Goal: Task Accomplishment & Management: Manage account settings

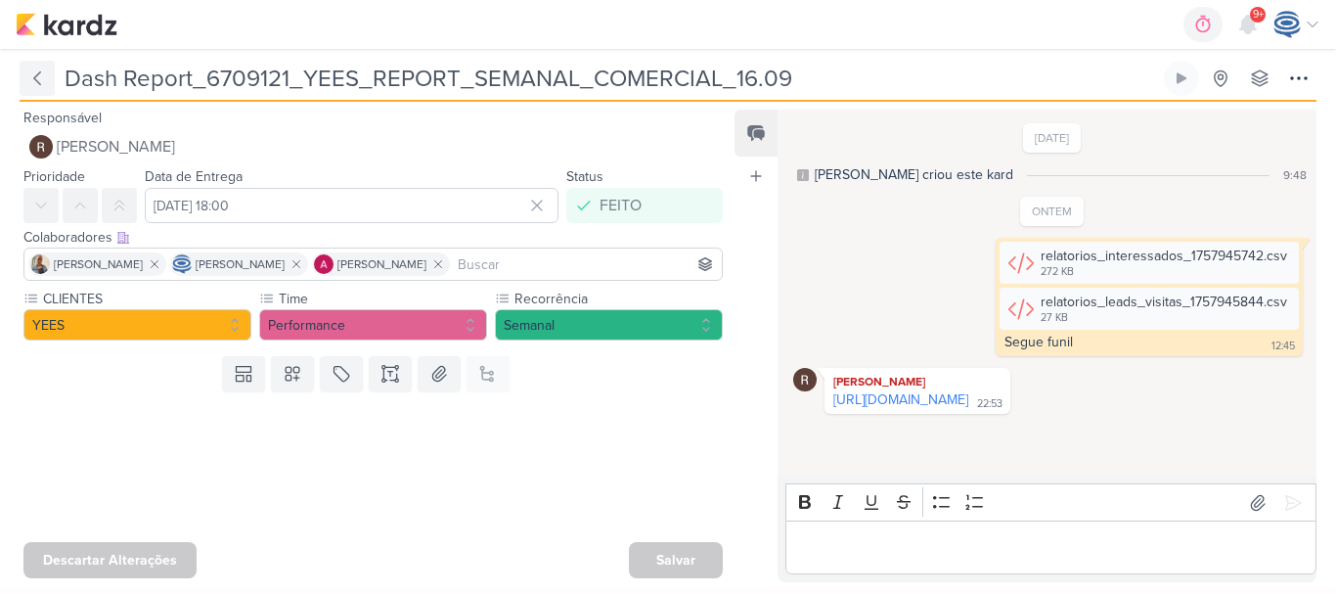
click at [31, 70] on icon at bounding box center [37, 78] width 20 height 20
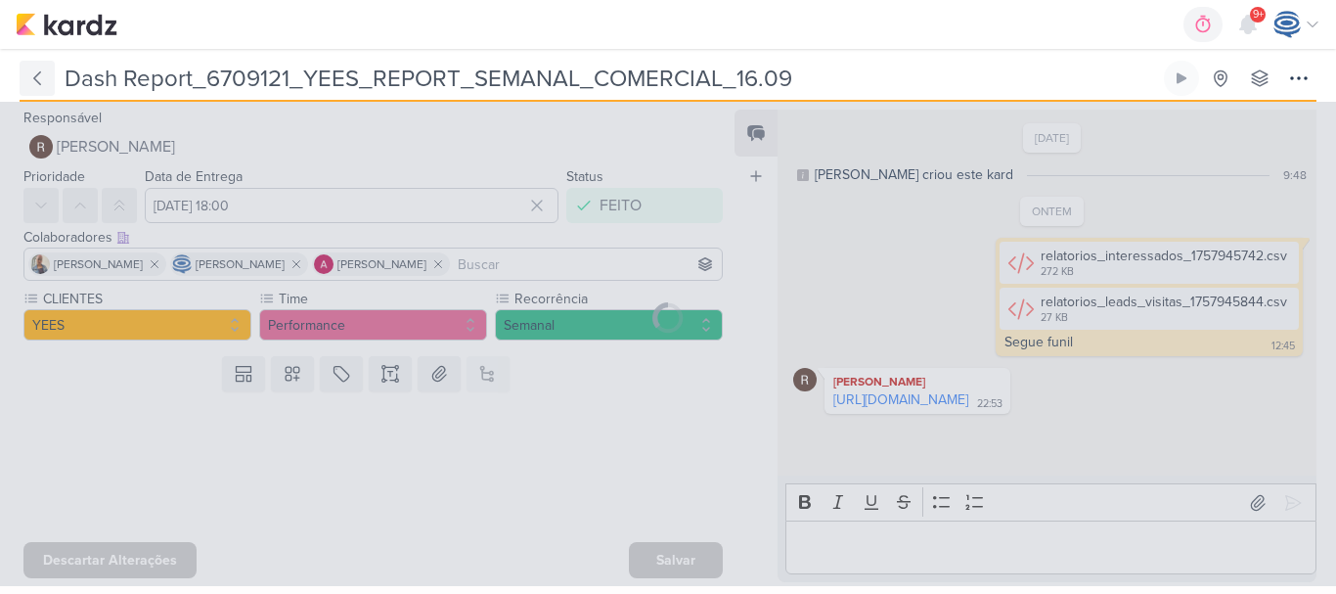
type input "6709121_YEES_REPORT_SEMANAL_COMERCIAL_16.09"
type input "15 de setembro de 2025 às 18:00"
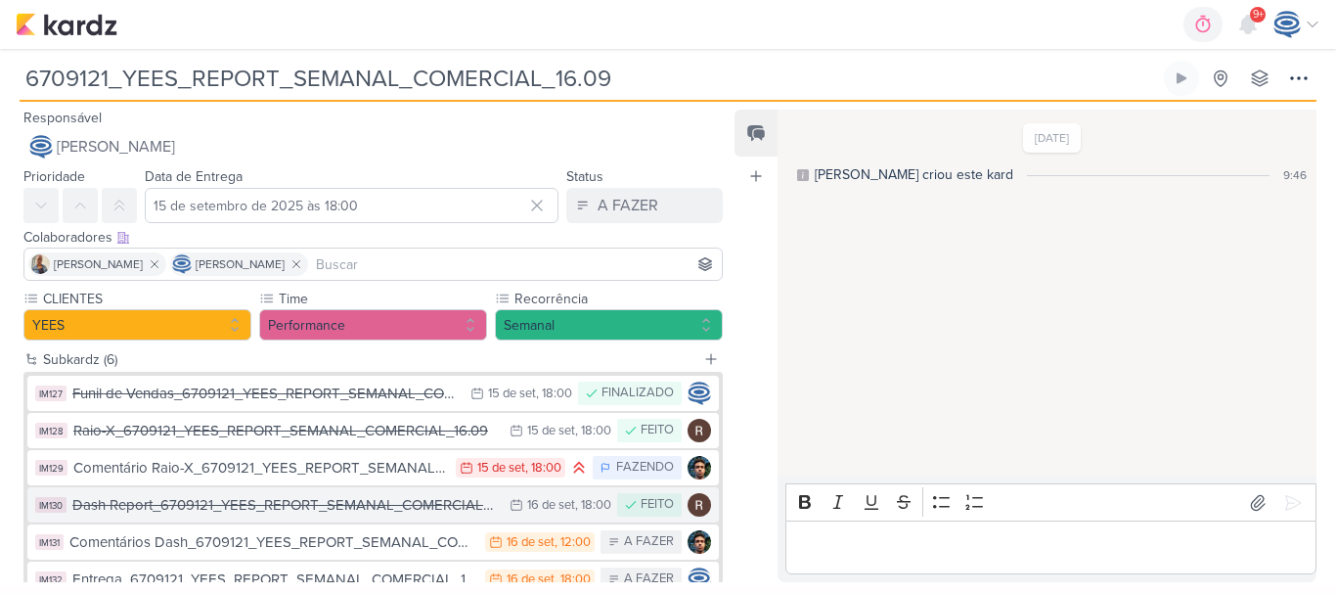
scroll to position [125, 0]
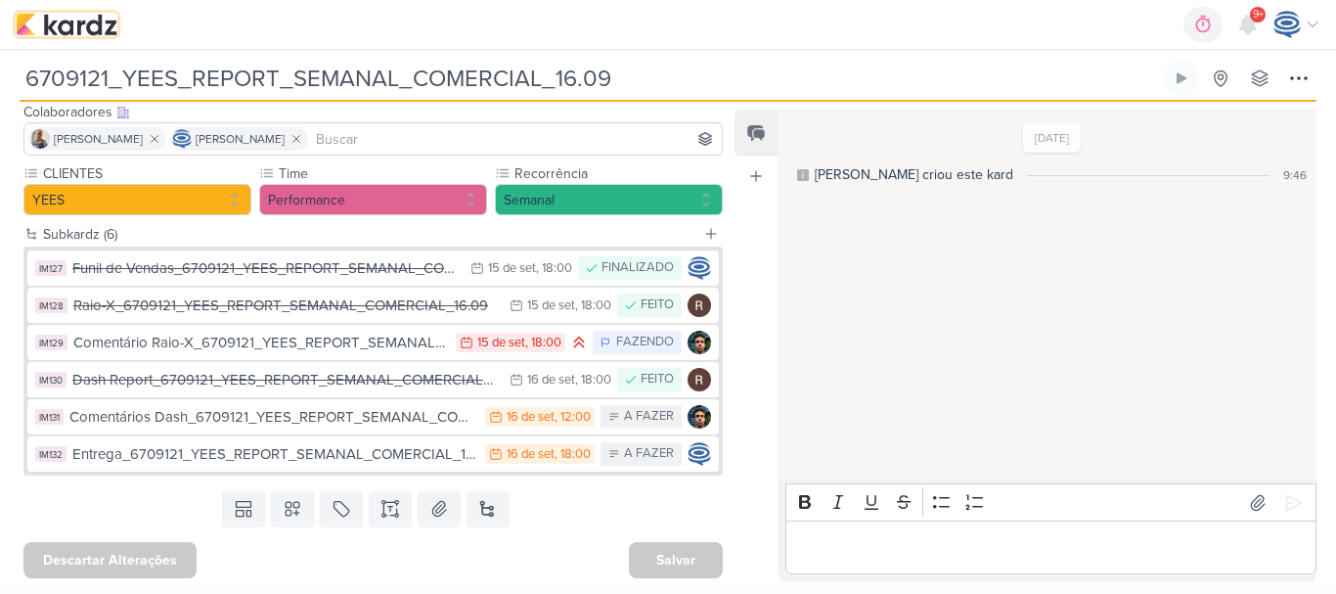
click at [84, 21] on img at bounding box center [67, 24] width 102 height 23
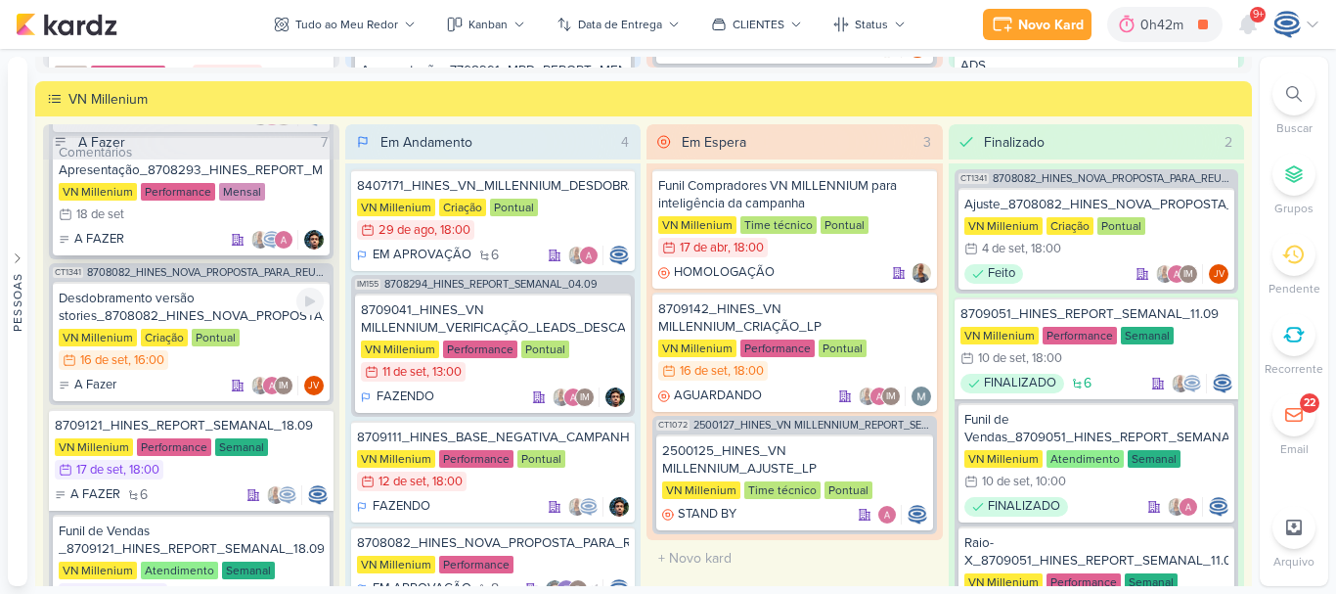
scroll to position [247, 0]
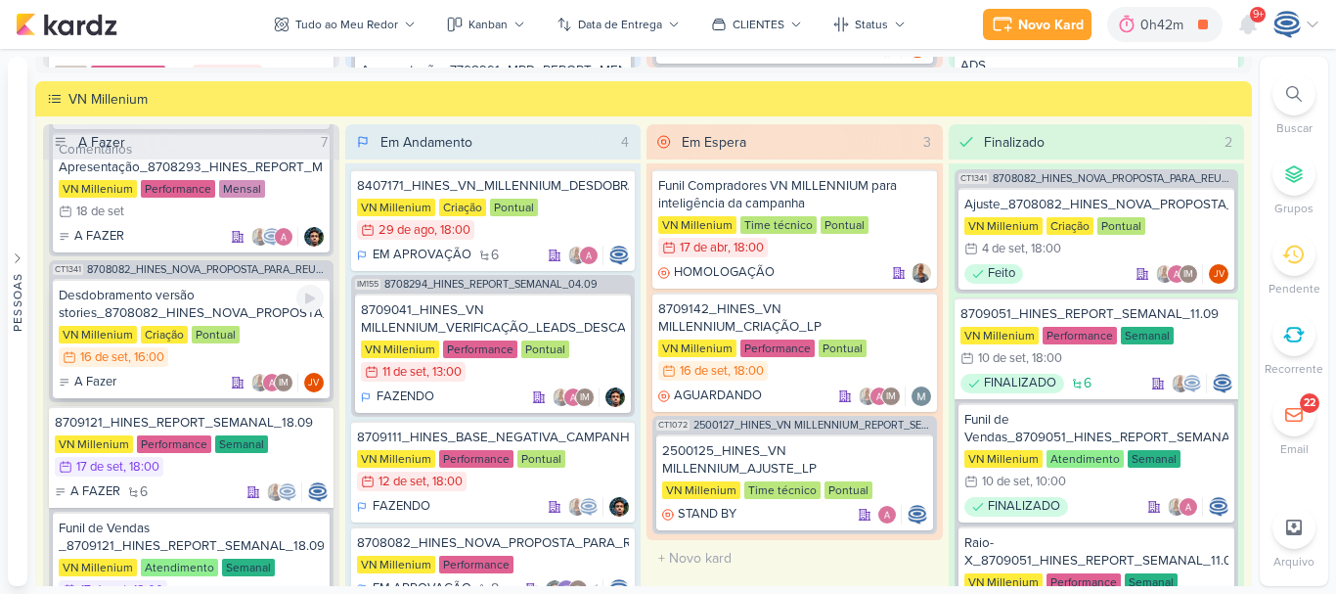
click at [224, 378] on div "A Fazer IM JV" at bounding box center [191, 383] width 265 height 20
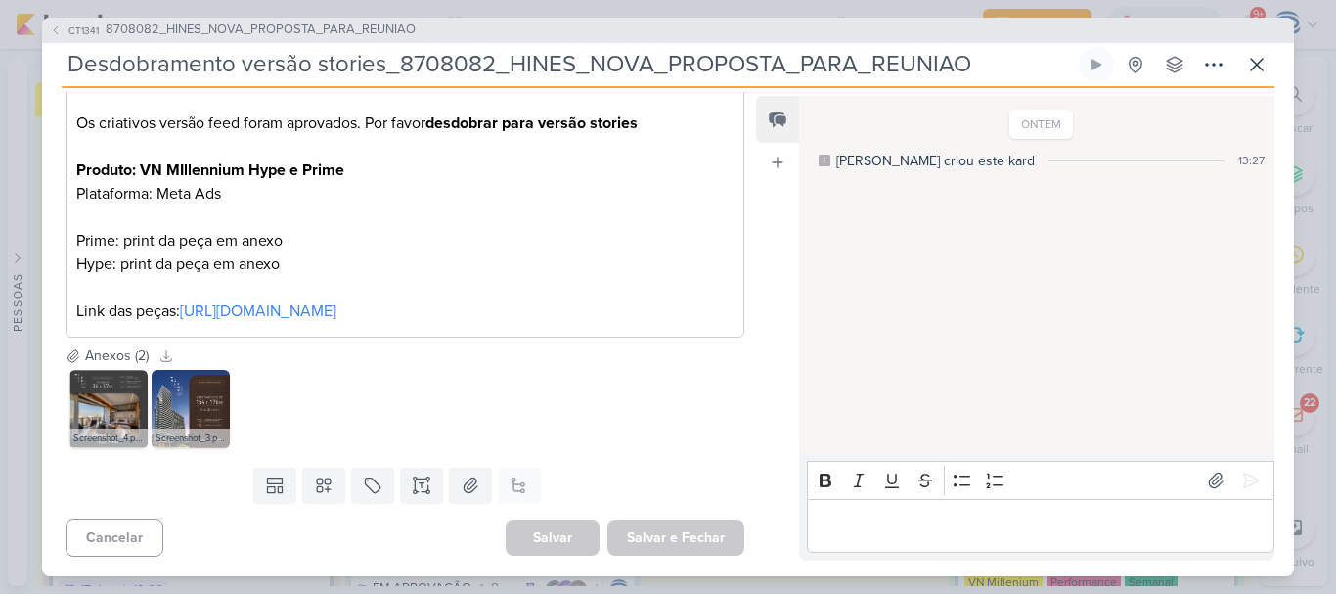
scroll to position [0, 0]
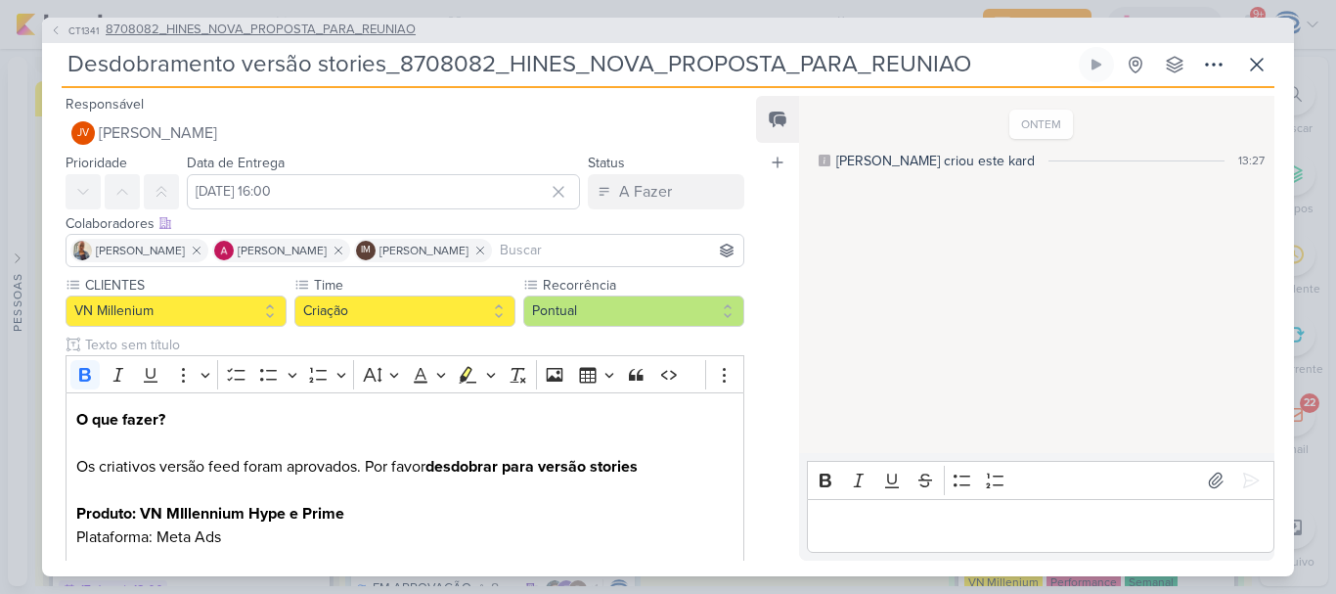
click at [273, 25] on span "8708082_HINES_NOVA_PROPOSTA_PARA_REUNIAO" at bounding box center [261, 31] width 310 height 20
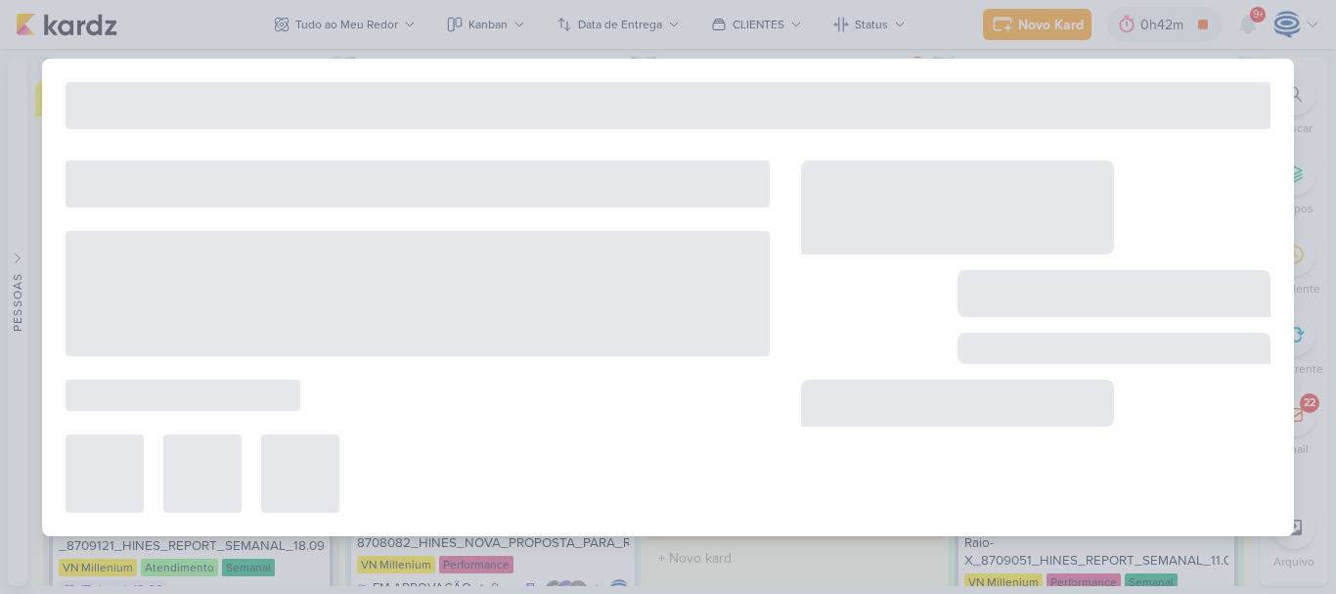
type input "8708082_HINES_NOVA_PROPOSTA_PARA_REUNIAO"
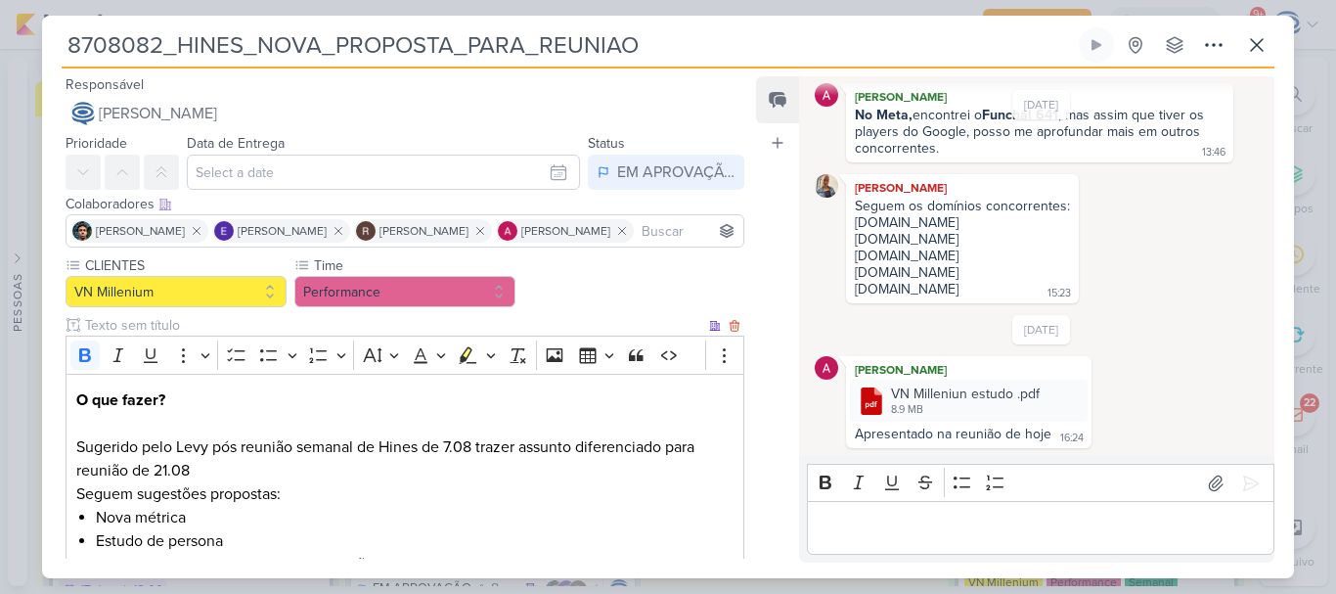
scroll to position [475, 0]
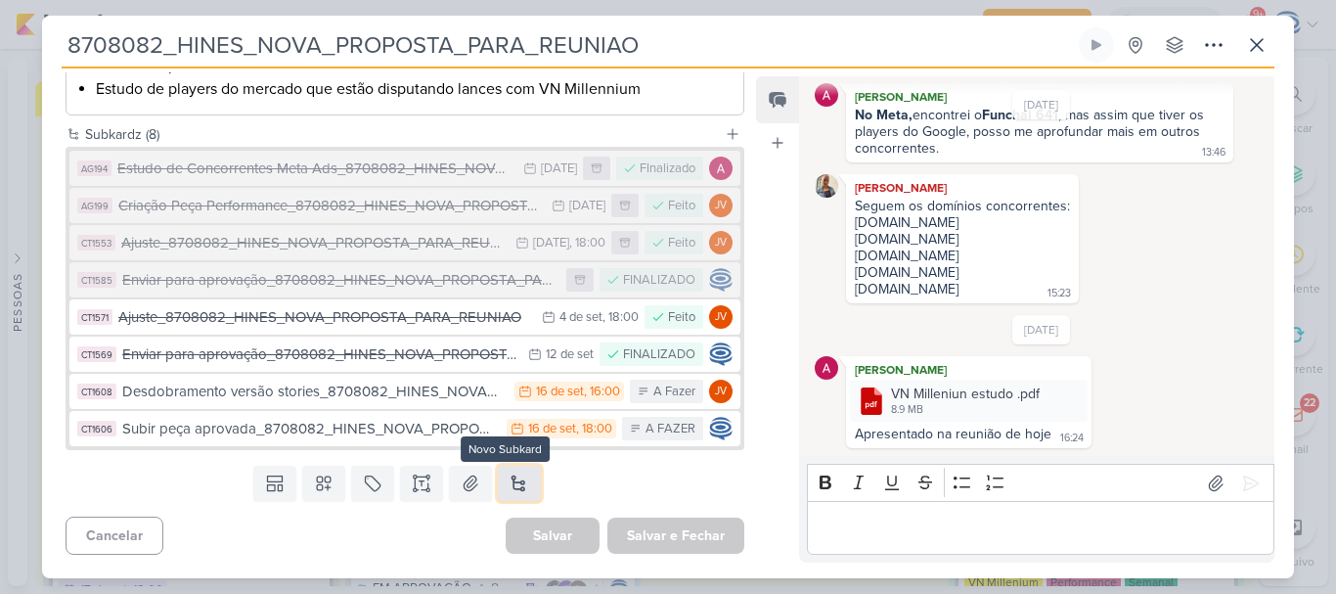
click at [515, 488] on button at bounding box center [519, 482] width 43 height 35
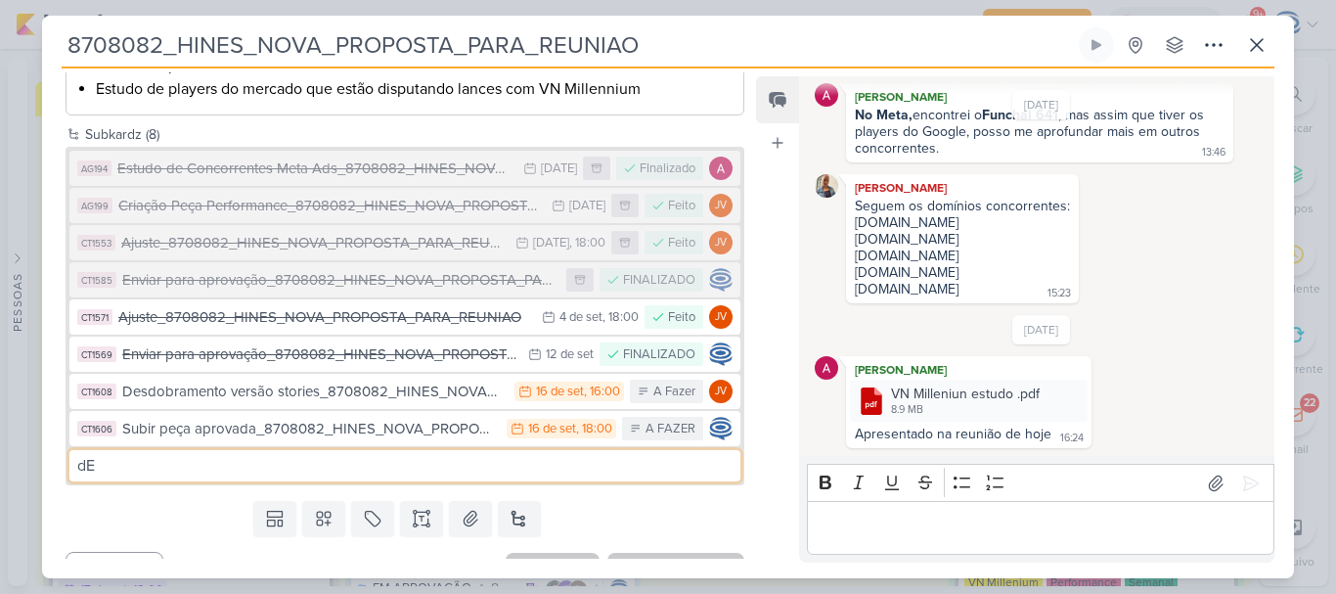
type input "d"
type input "n"
paste input "Hype - cozinha Prime - living, quadra de tênis e piscina"
type input "N"
type input "Desdobramento_peças ativas_"
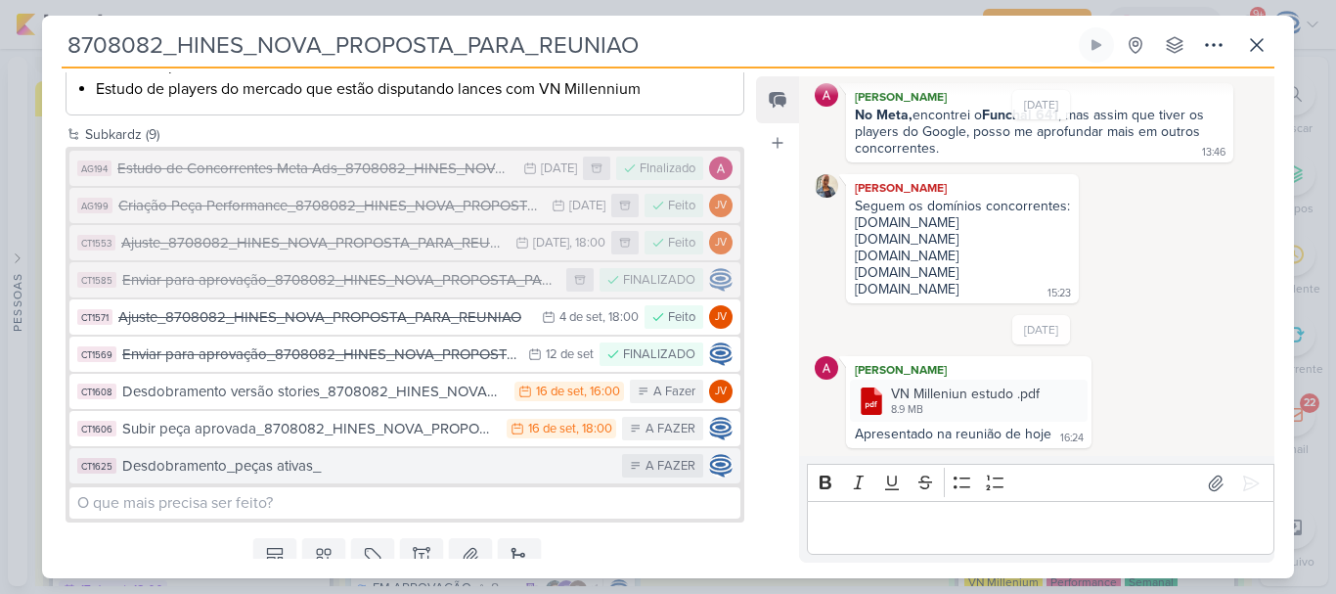
click at [480, 464] on div "Desdobramento_peças ativas_" at bounding box center [367, 466] width 490 height 22
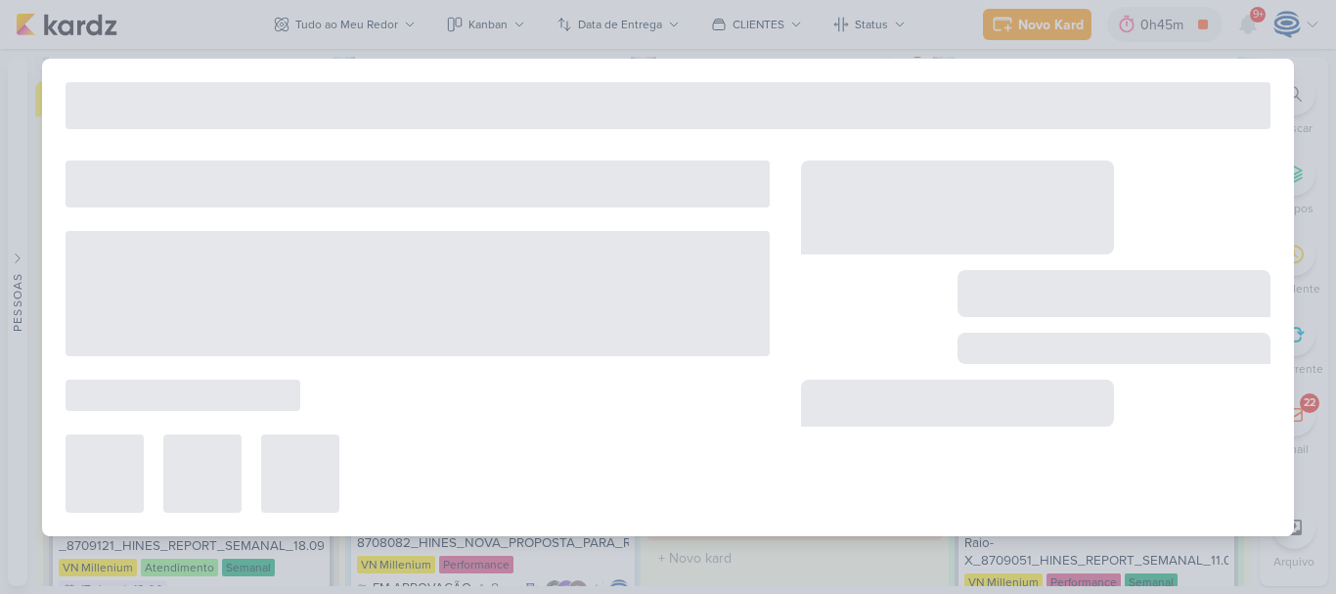
type input "Desdobramento_peças ativas_"
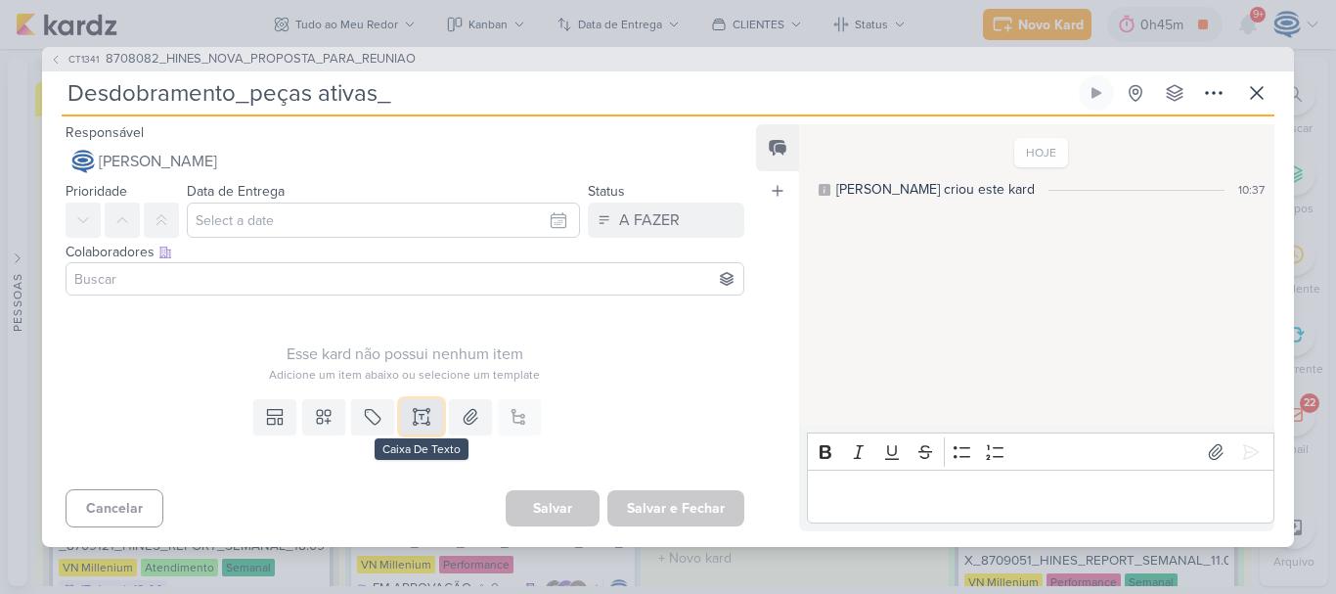
click at [405, 416] on button at bounding box center [421, 416] width 43 height 35
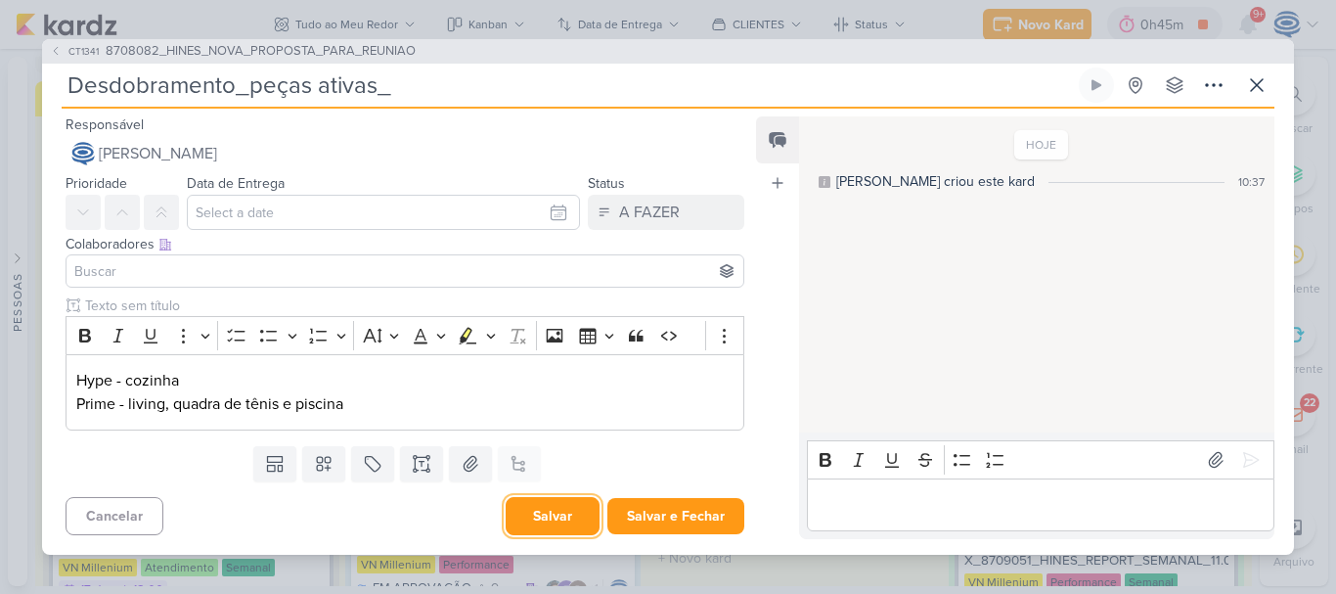
click at [549, 530] on button "Salvar" at bounding box center [553, 516] width 94 height 38
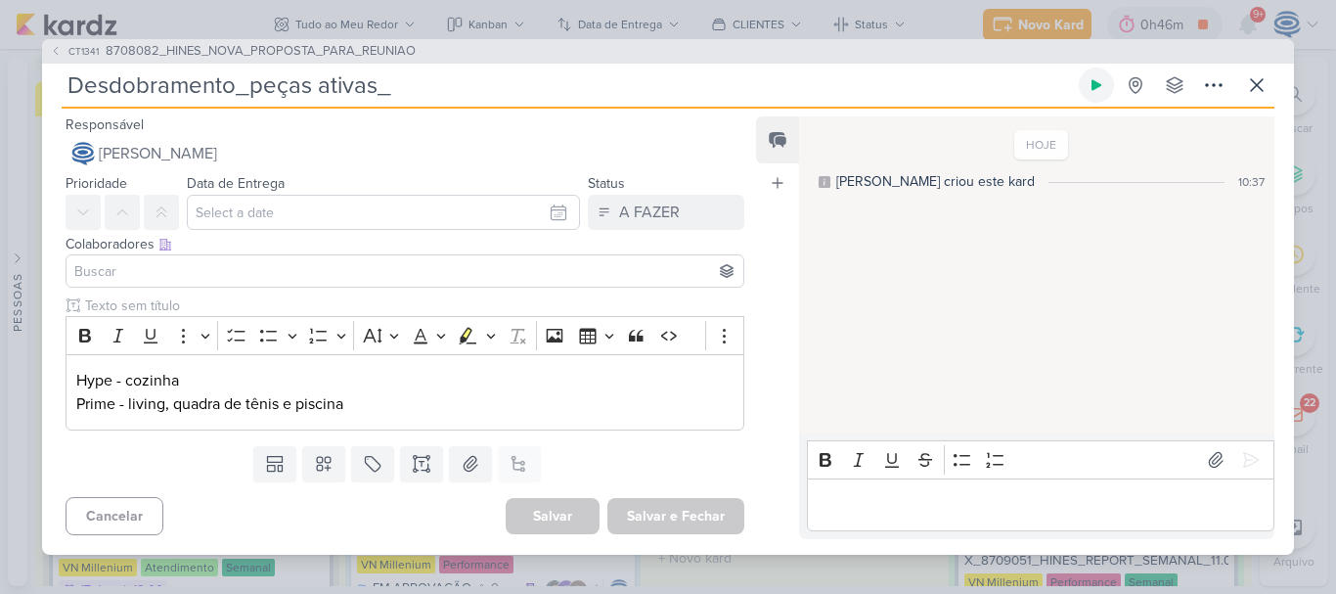
click at [1093, 87] on icon at bounding box center [1096, 85] width 10 height 11
drag, startPoint x: 414, startPoint y: 46, endPoint x: 101, endPoint y: 43, distance: 312.9
click at [101, 43] on div "CT1341 8708082_HINES_NOVA_PROPOSTA_PARA_REUNIAO" at bounding box center [668, 51] width 1252 height 25
copy button "8708082_HINES_NOVA_PROPOSTA_PARA_REUNIAO"
click at [416, 87] on input "Desdobramento_peças ativas_" at bounding box center [568, 84] width 1013 height 35
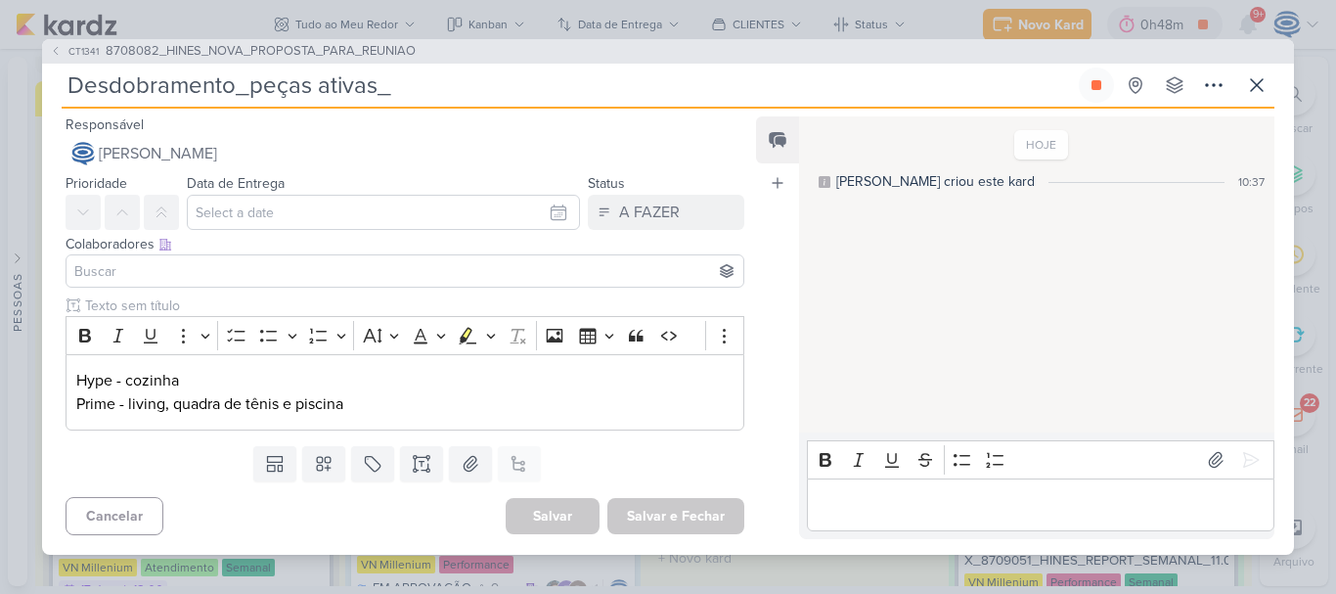
paste input "8708082_HINES_NOVA_PROPOSTA_PARA_REUNIAO"
type input "Desdobramento_peças ativas_ 8708082_HINES_NOVA_PROPOSTA_PARA_REUNIAO"
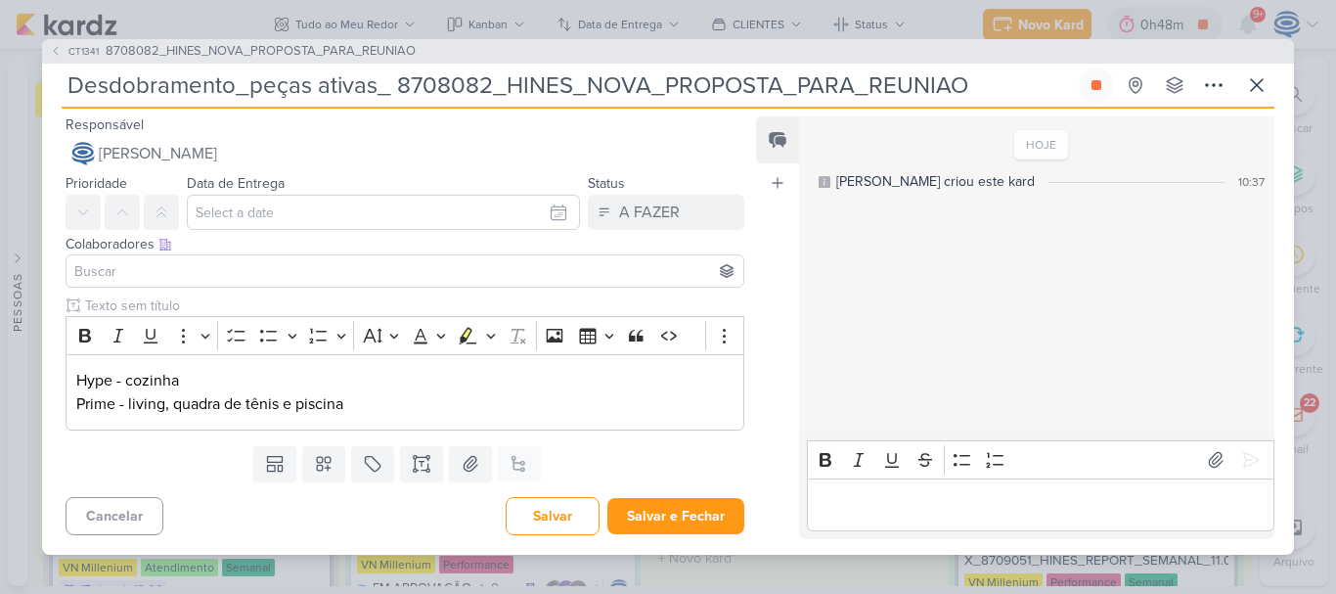
click at [395, 88] on input "Desdobramento_peças ativas_ 8708082_HINES_NOVA_PROPOSTA_PARA_REUNIAO" at bounding box center [568, 84] width 1013 height 35
type input "Desdobramento_peças ativas_ 8708082_HINES_NOVA_PROPOSTA_PARA_REUNIAO"
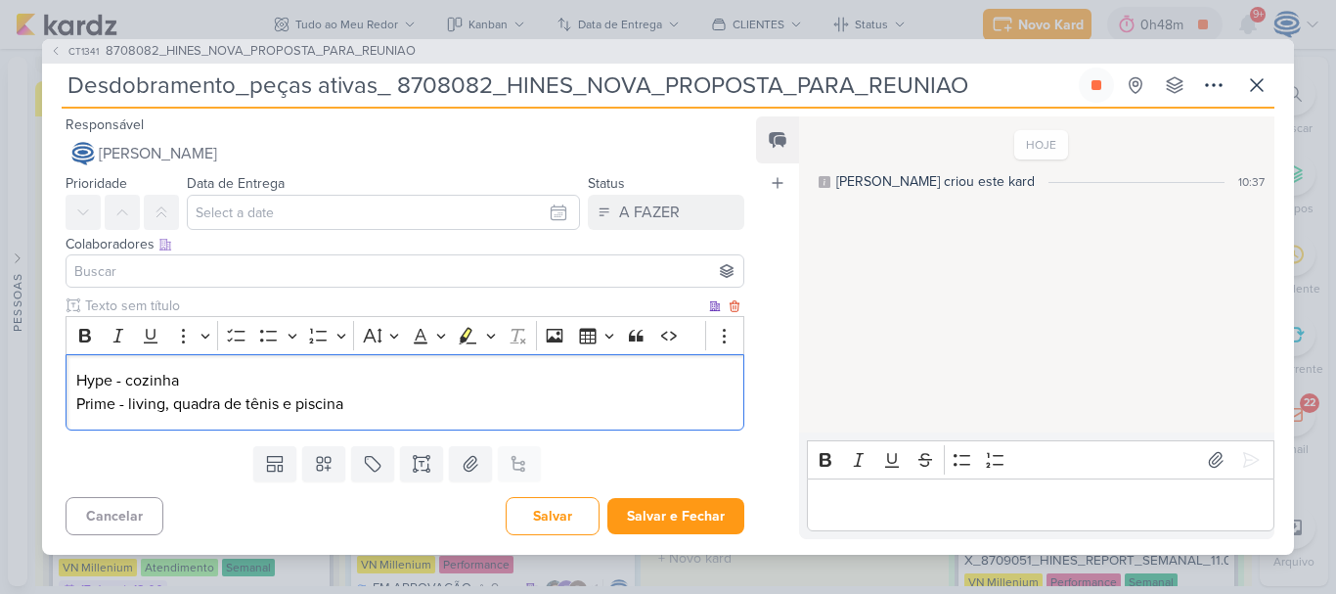
click at [78, 377] on p "Hype - cozinha Prime - living, quadra de tênis e piscina" at bounding box center [404, 392] width 657 height 47
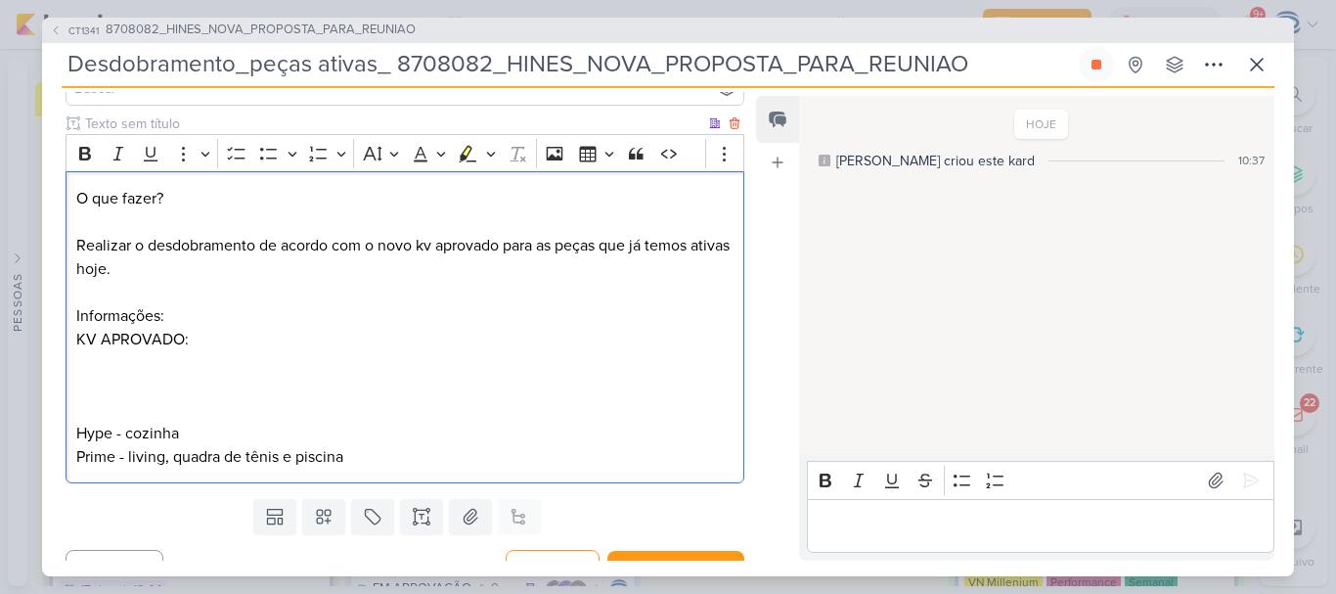
scroll to position [162, 0]
drag, startPoint x: 205, startPoint y: 197, endPoint x: 75, endPoint y: 146, distance: 139.6
click at [75, 146] on div "Rich Text Editor Bold Italic Underline More To-do List Bulleted List Bulleted L…" at bounding box center [405, 307] width 679 height 349
click at [80, 149] on icon "Editor toolbar" at bounding box center [85, 153] width 12 height 14
click at [100, 385] on p "O que fazer? Realizar o desdobramento de acordo com o novo kv aprovado para as …" at bounding box center [404, 327] width 657 height 282
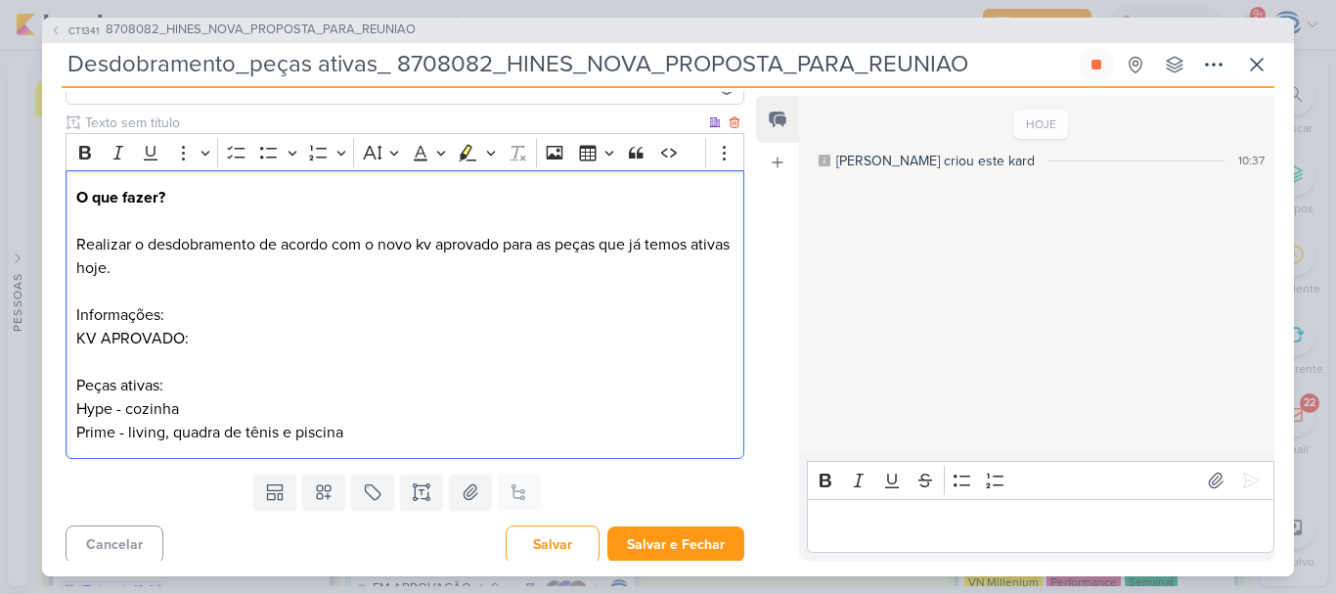
click at [121, 404] on p "O que fazer? Realizar o desdobramento de acordo com o novo kv aprovado para as …" at bounding box center [404, 315] width 657 height 258
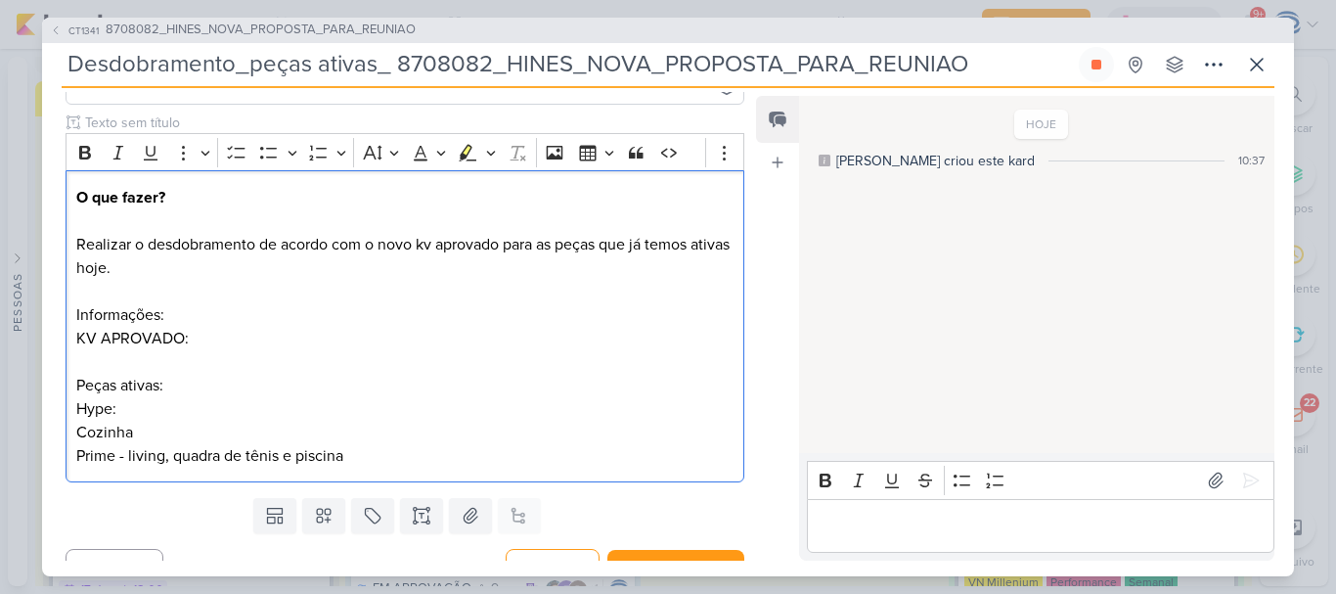
drag, startPoint x: 169, startPoint y: 312, endPoint x: 57, endPoint y: 315, distance: 112.5
click at [57, 315] on div "Clique para deixar o item visível somente à membros da sua organização Rich Tex…" at bounding box center [397, 300] width 710 height 377
click at [80, 154] on icon "Editor toolbar" at bounding box center [85, 153] width 12 height 14
click at [198, 312] on p "O que fazer? Realizar o desdobramento de acordo com o novo kv aprovado para as …" at bounding box center [404, 327] width 657 height 282
click at [76, 430] on p "O que fazer? Realizar o desdobramento de acordo com o novo kv aprovado para as …" at bounding box center [404, 327] width 657 height 282
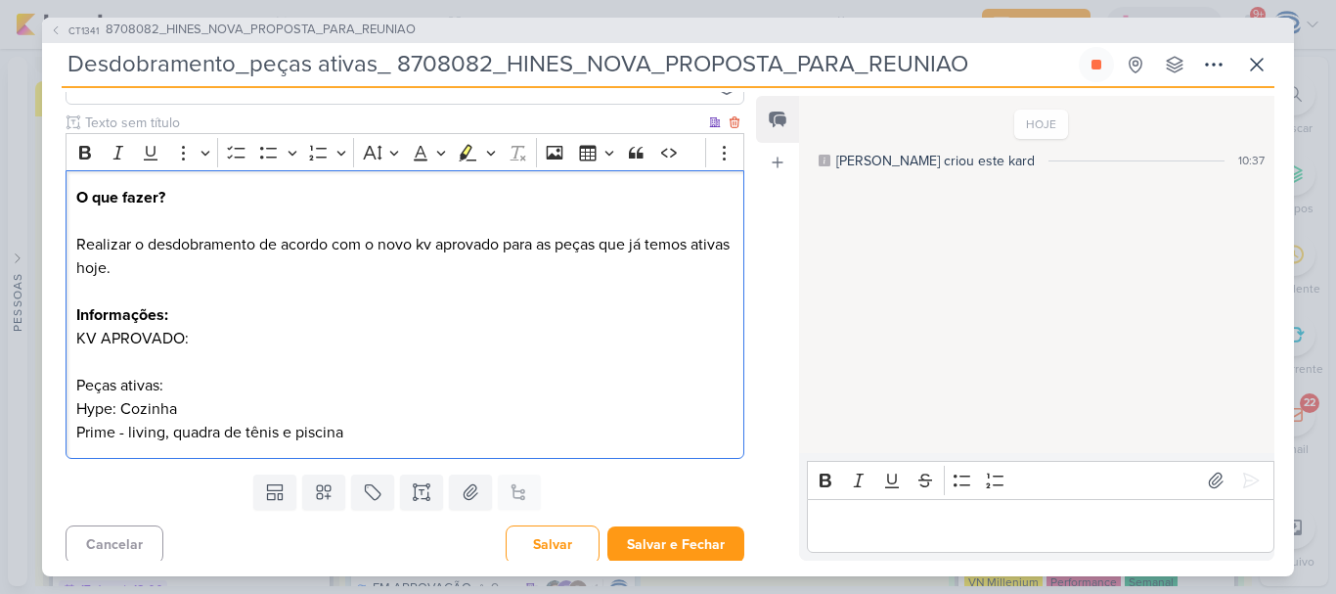
click at [212, 401] on p "O que fazer? Realizar o desdobramento de acordo com o novo kv aprovado para as …" at bounding box center [404, 315] width 657 height 258
click at [120, 428] on p "O que fazer? Realizar o desdobramento de acordo com o novo kv aprovado para as …" at bounding box center [404, 315] width 657 height 258
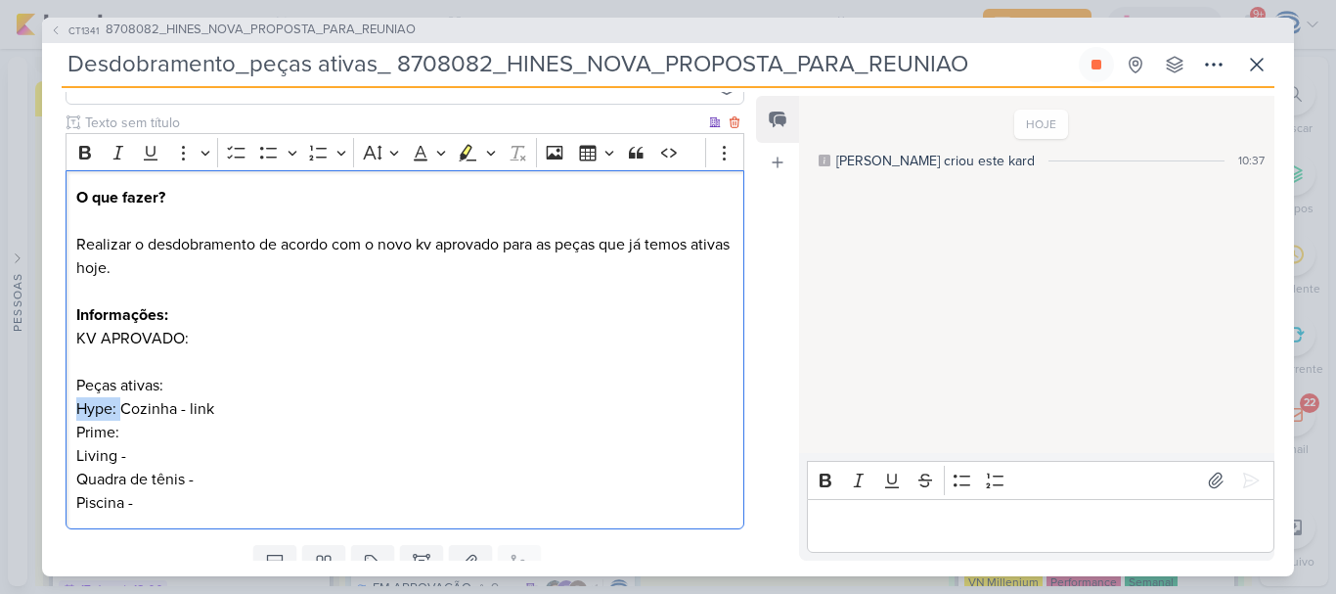
drag, startPoint x: 118, startPoint y: 407, endPoint x: 71, endPoint y: 404, distance: 47.0
click at [71, 404] on div "O que fazer? Realizar o desdobramento de acordo com o novo kv aprovado para as …" at bounding box center [405, 349] width 679 height 359
click at [82, 162] on button "Bold" at bounding box center [84, 152] width 29 height 29
drag, startPoint x: 128, startPoint y: 429, endPoint x: 66, endPoint y: 434, distance: 61.8
click at [66, 434] on div "O que fazer? Realizar o desdobramento de acordo com o novo kv aprovado para as …" at bounding box center [405, 349] width 679 height 359
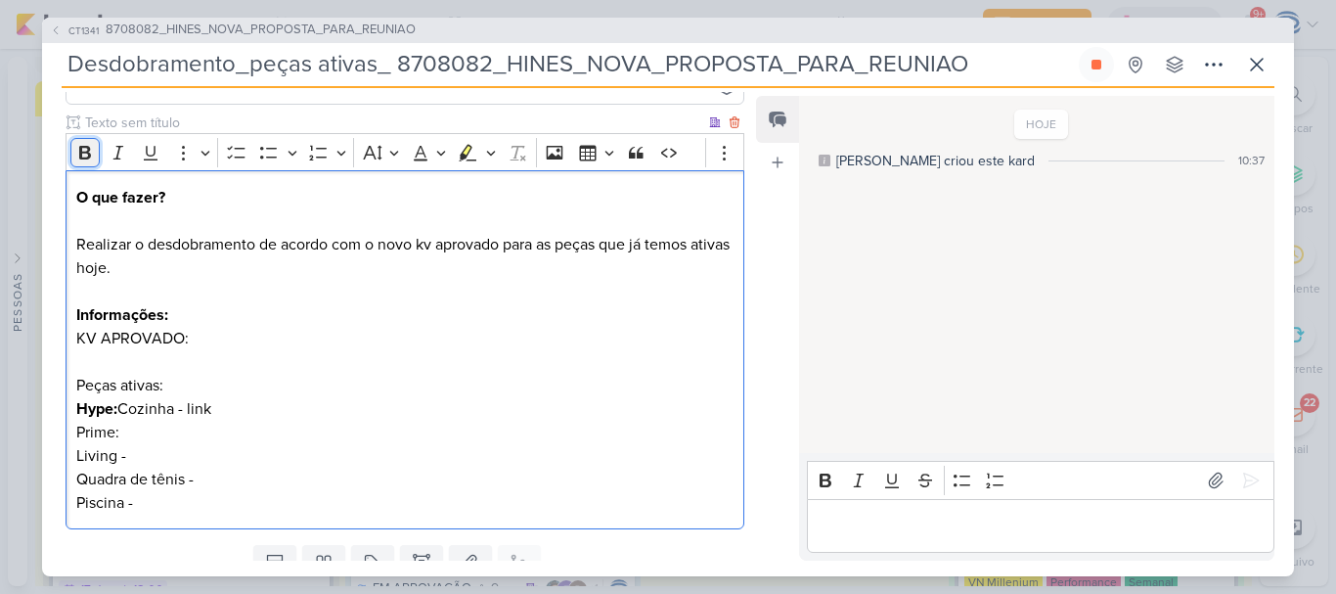
click at [82, 155] on icon "Editor toolbar" at bounding box center [85, 153] width 12 height 14
drag, startPoint x: 177, startPoint y: 388, endPoint x: 32, endPoint y: 382, distance: 144.8
click at [32, 382] on div "CT1341 8708082_HINES_NOVA_PROPOSTA_PARA_REUNIAO Desdobramento_peças ativas_ 870…" at bounding box center [668, 297] width 1336 height 594
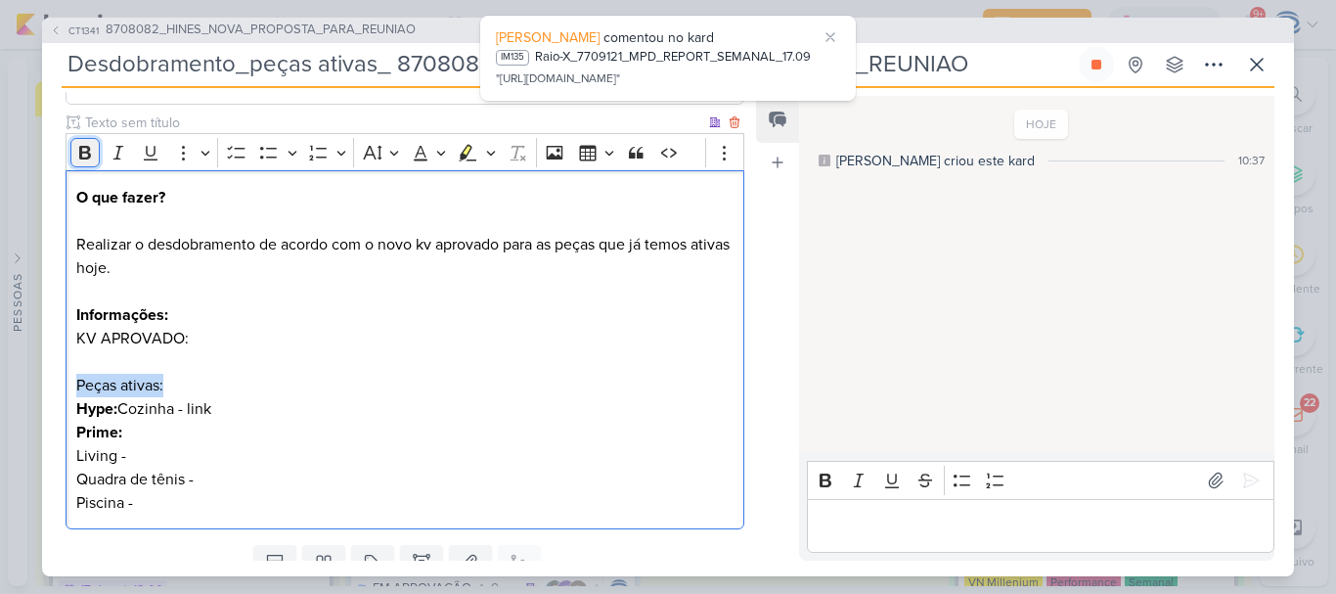
click at [86, 161] on icon "Editor toolbar" at bounding box center [85, 153] width 20 height 20
click at [175, 427] on p "O que fazer? Realizar o desdobramento de acordo com o novo kv aprovado para as …" at bounding box center [404, 350] width 657 height 329
click at [249, 407] on p "O que fazer? Realizar o desdobramento de acordo com o novo kv aprovado para as …" at bounding box center [404, 350] width 657 height 329
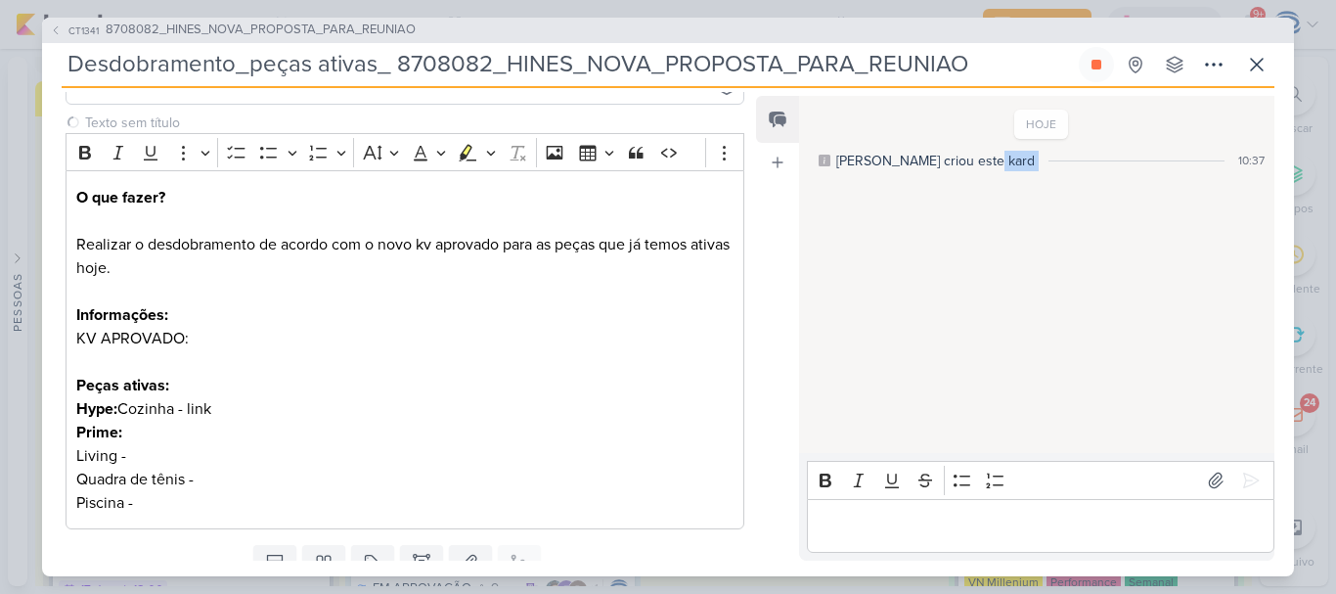
drag, startPoint x: 1193, startPoint y: 255, endPoint x: 1031, endPoint y: 335, distance: 181.0
click at [1031, 335] on div "HOJE Caroline criou este kard 10:37" at bounding box center [1035, 276] width 473 height 356
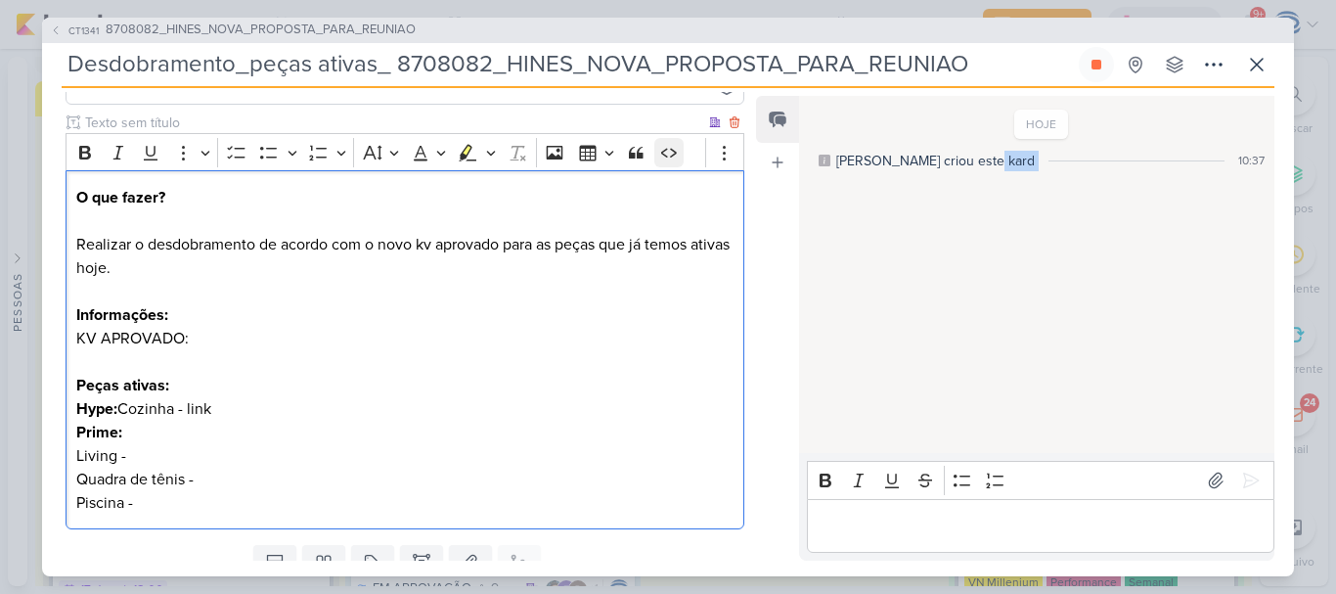
drag, startPoint x: 702, startPoint y: 275, endPoint x: 660, endPoint y: 151, distance: 131.1
click at [660, 151] on div "Rich Text Editor Bold Italic Underline More To-do List Bulleted List Bulleted L…" at bounding box center [405, 331] width 679 height 396
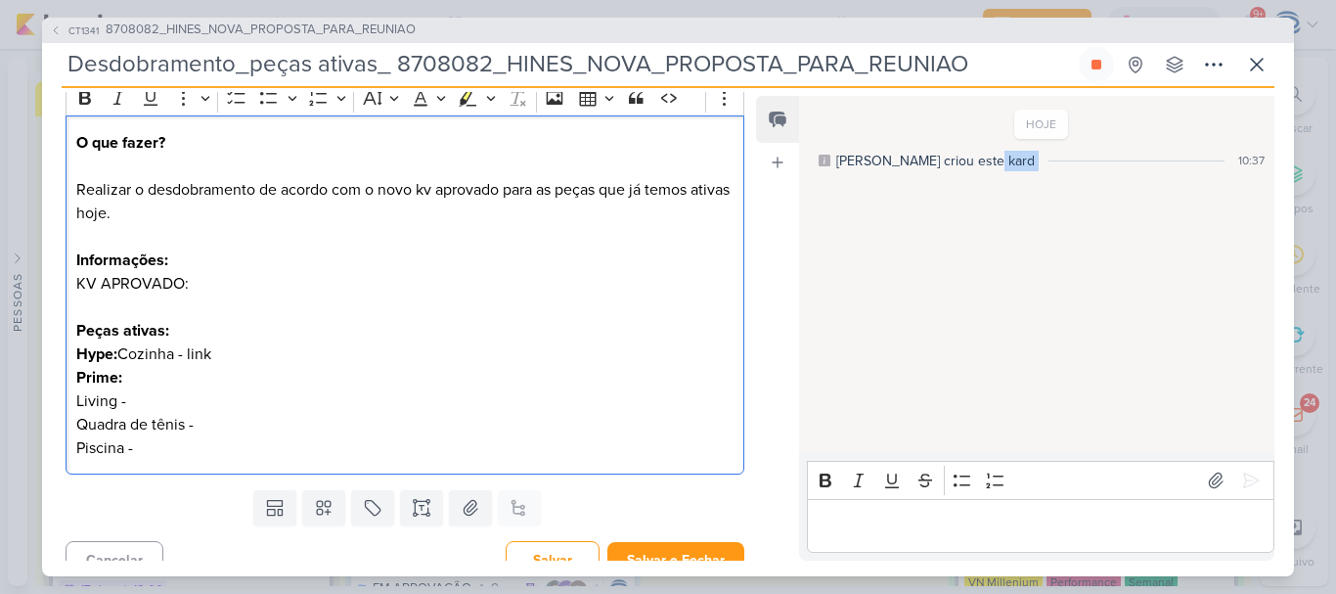
scroll to position [240, 0]
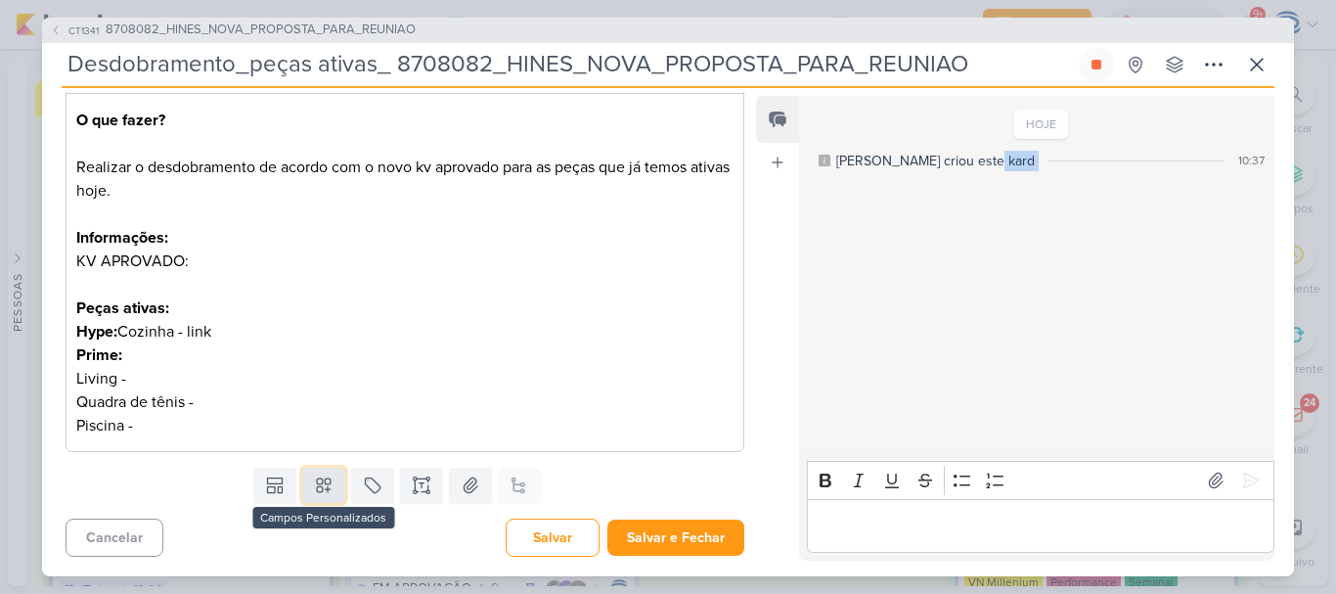
click at [318, 485] on icon at bounding box center [324, 485] width 20 height 20
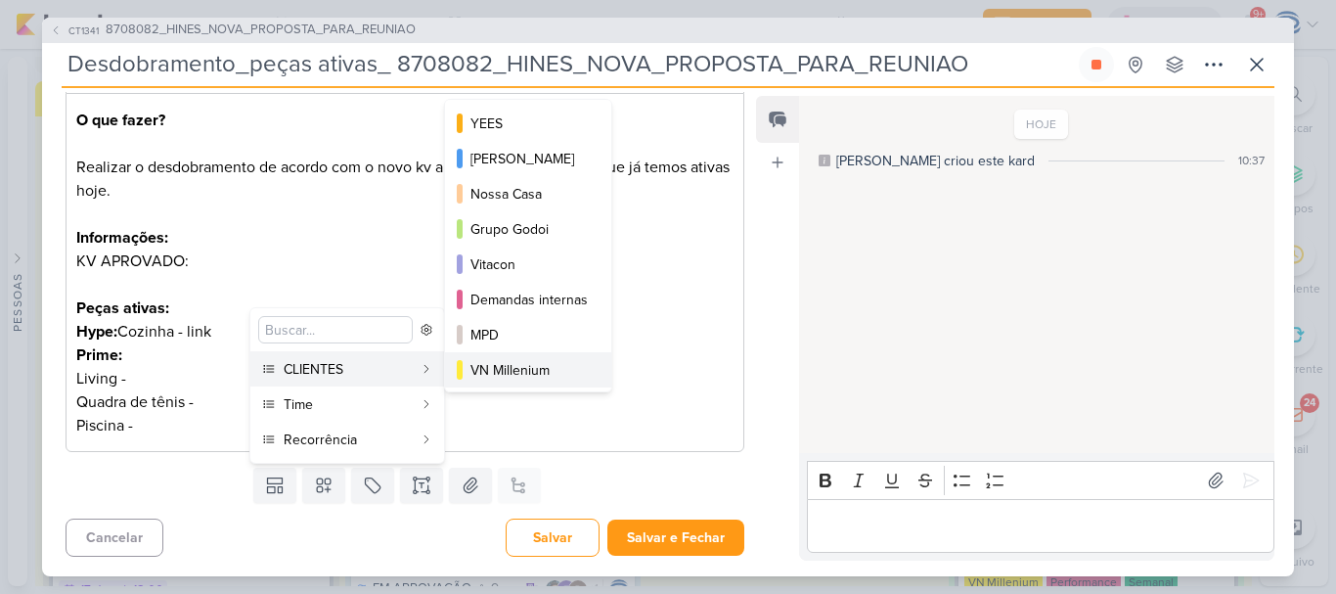
click at [519, 362] on div "VN Millenium" at bounding box center [528, 370] width 117 height 21
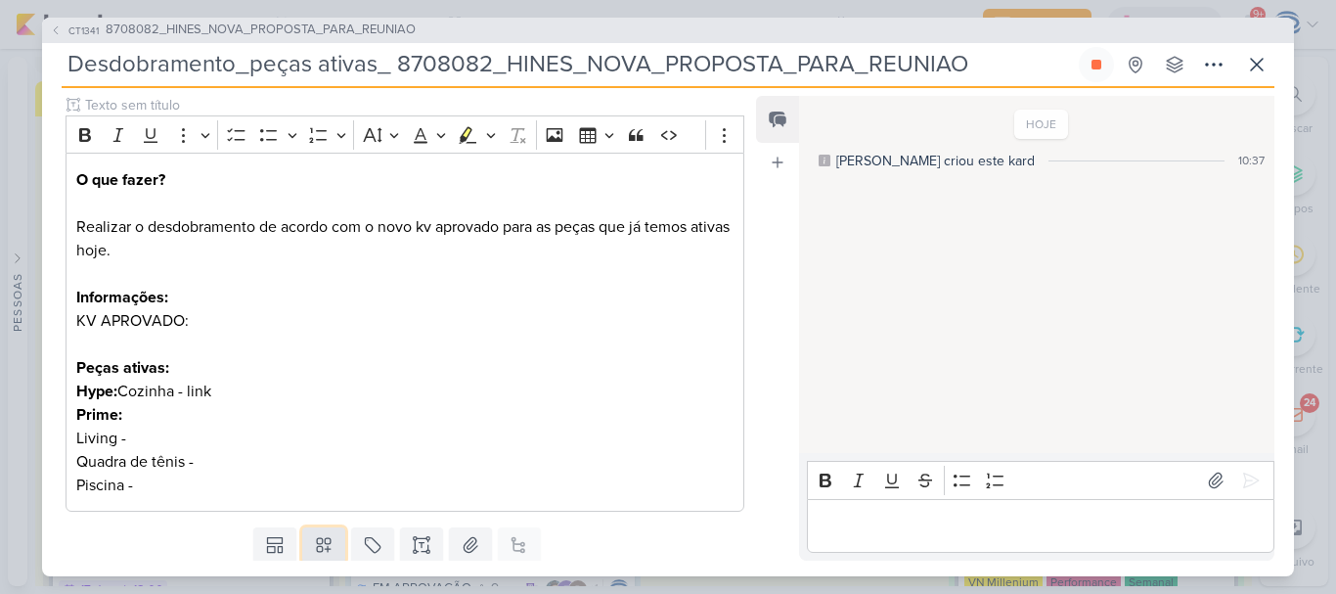
click at [316, 541] on icon at bounding box center [324, 545] width 20 height 20
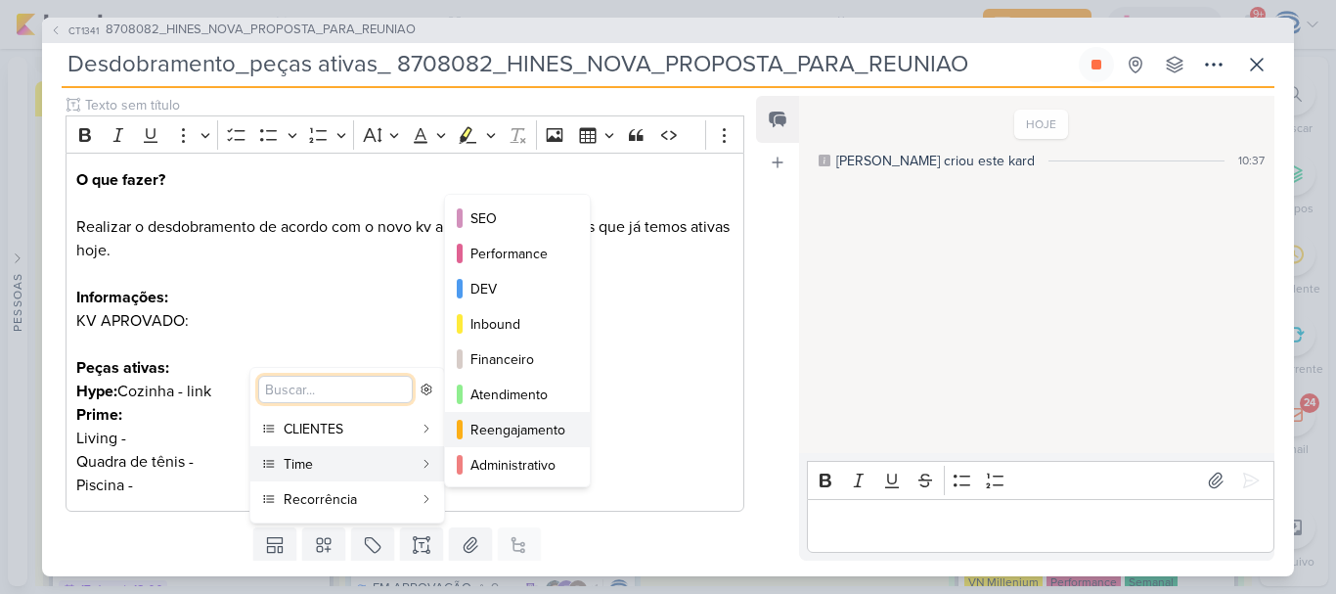
scroll to position [178, 0]
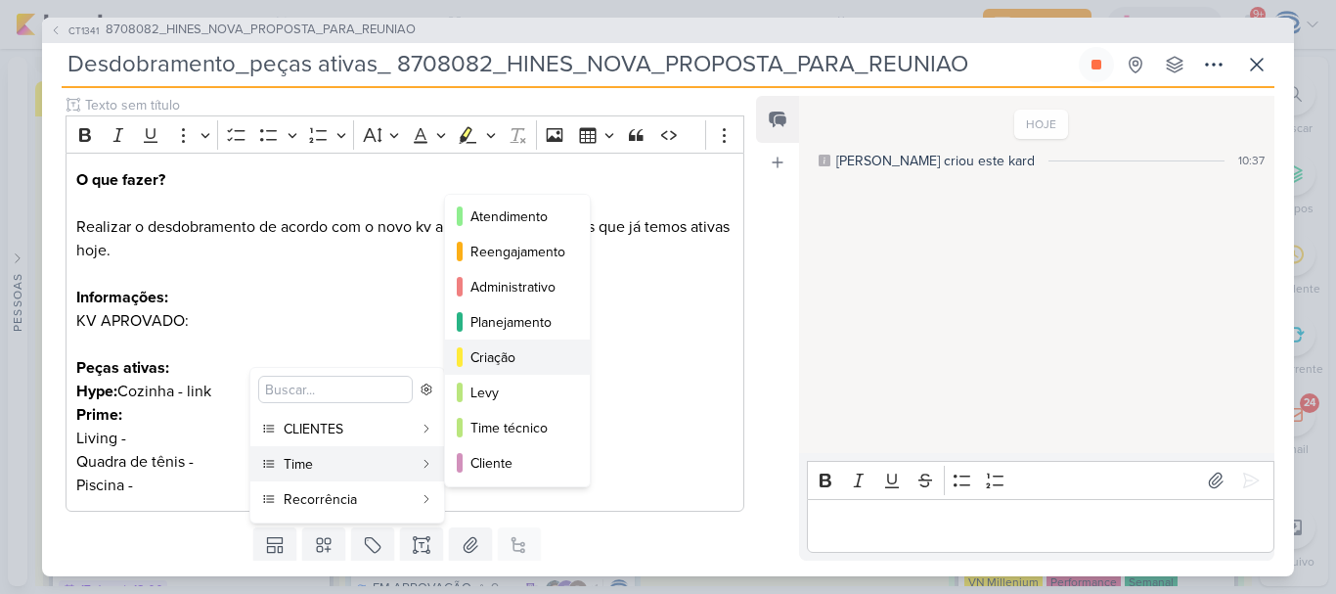
click at [511, 349] on div "Criação" at bounding box center [518, 357] width 96 height 21
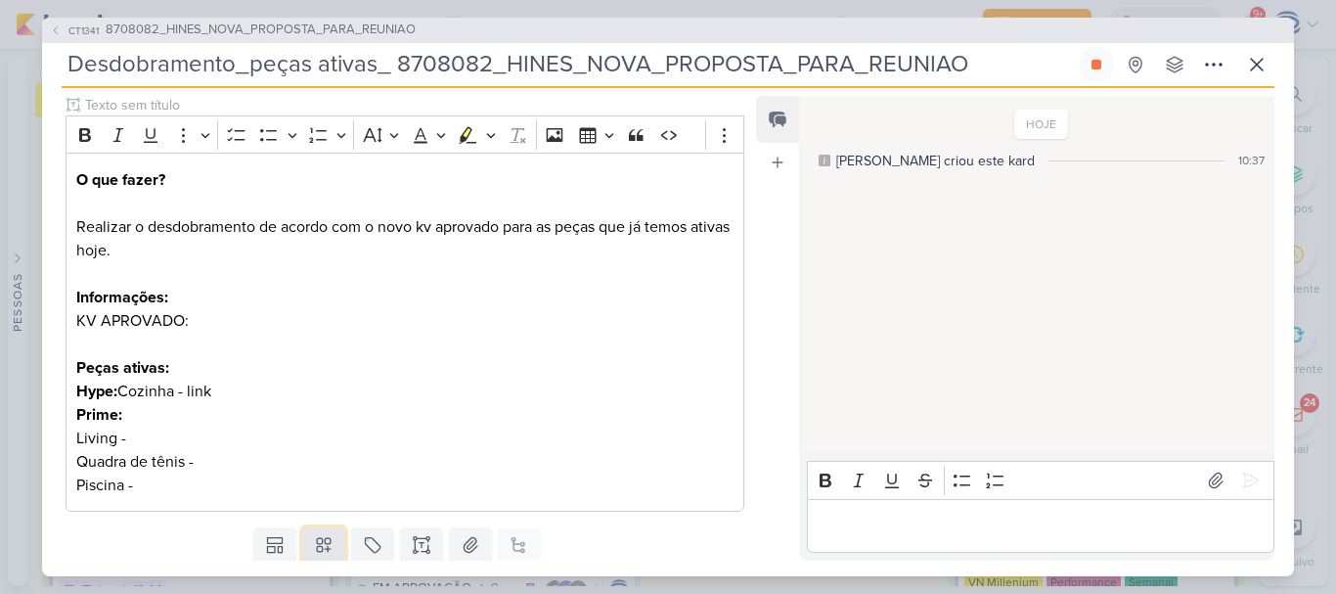
click at [321, 548] on icon at bounding box center [324, 545] width 20 height 20
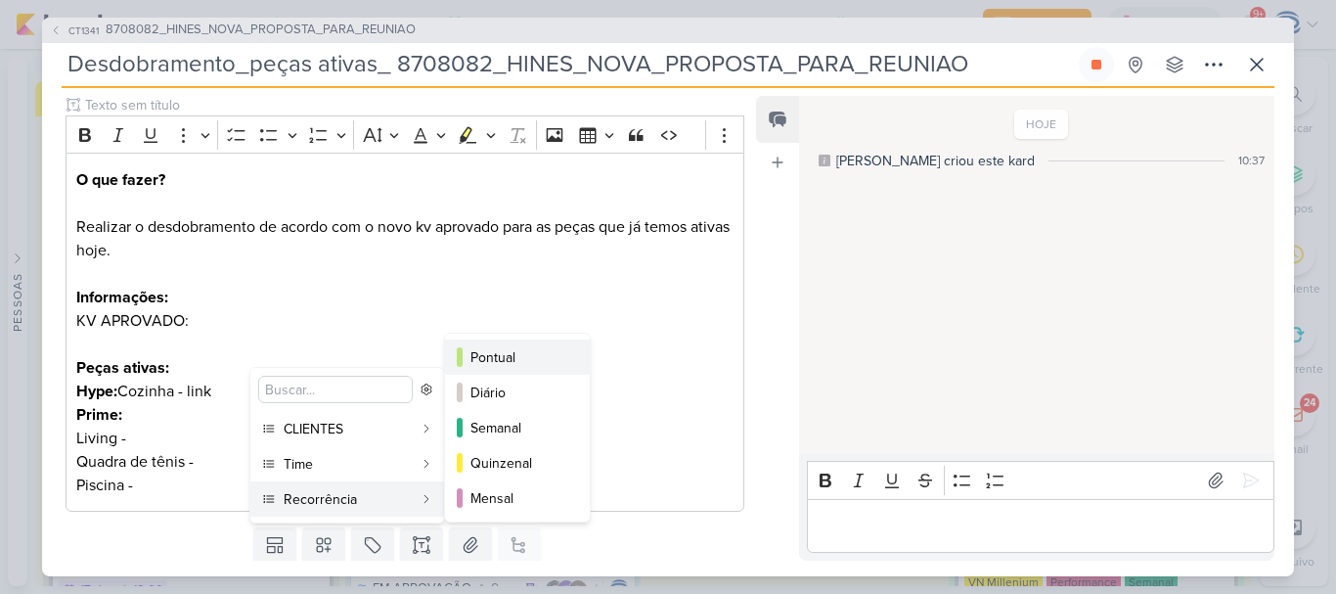
click at [506, 365] on div "Pontual" at bounding box center [518, 357] width 96 height 21
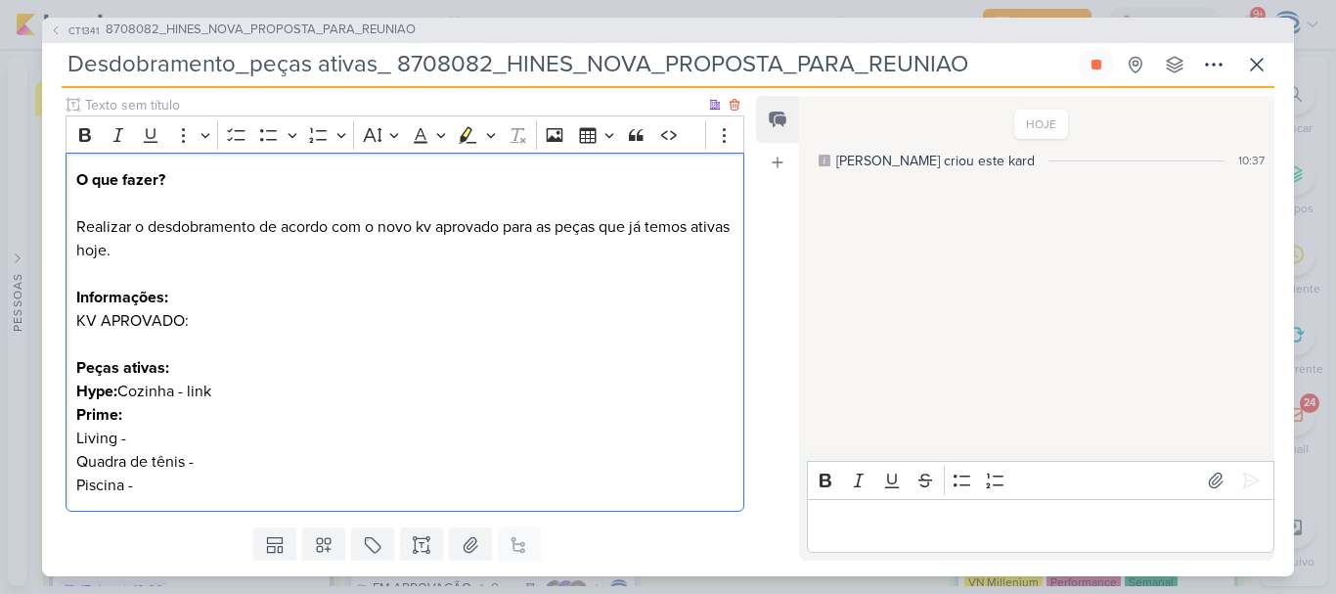
click at [198, 322] on p "O que fazer? Realizar o desdobramento de acordo com o novo kv aprovado para as …" at bounding box center [404, 332] width 657 height 329
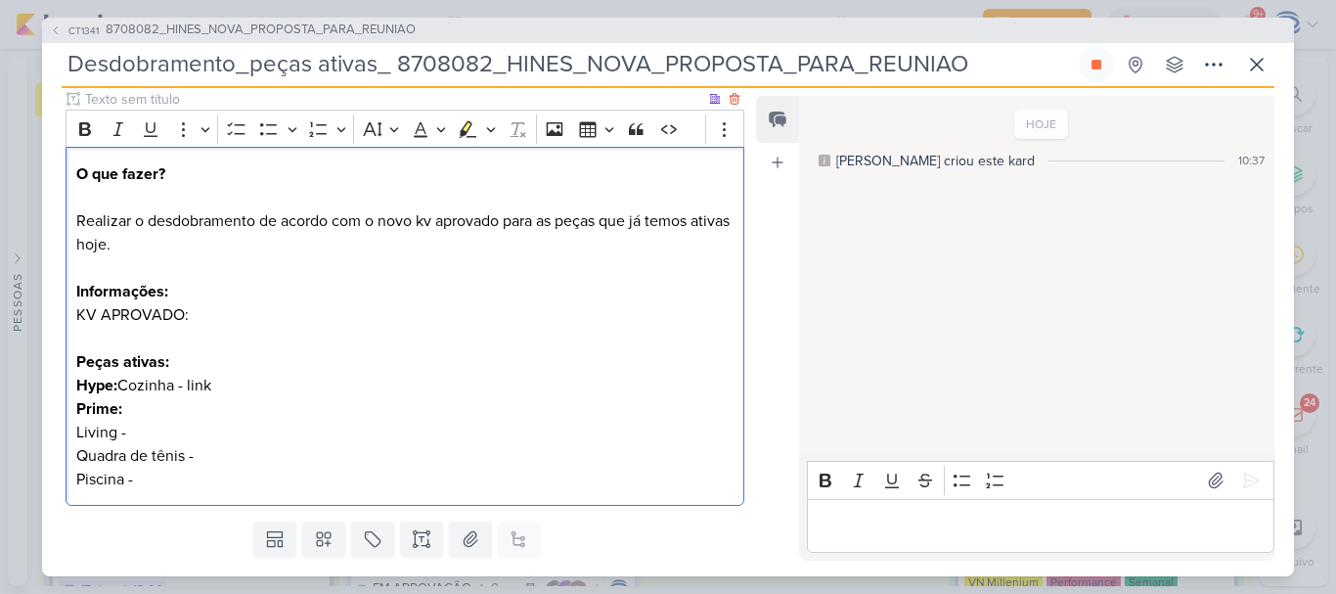
scroll to position [299, 0]
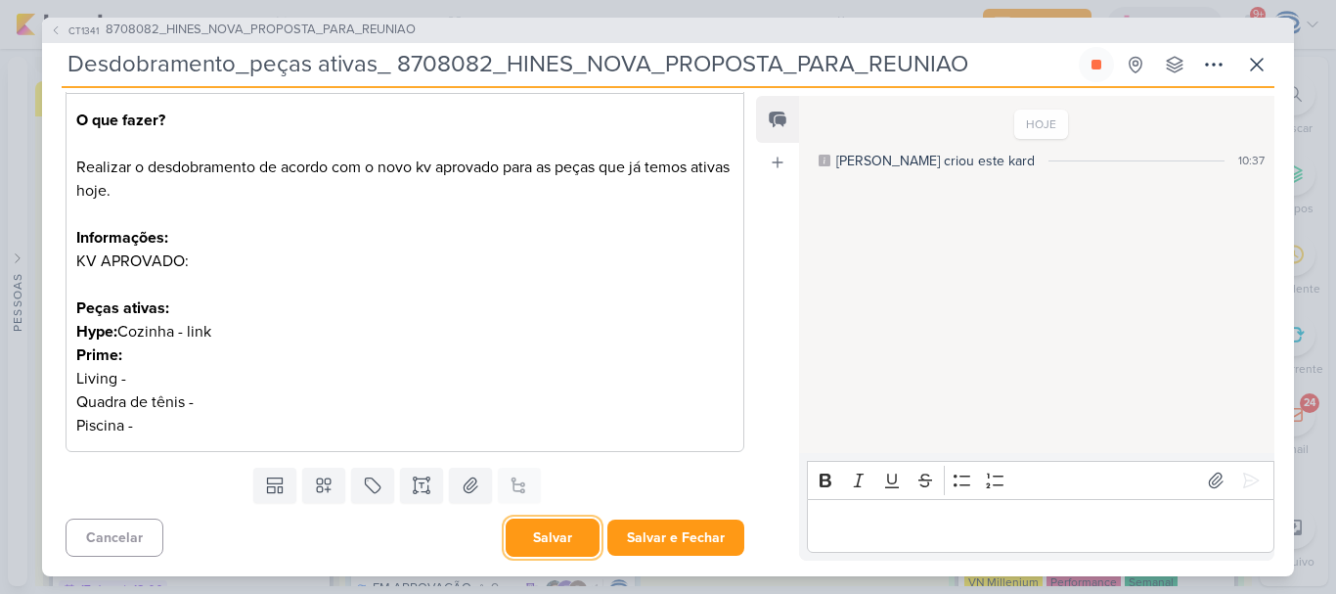
click at [529, 529] on button "Salvar" at bounding box center [553, 537] width 94 height 38
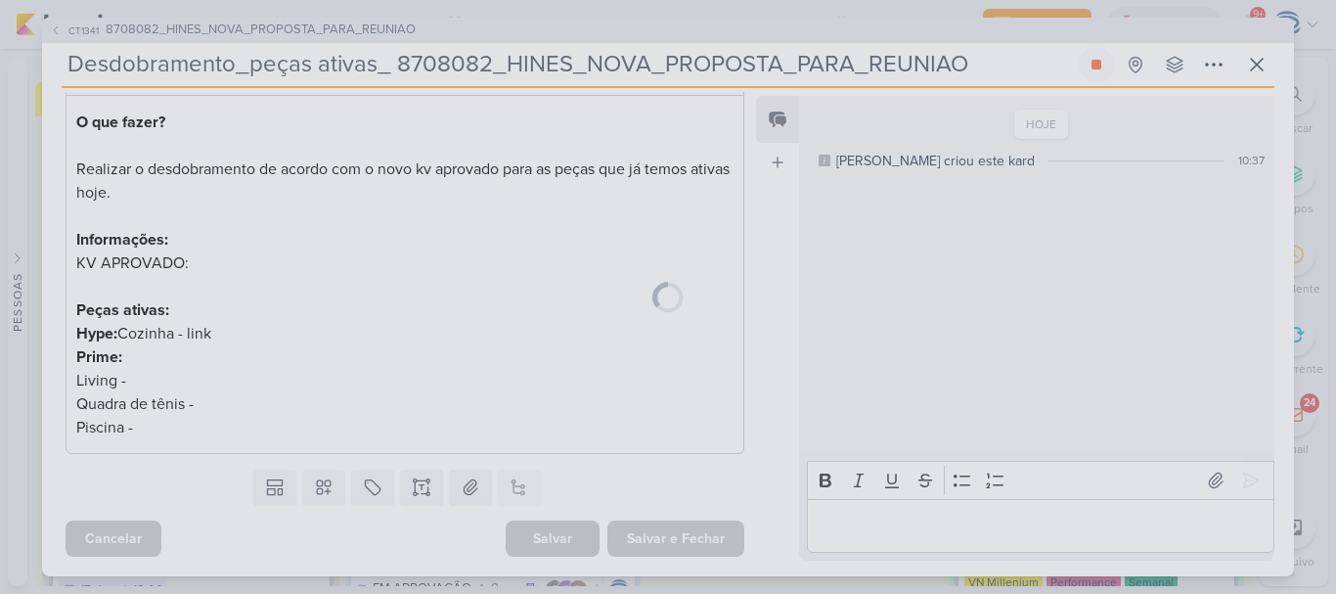
scroll to position [297, 0]
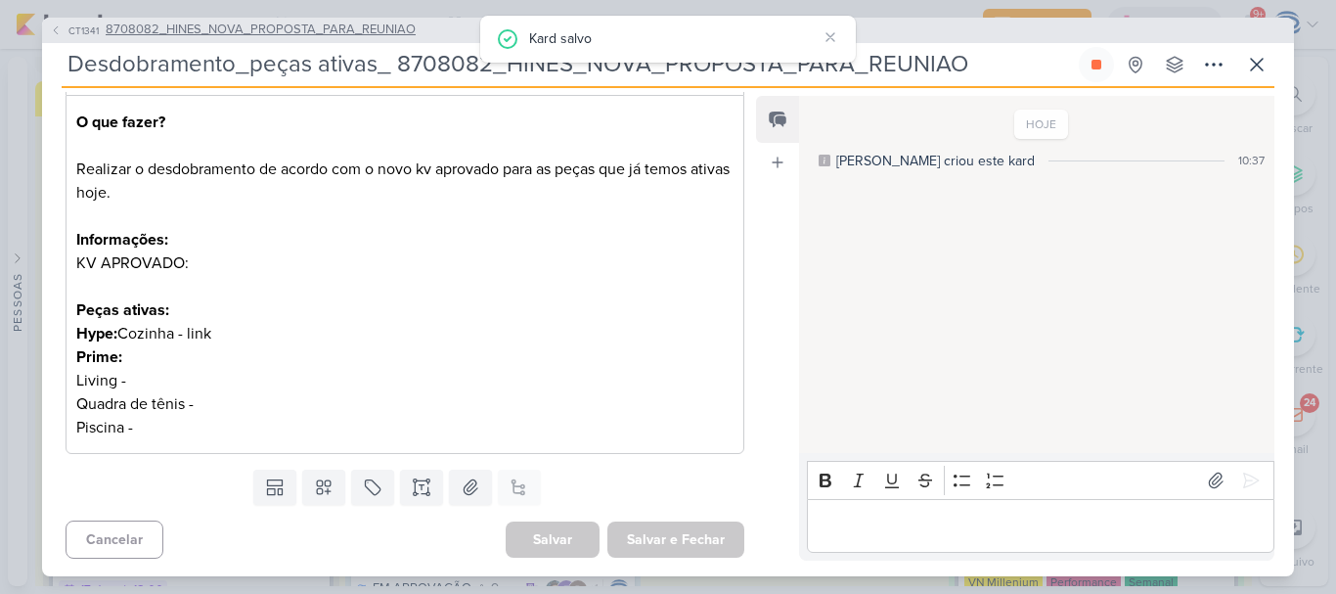
click at [245, 27] on span "8708082_HINES_NOVA_PROPOSTA_PARA_REUNIAO" at bounding box center [261, 31] width 310 height 20
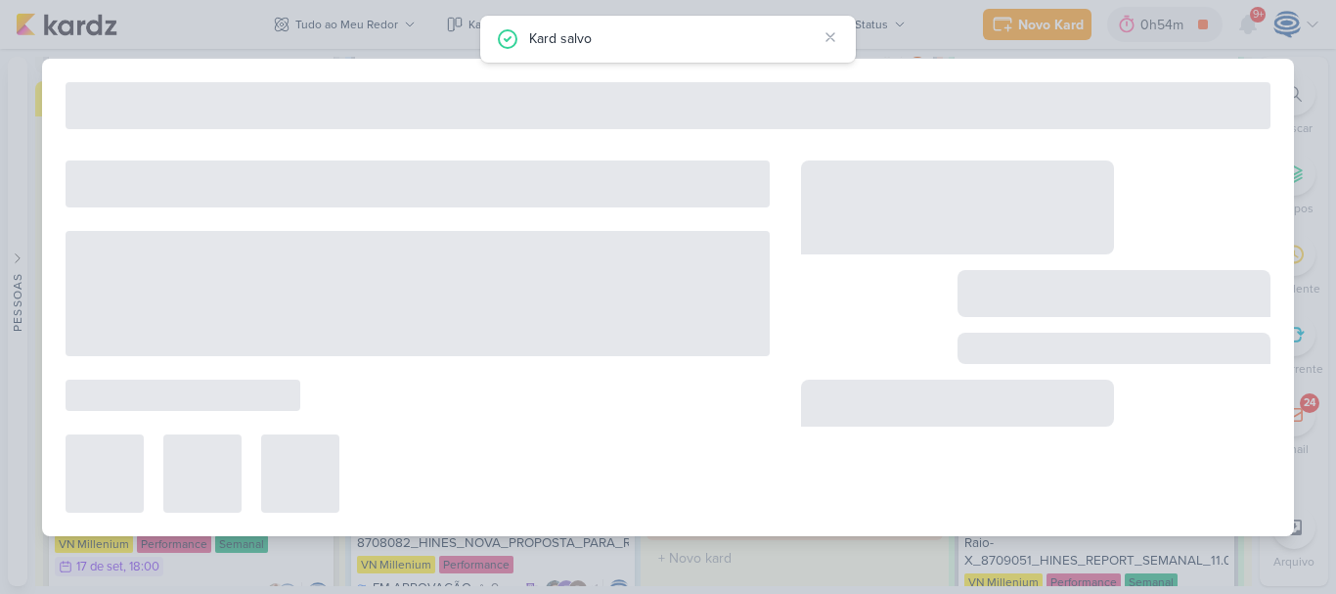
type input "8708082_HINES_NOVA_PROPOSTA_PARA_REUNIAO"
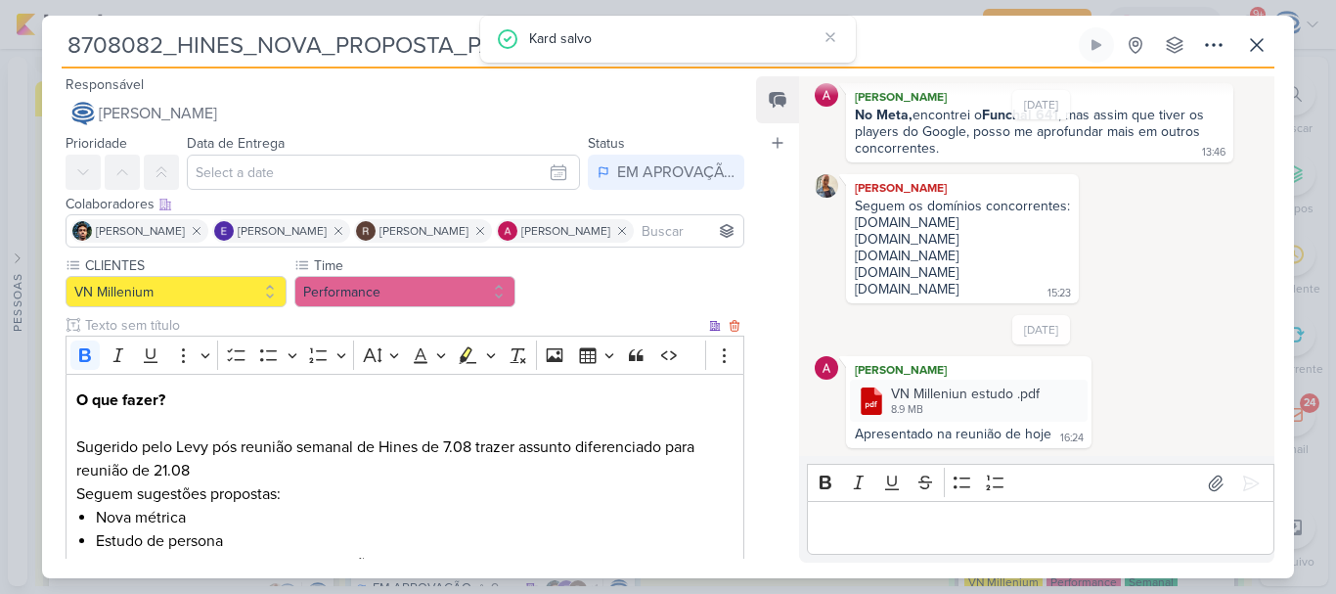
scroll to position [512, 0]
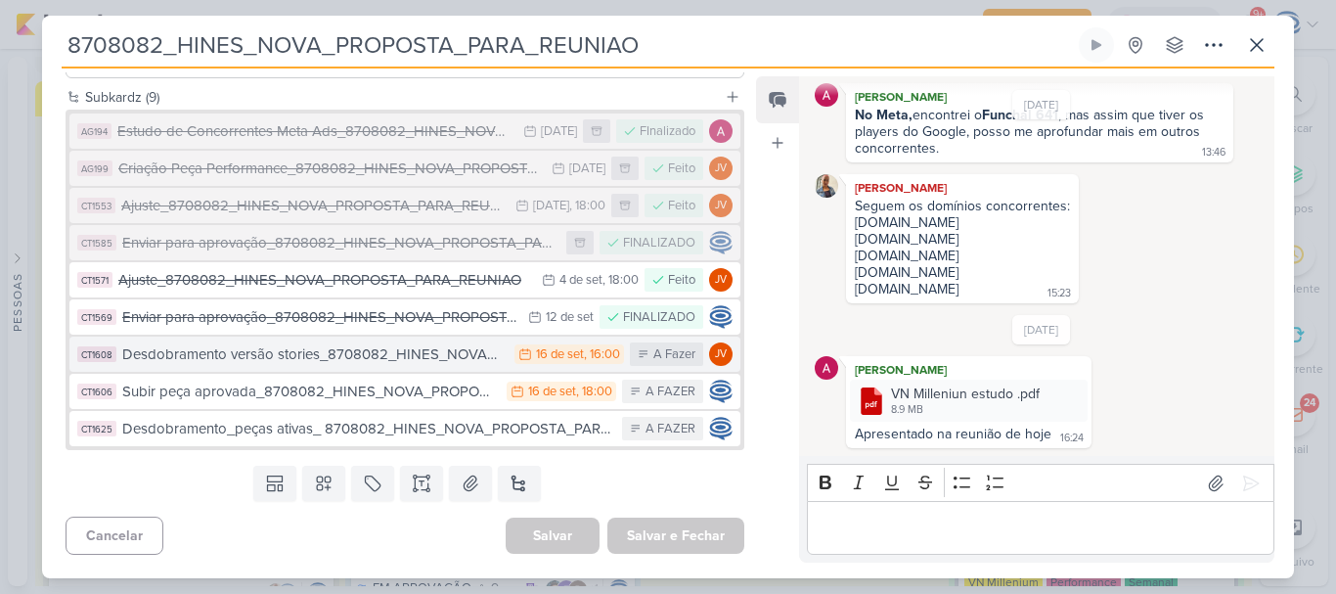
click at [281, 353] on div "Desdobramento versão stories_8708082_HINES_NOVA_PROPOSTA_PARA_REUNIAO" at bounding box center [313, 354] width 382 height 22
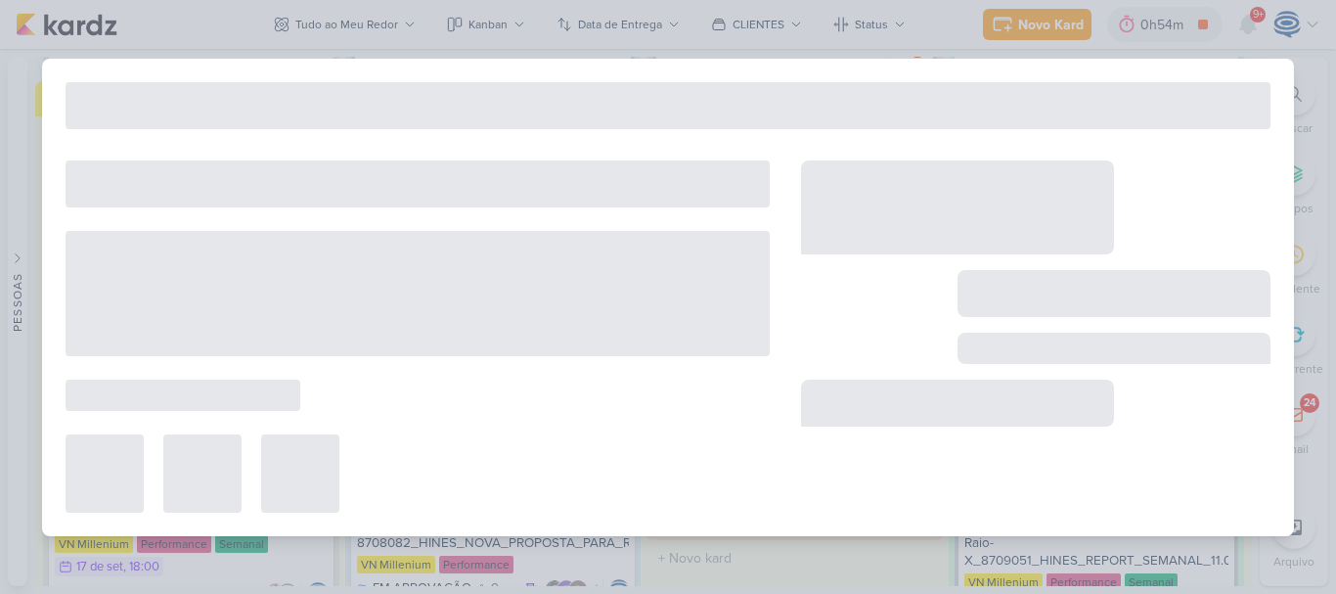
type input "Desdobramento versão stories_8708082_HINES_NOVA_PROPOSTA_PARA_REUNIAO"
type input "16 de setembro de 2025 às 16:00"
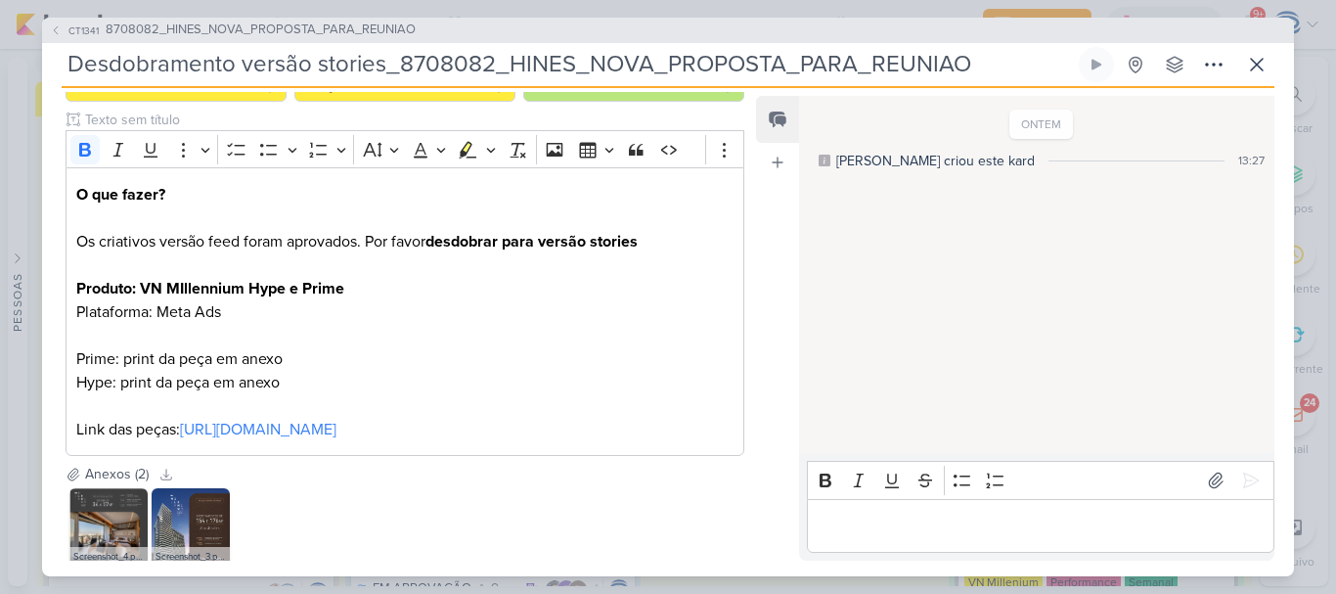
scroll to position [226, 0]
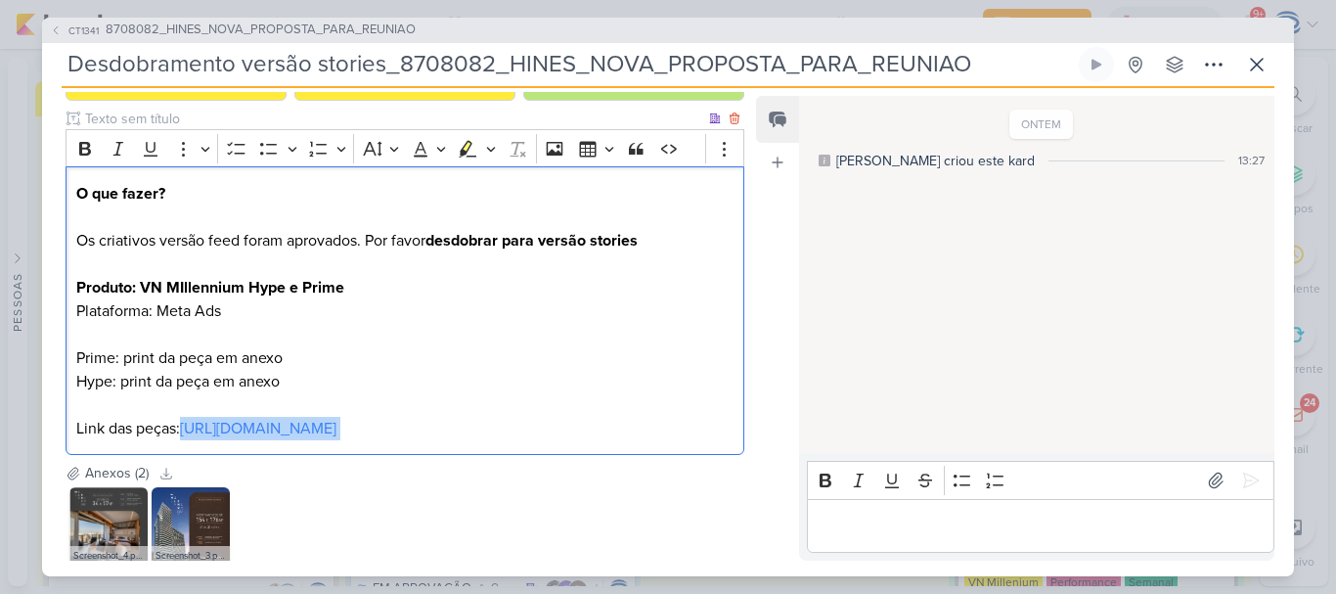
drag, startPoint x: 191, startPoint y: 462, endPoint x: 185, endPoint y: 424, distance: 37.6
click at [185, 424] on p "O que fazer? Os criativos versão feed foram aprovados. Por favor desdobrar para…" at bounding box center [404, 311] width 657 height 258
copy p "https://drive.google.com/drive/folders/1H9RNG_CMbl1Vj51lL1K0-BachpJHP6wc"
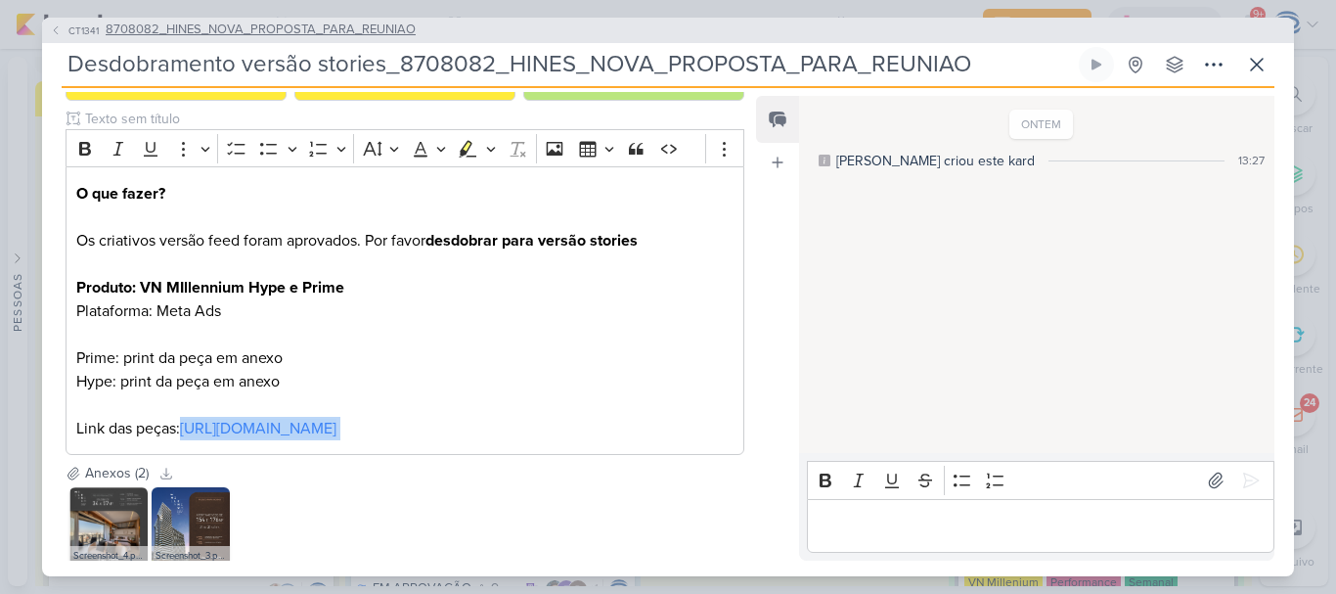
click at [209, 23] on span "8708082_HINES_NOVA_PROPOSTA_PARA_REUNIAO" at bounding box center [261, 31] width 310 height 20
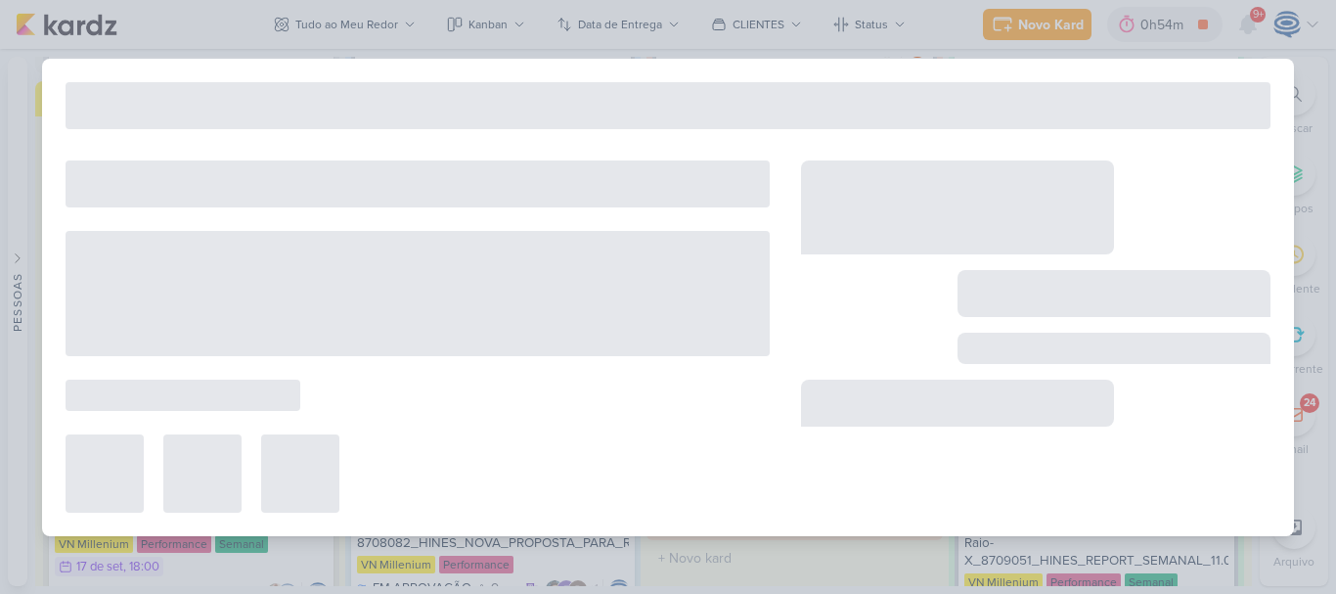
type input "8708082_HINES_NOVA_PROPOSTA_PARA_REUNIAO"
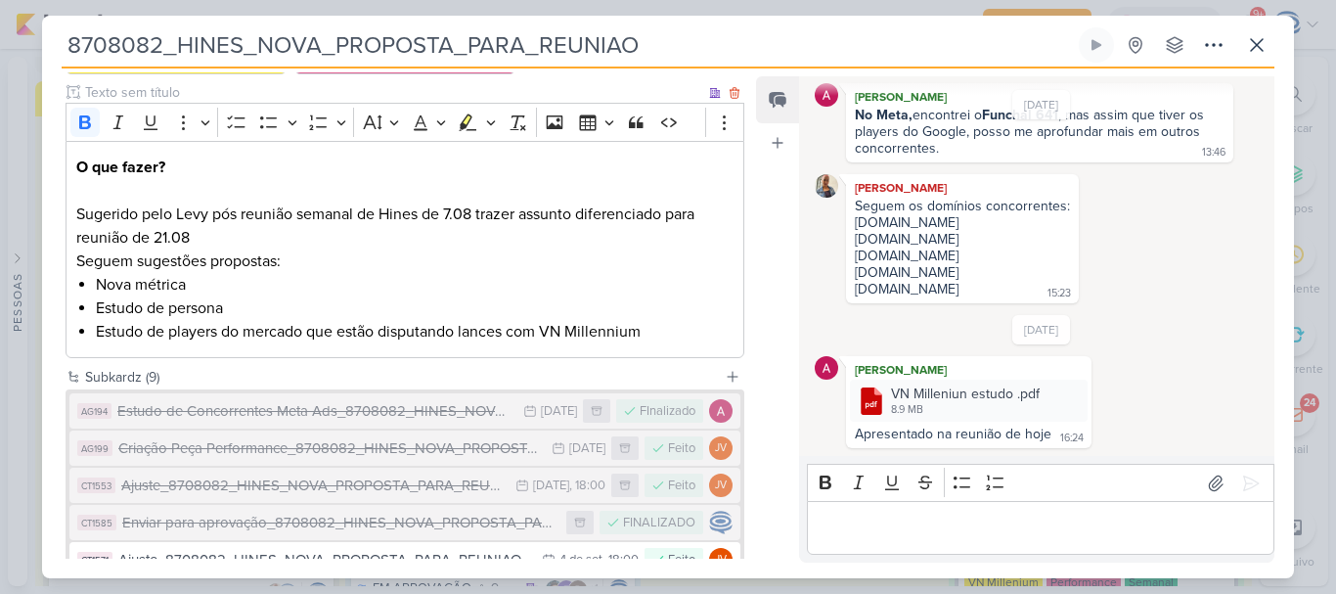
scroll to position [512, 0]
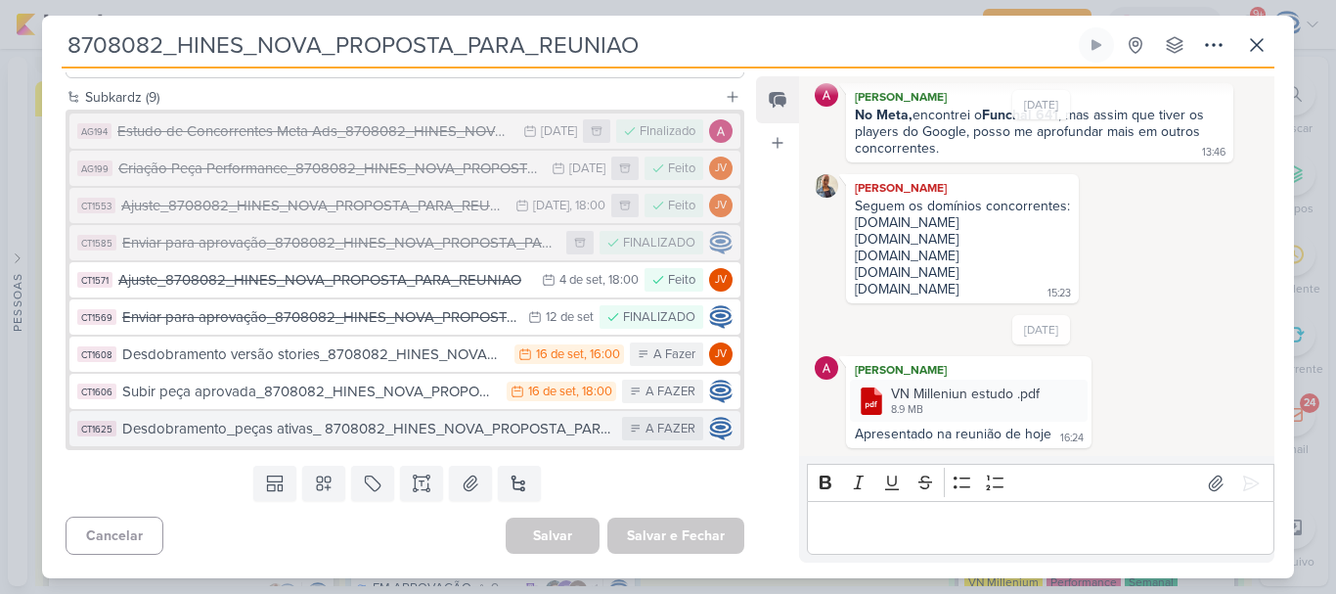
click at [227, 423] on div "Desdobramento_peças ativas_ 8708082_HINES_NOVA_PROPOSTA_PARA_REUNIAO" at bounding box center [367, 429] width 490 height 22
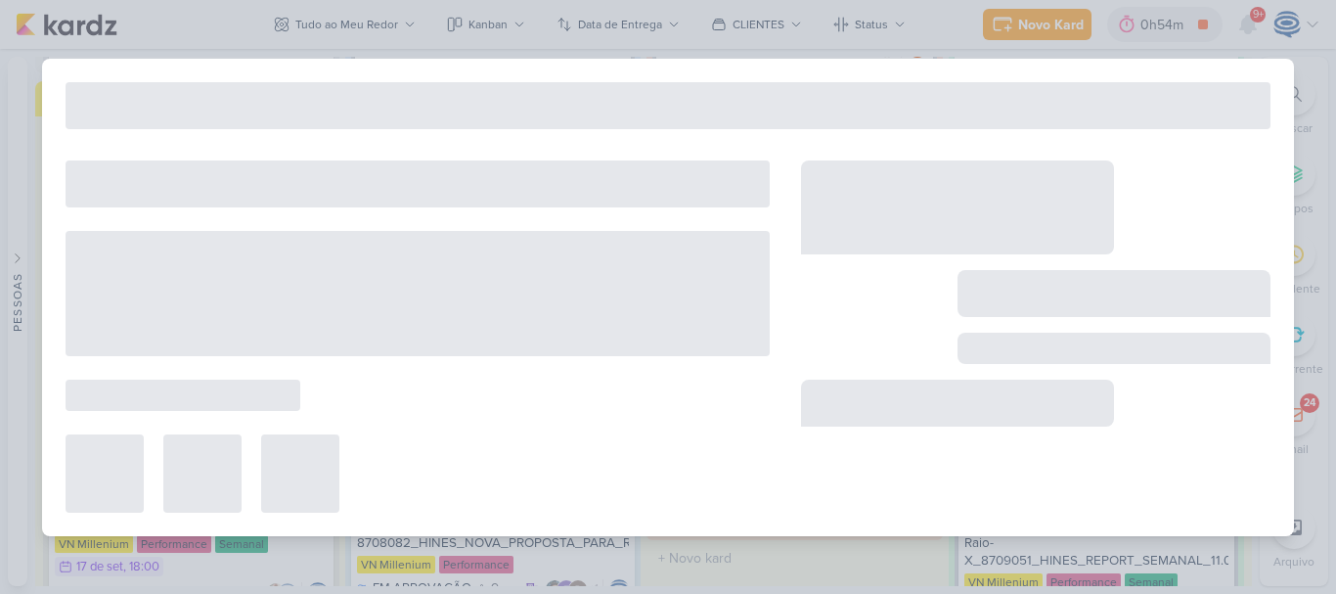
type input "Desdobramento_peças ativas_ 8708082_HINES_NOVA_PROPOSTA_PARA_REUNIAO"
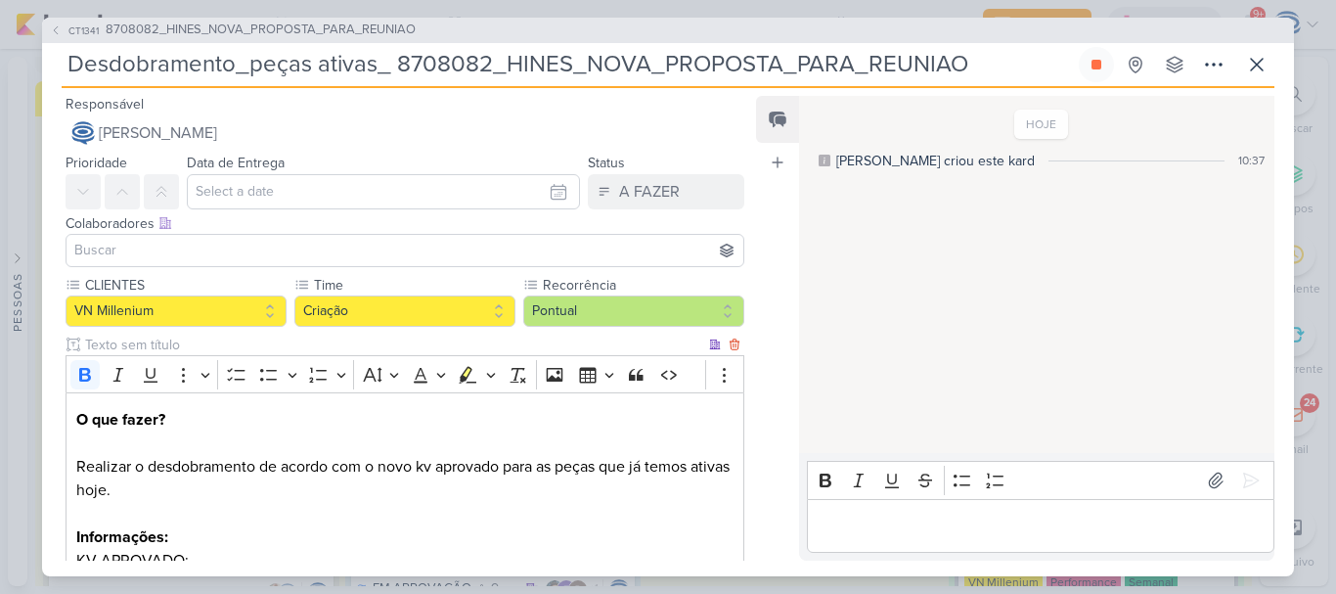
scroll to position [299, 0]
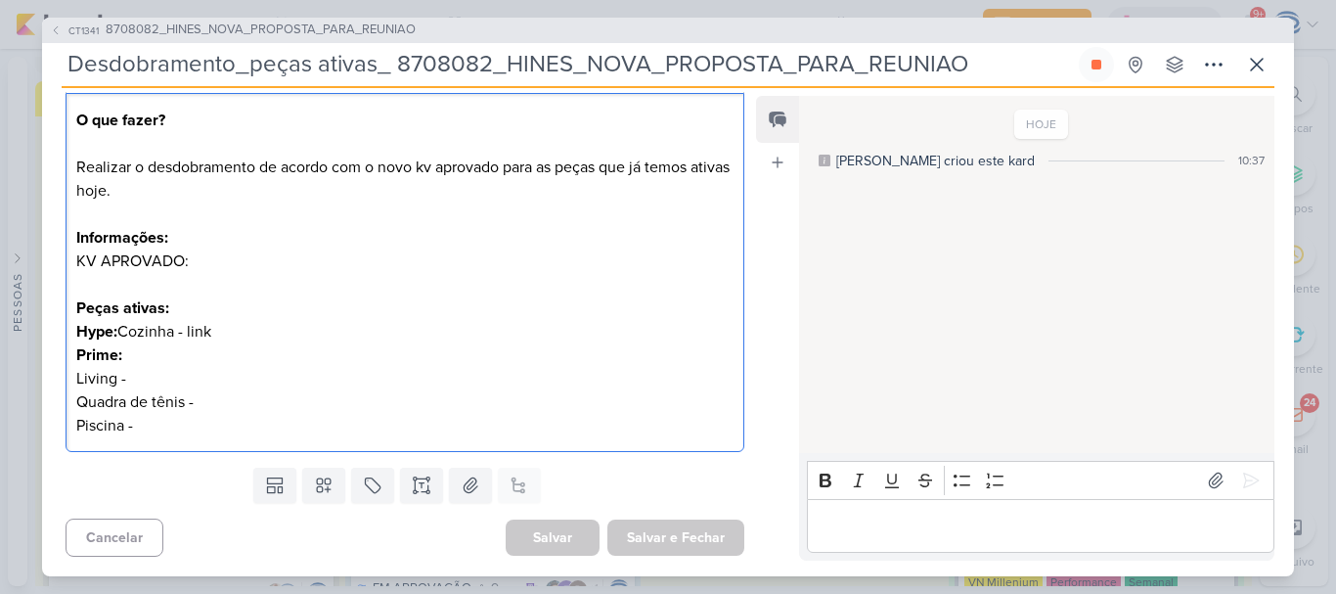
click at [206, 261] on p "O que fazer? Realizar o desdobramento de acordo com o novo kv aprovado para as …" at bounding box center [404, 273] width 657 height 329
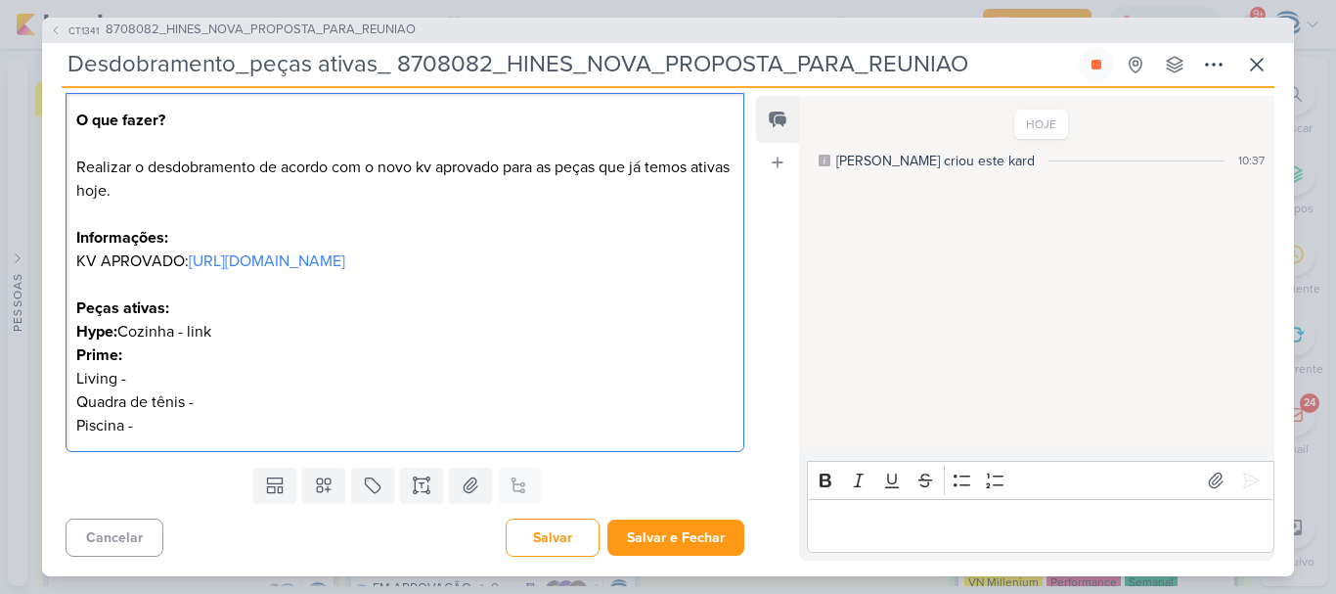
click at [234, 349] on p "O que fazer? Realizar o desdobramento de acordo com o novo kv aprovado para as …" at bounding box center [404, 273] width 657 height 329
click at [73, 404] on div "O que fazer? Realizar o desdobramento de acordo com o novo kv aprovado para as …" at bounding box center [405, 272] width 679 height 359
click at [153, 367] on p "O que fazer? Realizar o desdobramento de acordo com o novo kv aprovado para as …" at bounding box center [404, 238] width 657 height 258
click at [190, 334] on p "O que fazer? Realizar o desdobramento de acordo com o novo kv aprovado para as …" at bounding box center [404, 238] width 657 height 258
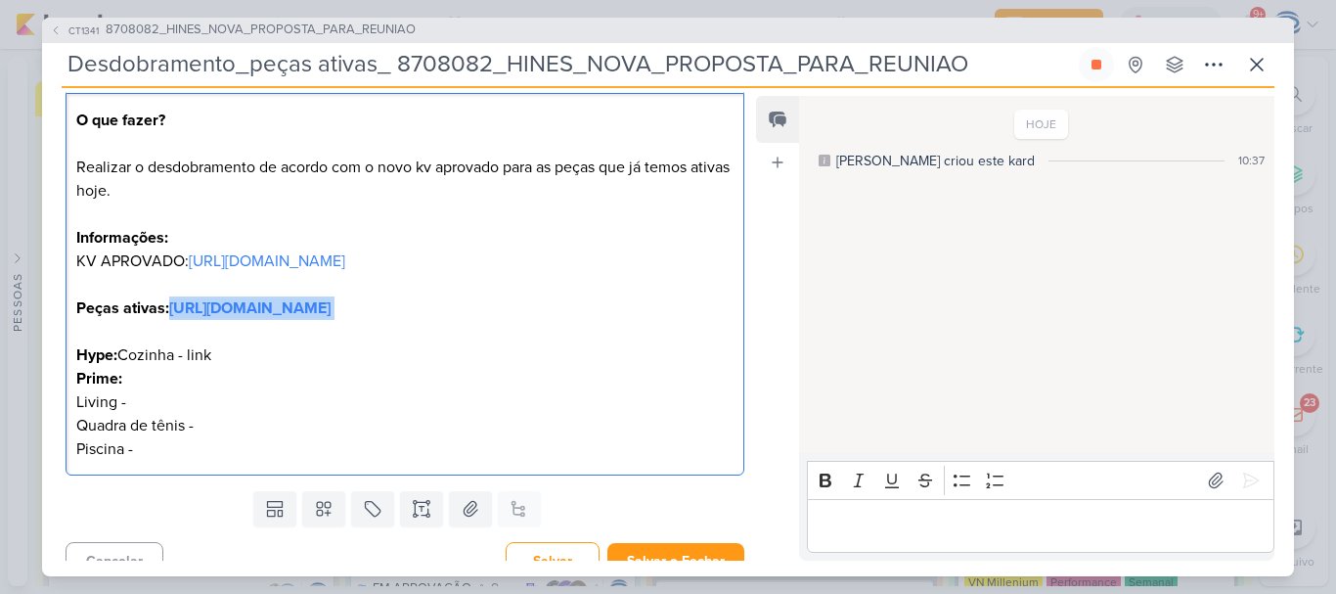
drag, startPoint x: 660, startPoint y: 346, endPoint x: 60, endPoint y: 355, distance: 600.4
click at [60, 355] on div "CLIENTES VN Millenium Time" at bounding box center [397, 229] width 710 height 507
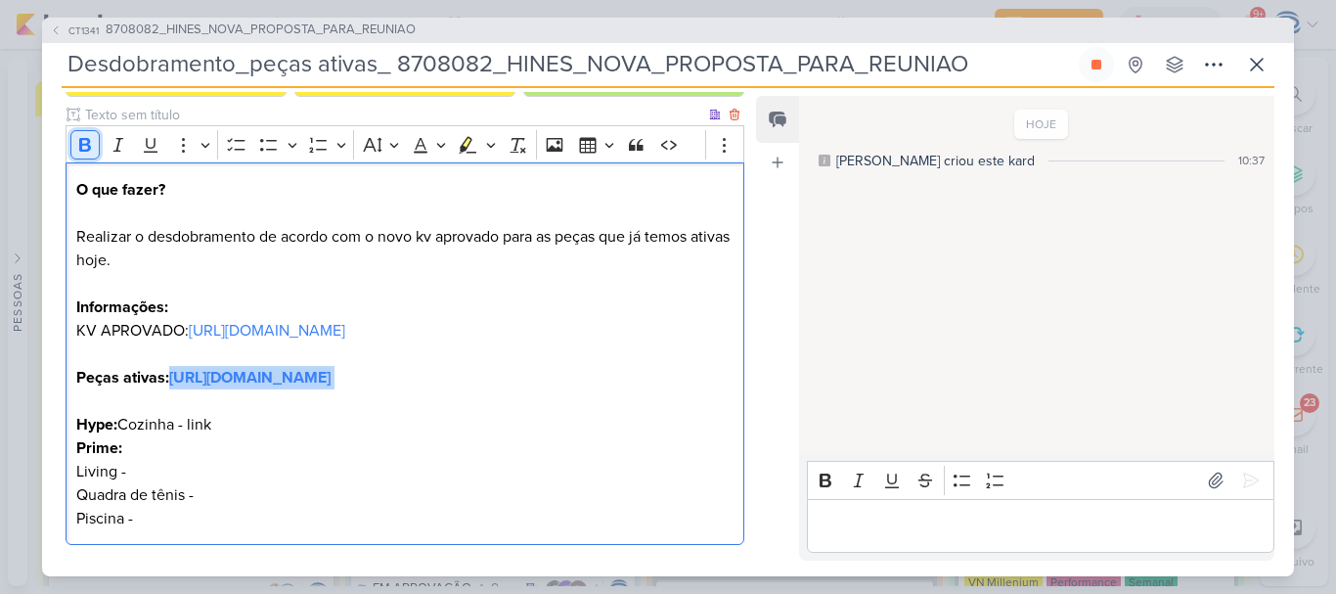
click at [83, 144] on icon "Editor toolbar" at bounding box center [85, 145] width 12 height 14
click at [249, 447] on p "O que fazer? Realizar o desdobramento de acordo com o novo kv aprovado para as …" at bounding box center [404, 319] width 657 height 282
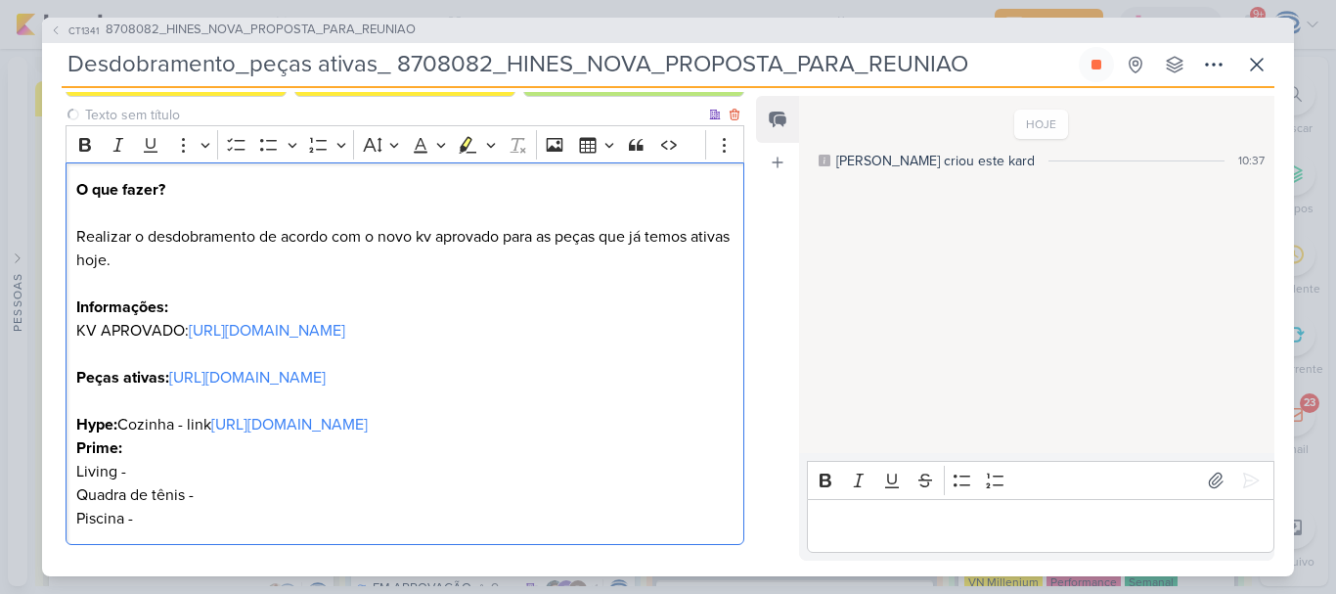
click at [229, 450] on p "O que fazer? Realizar o desdobramento de acordo com o novo kv aprovado para as …" at bounding box center [404, 319] width 657 height 282
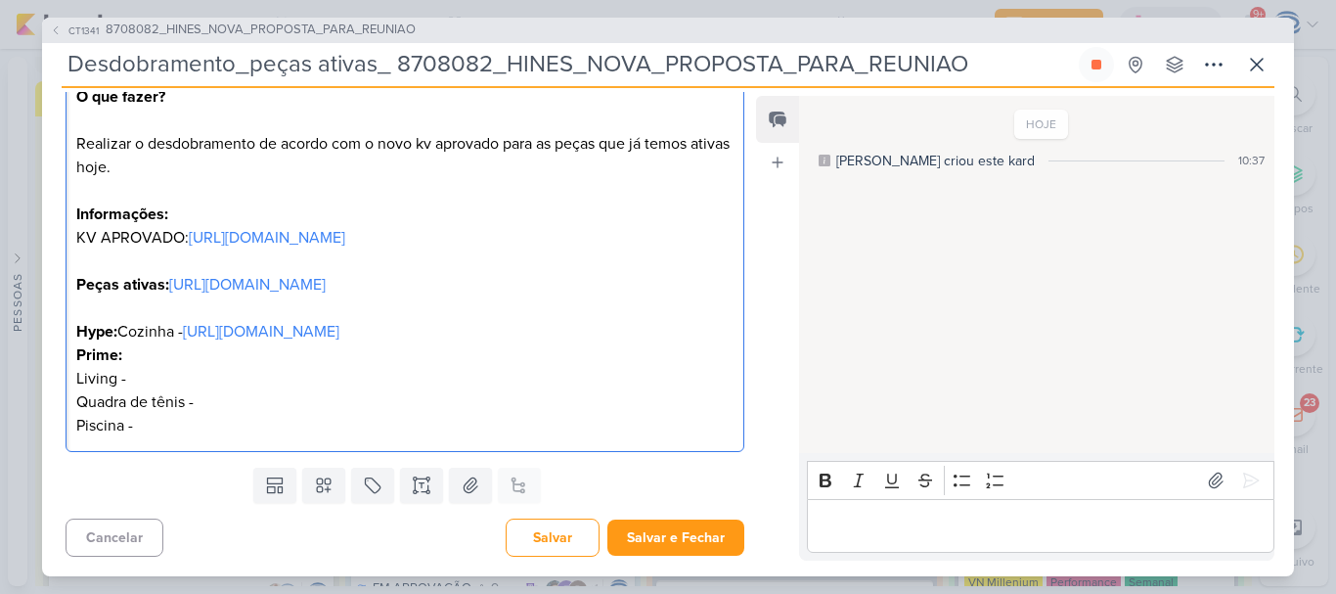
scroll to position [369, 0]
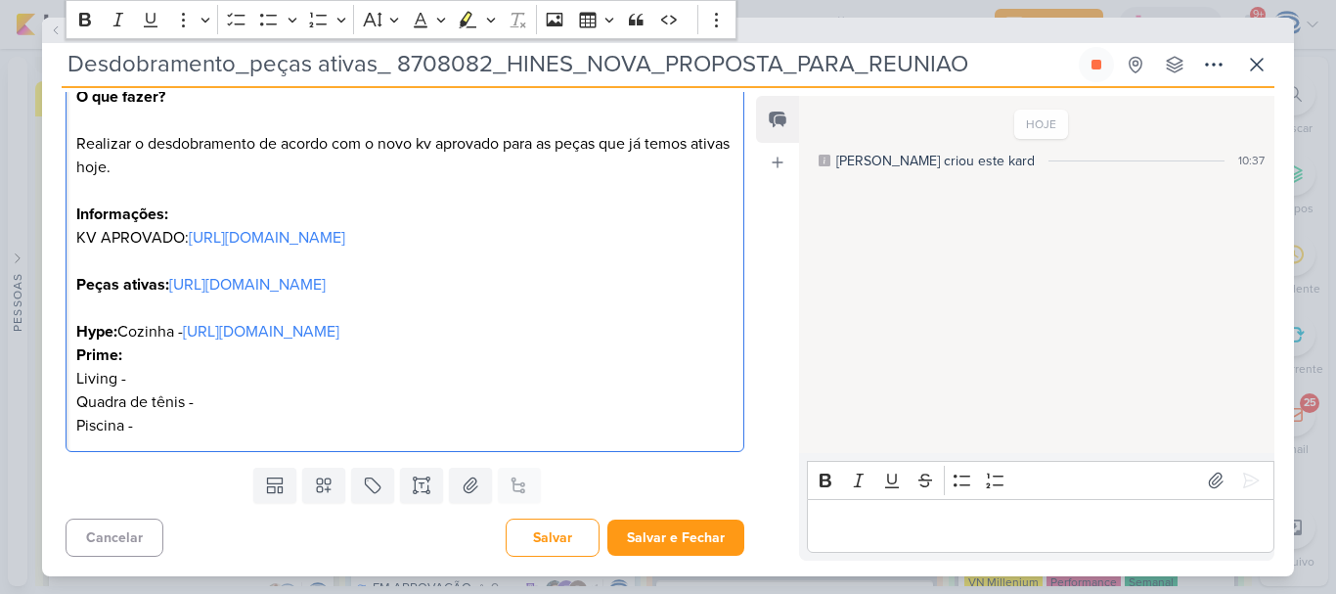
click at [215, 402] on p "Living - Quadra de tênis - Piscina -" at bounding box center [404, 402] width 657 height 70
click at [663, 336] on p "O que fazer? Realizar o desdobramento de acordo com o novo kv aprovado para as …" at bounding box center [404, 226] width 657 height 282
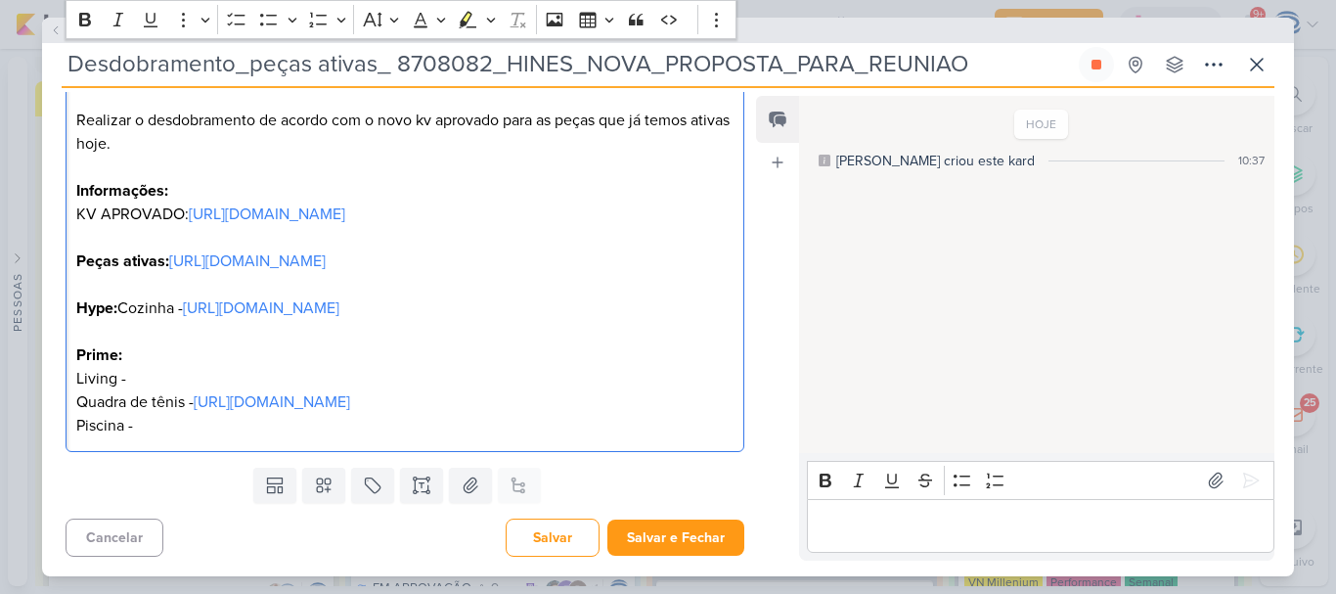
click at [142, 400] on p "Living - Quadra de tênis - https://drive.google.com/drive/folders/1bZg8ZgkSGSrB…" at bounding box center [404, 402] width 657 height 70
drag, startPoint x: 641, startPoint y: 338, endPoint x: 65, endPoint y: 331, distance: 576.9
click at [65, 331] on div "CLIENTES VN Millenium Time" at bounding box center [397, 194] width 710 height 531
click at [129, 404] on p "Living - Quadra de tênis - https://drive.google.com/drive/folders/1bZg8ZgkSGSrB…" at bounding box center [404, 402] width 657 height 70
click at [77, 289] on p "O que fazer? Realizar o desdobramento de acordo com o novo kv aprovado para as …" at bounding box center [404, 191] width 657 height 258
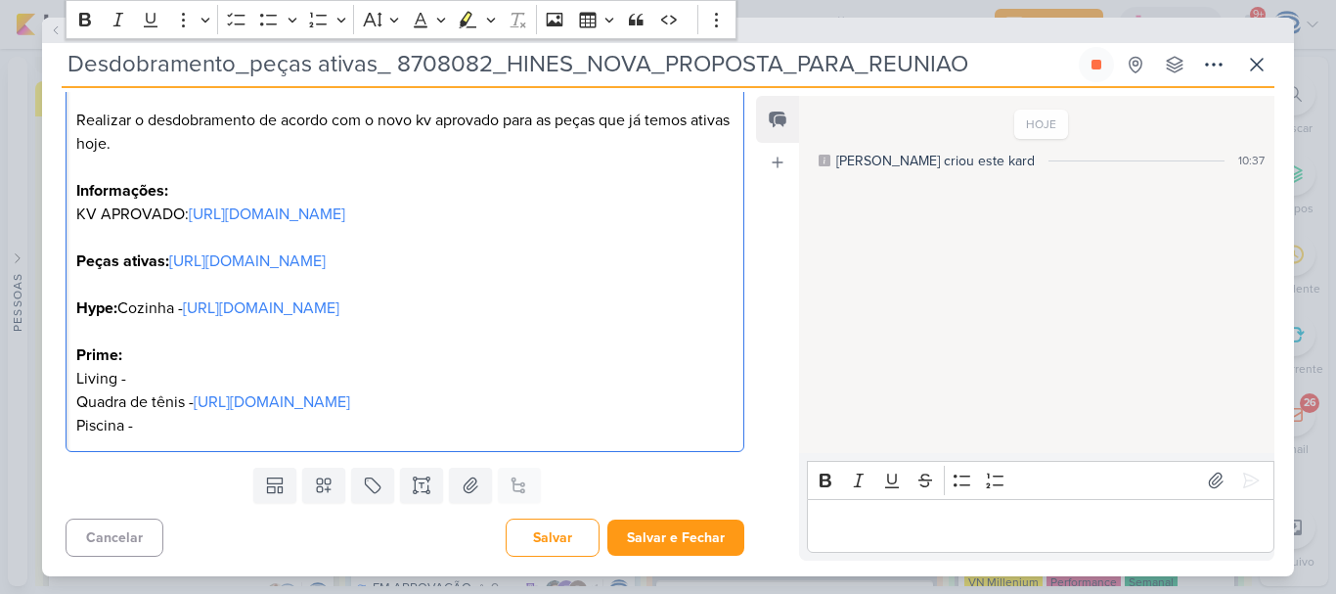
click at [77, 242] on p "O que fazer? Realizar o desdobramento de acordo com o novo kv aprovado para as …" at bounding box center [404, 191] width 657 height 258
click at [146, 412] on p "Living - Quadra de tênis - https://drive.google.com/drive/folders/1bZg8ZgkSGSrB…" at bounding box center [404, 402] width 657 height 70
click at [238, 437] on p "Living - Quadra de tênis - https://drive.google.com/drive/folders/1bZg8ZgkSGSrB…" at bounding box center [404, 402] width 657 height 70
click at [117, 305] on strong "Hype:" at bounding box center [96, 308] width 41 height 20
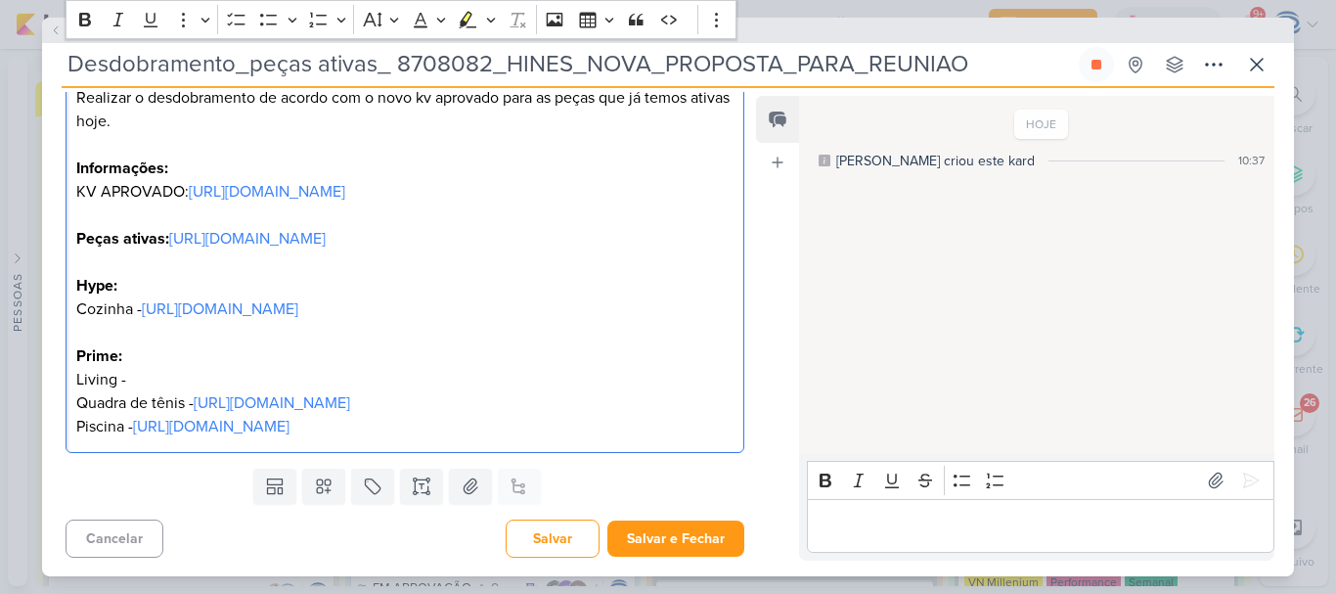
click at [93, 351] on p "Prime:" at bounding box center [404, 344] width 657 height 47
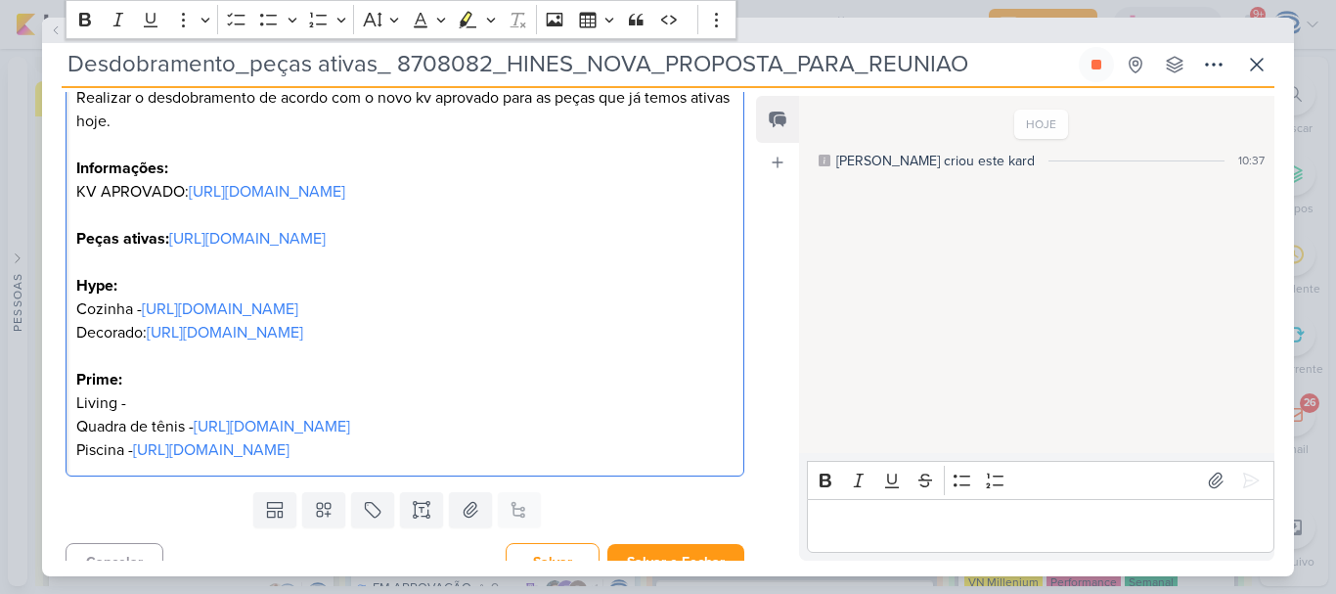
scroll to position [440, 0]
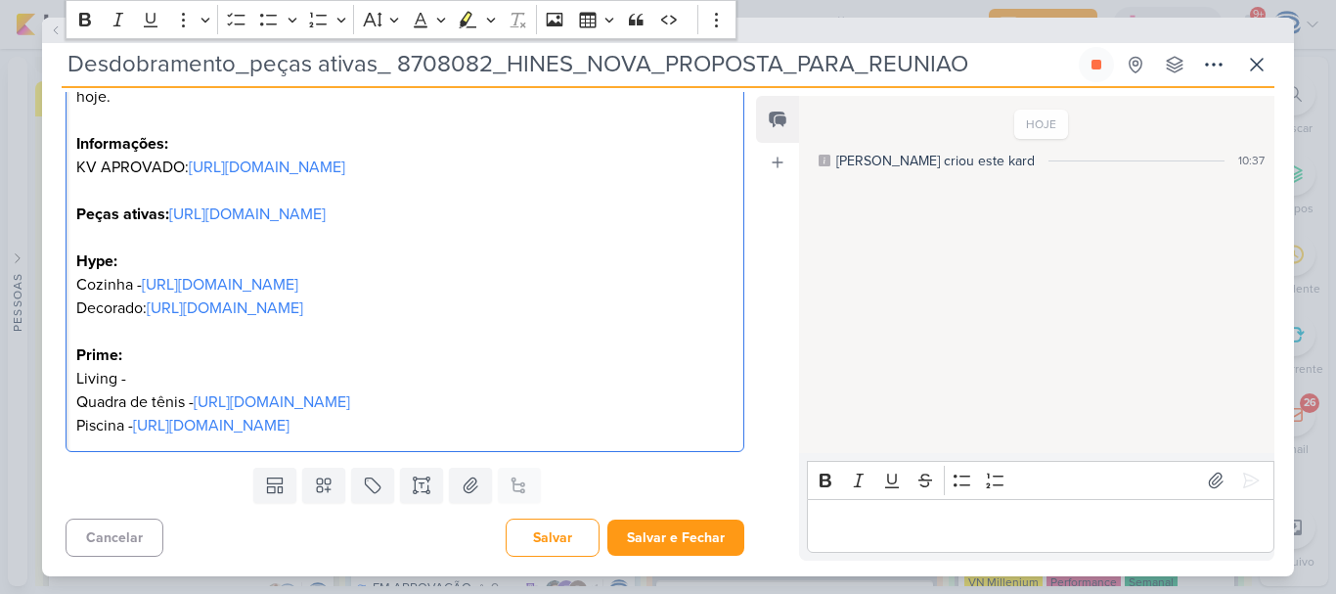
click at [153, 367] on p "Living - Quadra de tênis - https://drive.google.com/drive/folders/1bZg8ZgkSGSrB…" at bounding box center [404, 402] width 657 height 70
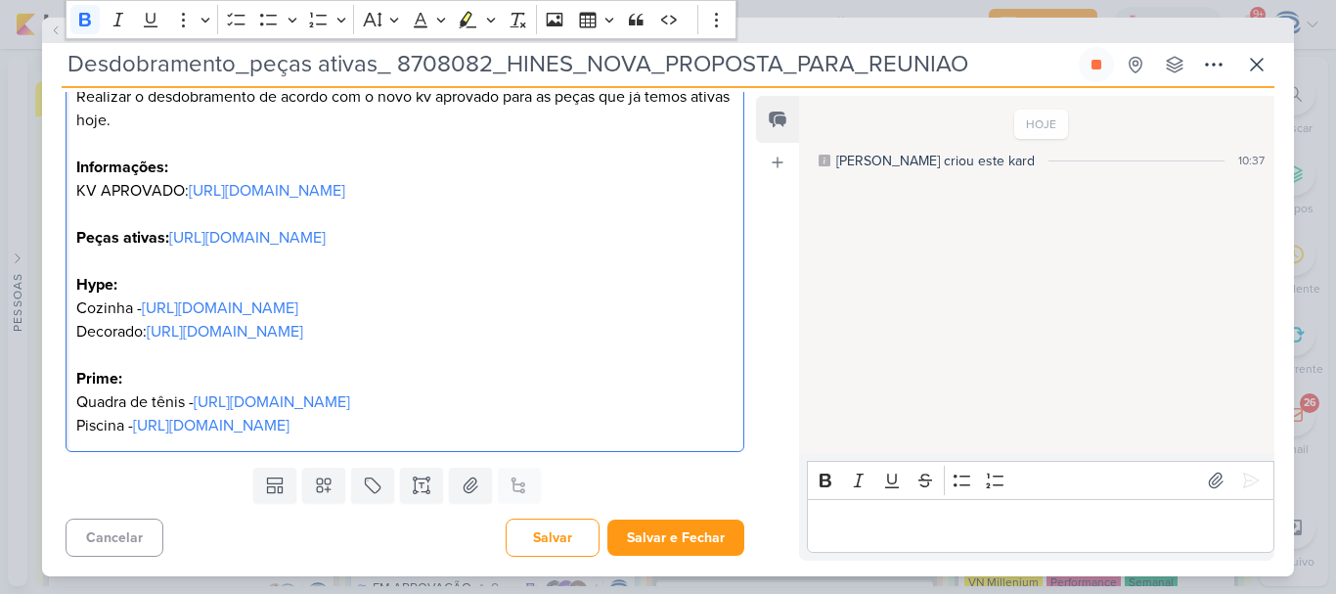
scroll to position [417, 0]
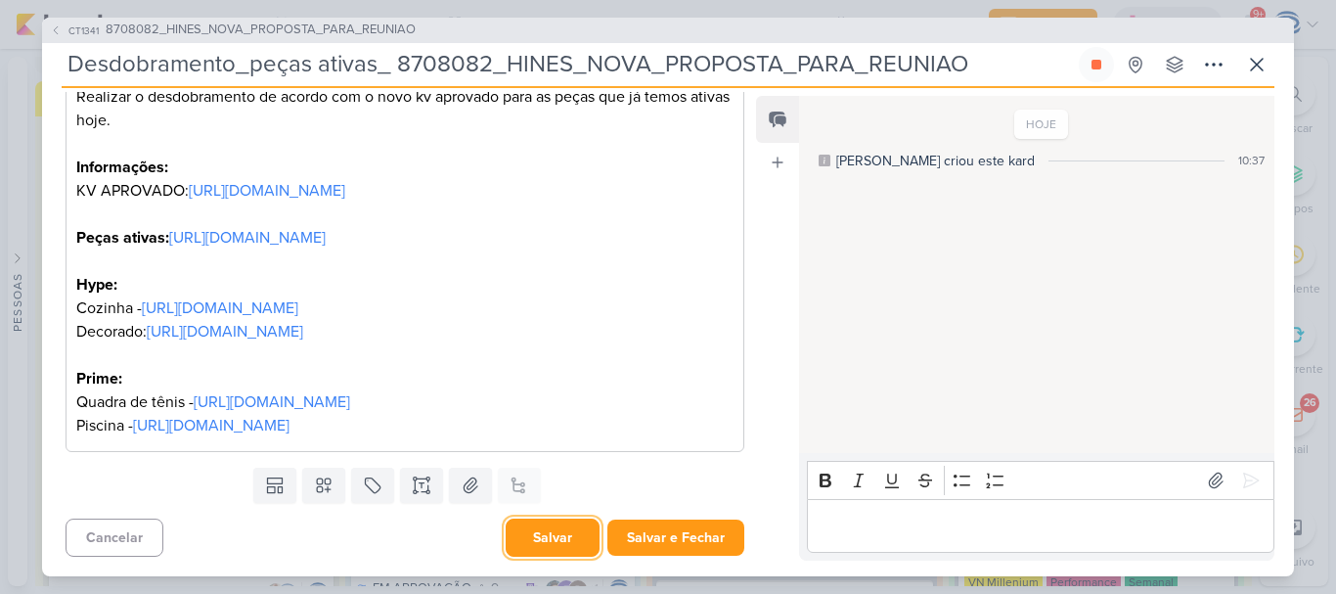
click at [553, 536] on button "Salvar" at bounding box center [553, 537] width 94 height 38
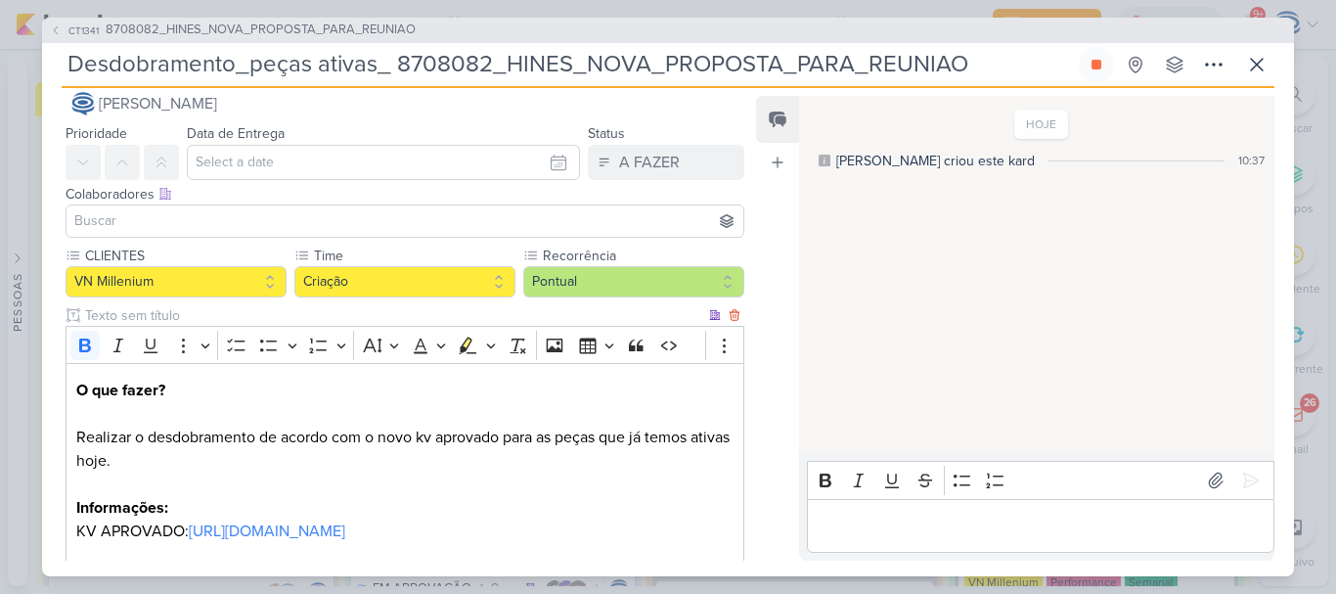
scroll to position [26, 0]
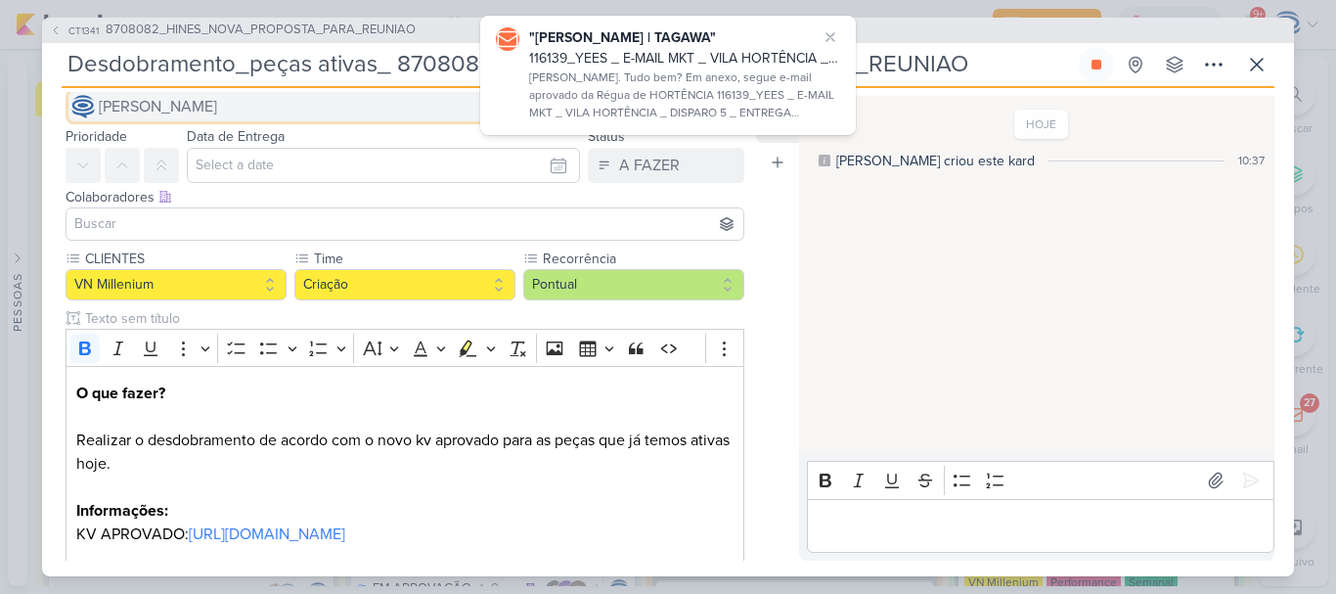
click at [217, 112] on span "[PERSON_NAME]" at bounding box center [158, 106] width 118 height 23
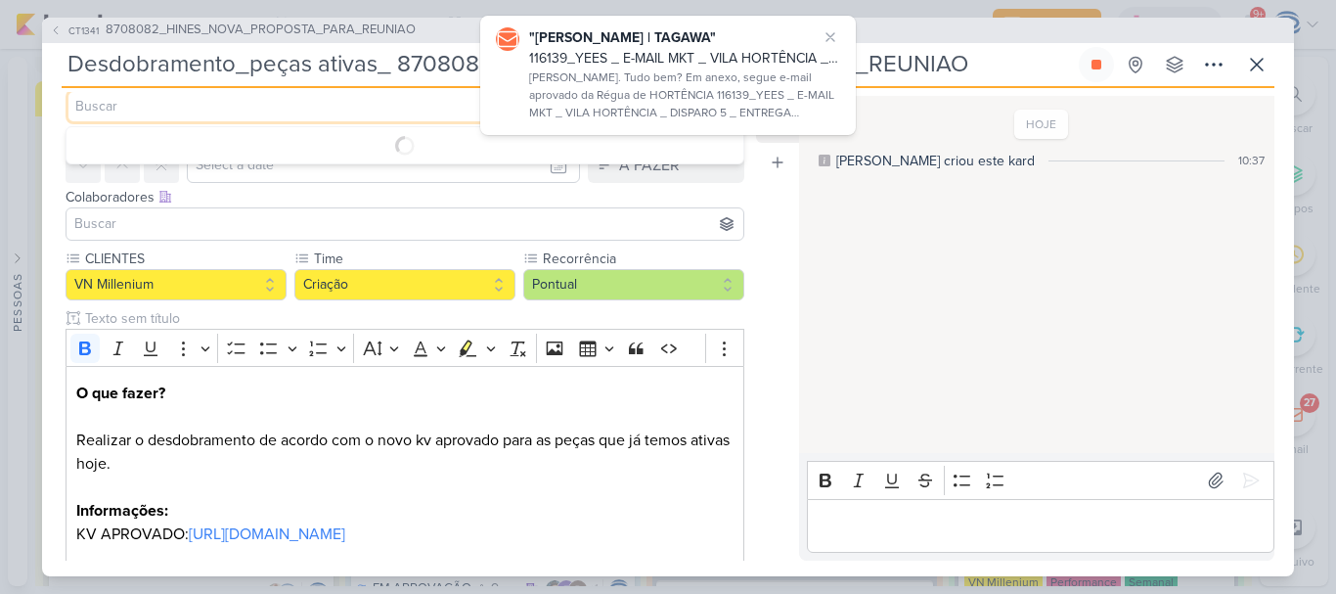
scroll to position [23, 0]
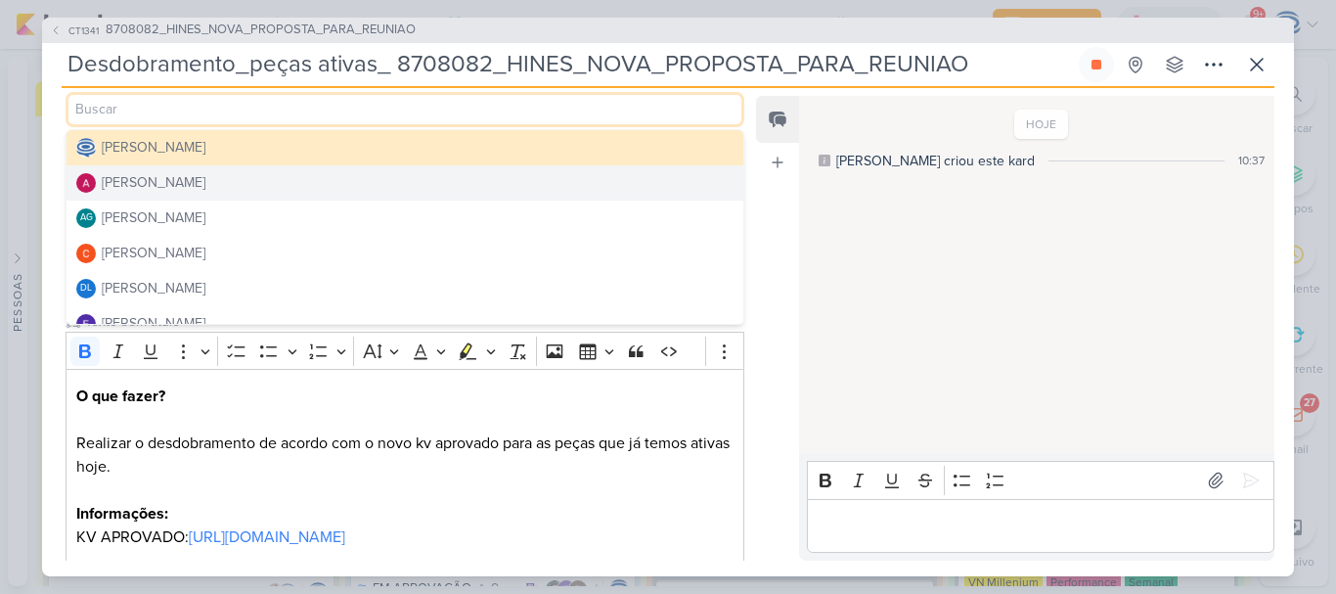
click at [251, 188] on button "Alessandra Gomes" at bounding box center [404, 182] width 677 height 35
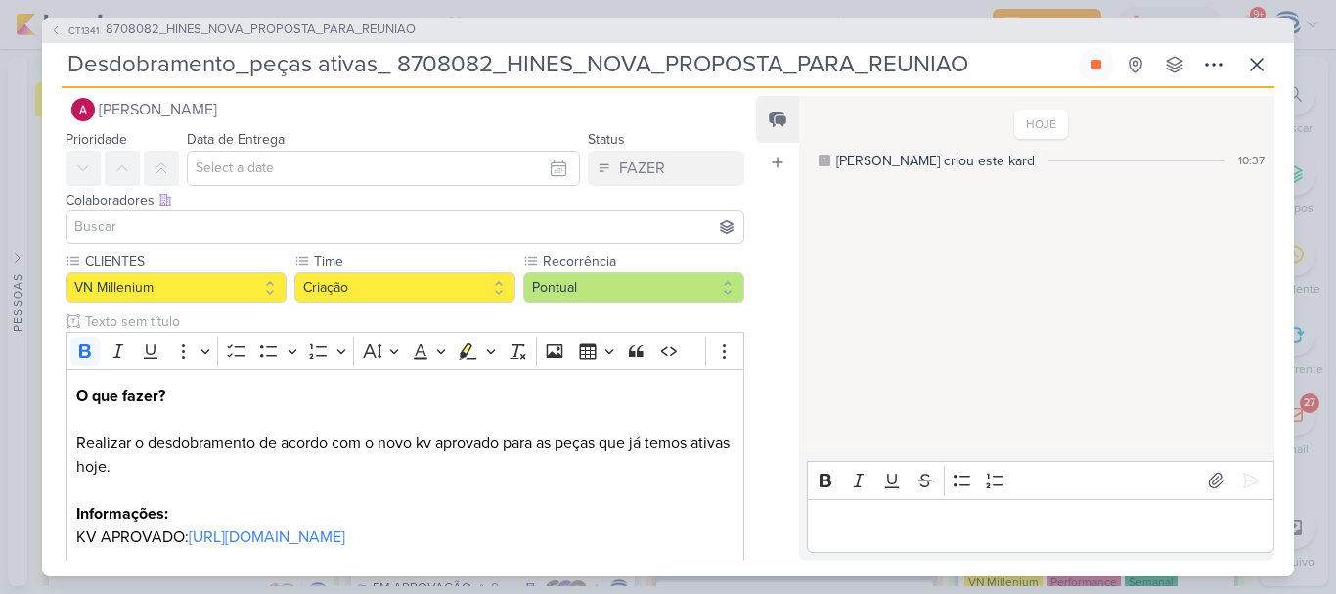
click at [243, 217] on input at bounding box center [404, 226] width 669 height 23
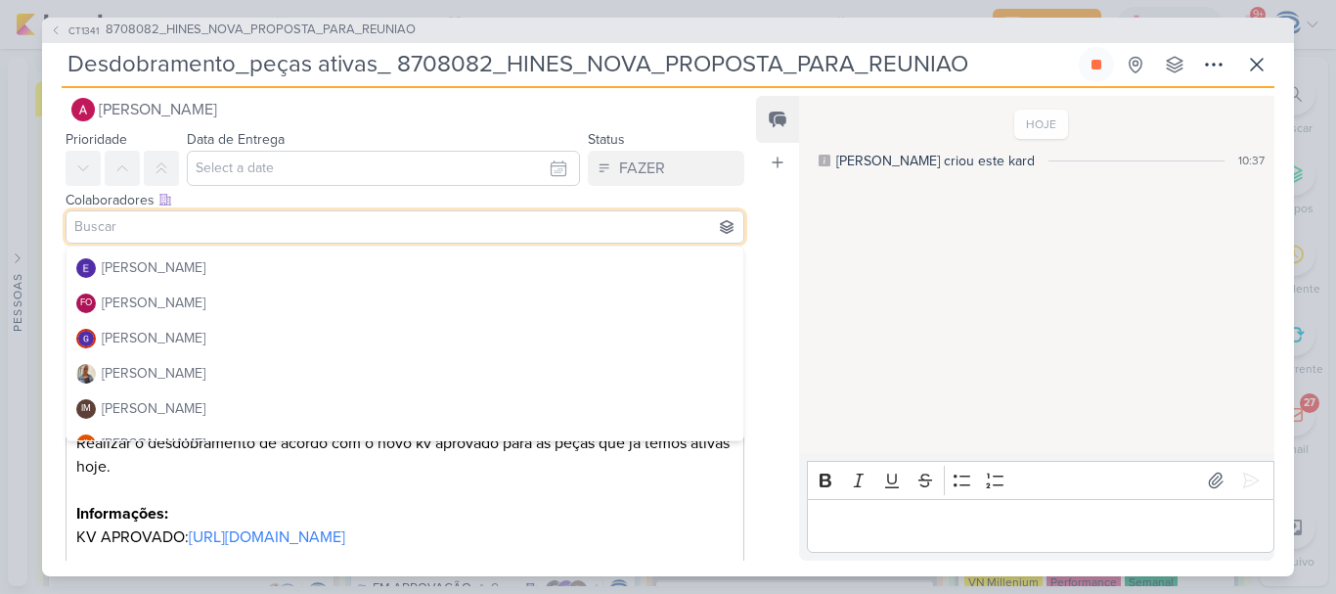
scroll to position [173, 0]
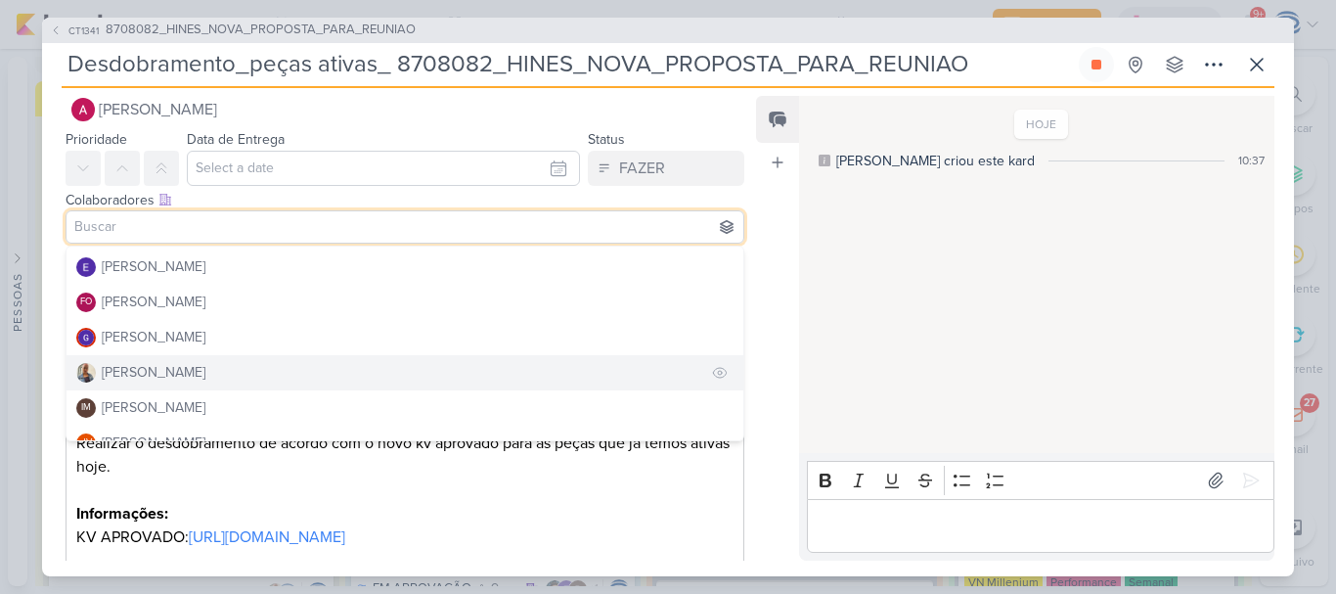
click at [189, 370] on button "[PERSON_NAME]" at bounding box center [404, 372] width 677 height 35
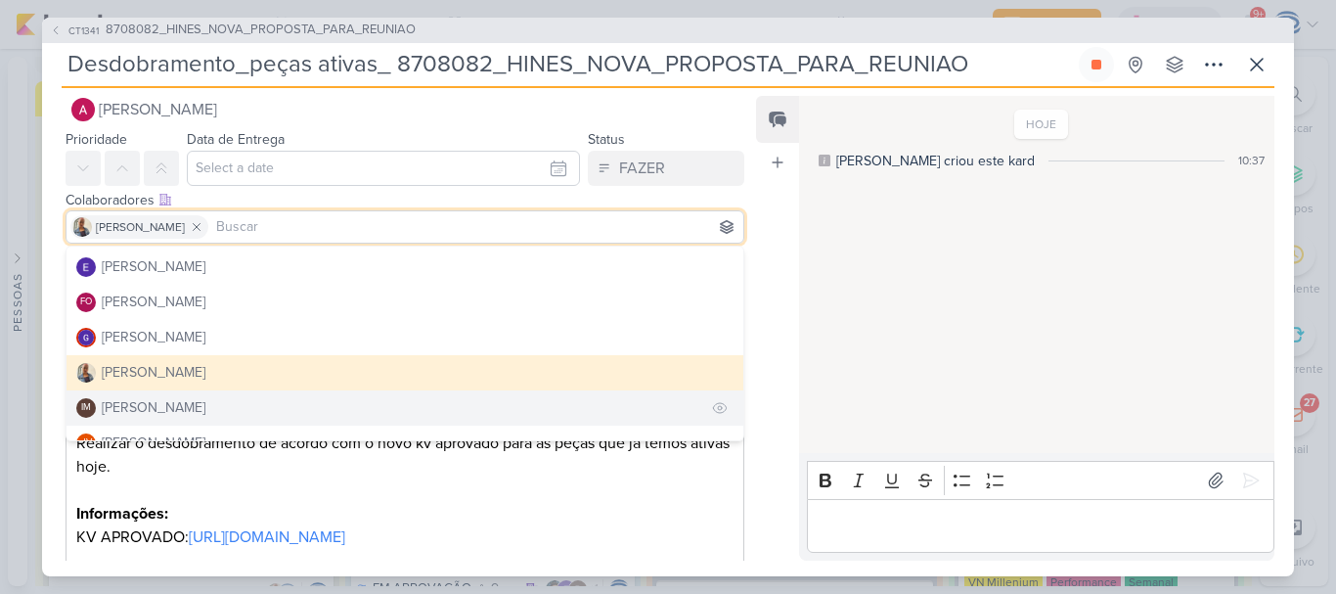
click at [193, 404] on div "Isabella Machado Guimarães" at bounding box center [154, 407] width 104 height 21
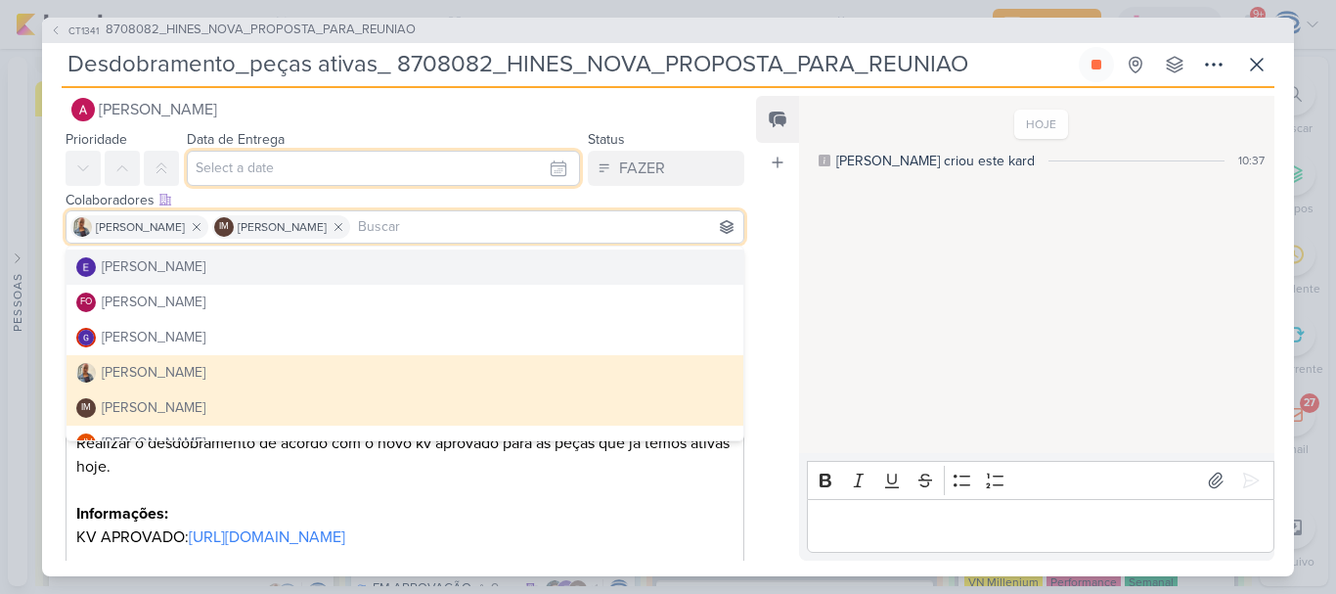
click at [258, 182] on input "text" at bounding box center [383, 168] width 393 height 35
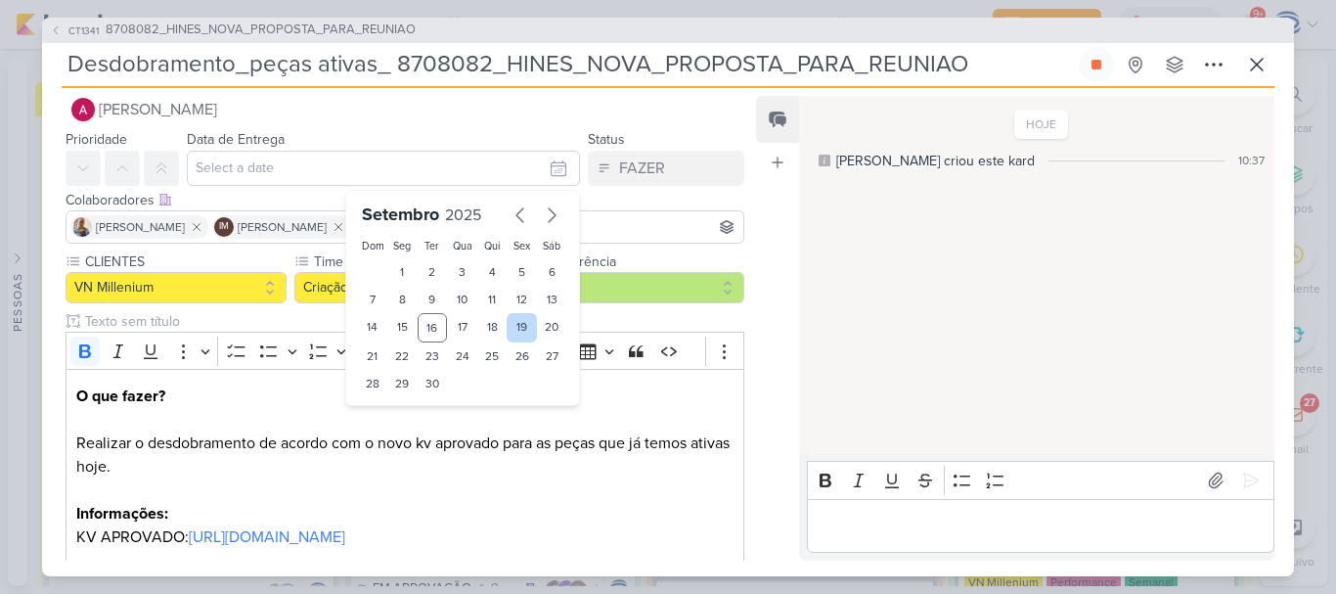
click at [514, 328] on div "19" at bounding box center [521, 327] width 30 height 29
type input "19 de setembro de 2025 às 23:59"
click at [389, 414] on select "00 01 02 03 04 05 06 07 08 09 10 11 12 13 14 15 16 17 18 19 20 21 22 23" at bounding box center [402, 416] width 27 height 23
select select "18"
click at [389, 405] on select "00 01 02 03 04 05 06 07 08 09 10 11 12 13 14 15 16 17 18 19 20 21 22 23" at bounding box center [402, 416] width 27 height 23
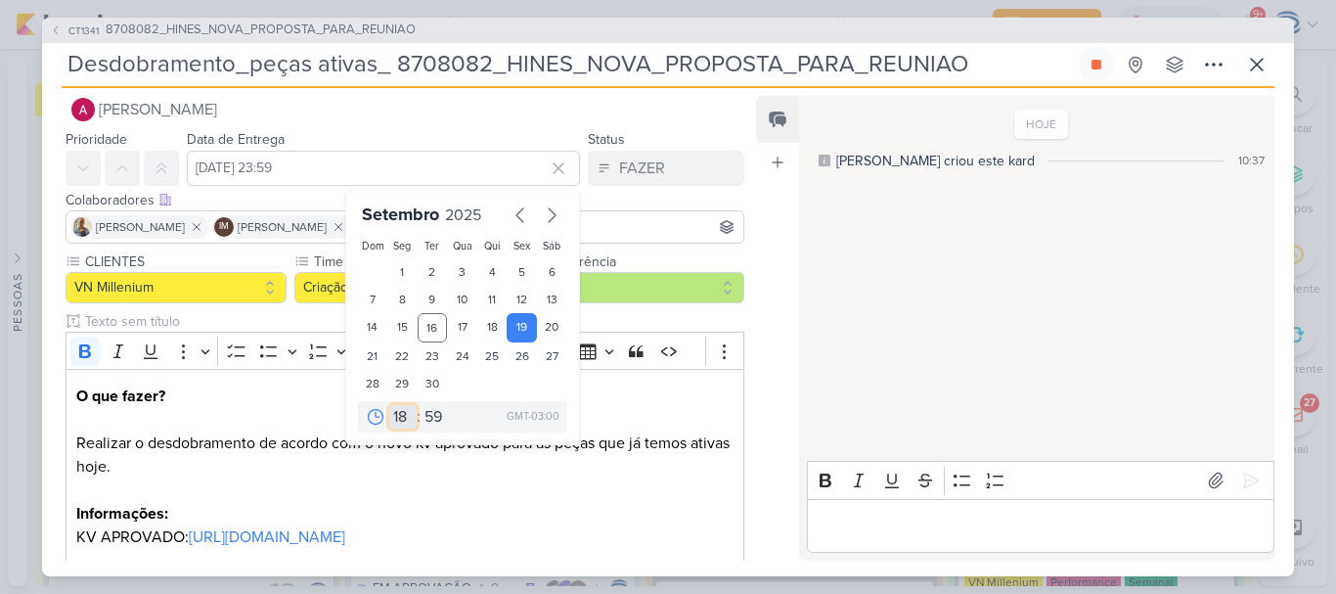
type input "19 de setembro de 2025 às 18:59"
click at [431, 424] on select "00 05 10 15 20 25 30 35 40 45 50 55 59" at bounding box center [433, 416] width 27 height 23
select select "0"
click at [420, 405] on select "00 05 10 15 20 25 30 35 40 45 50 55 59" at bounding box center [433, 416] width 27 height 23
click at [491, 327] on div "18" at bounding box center [492, 327] width 30 height 29
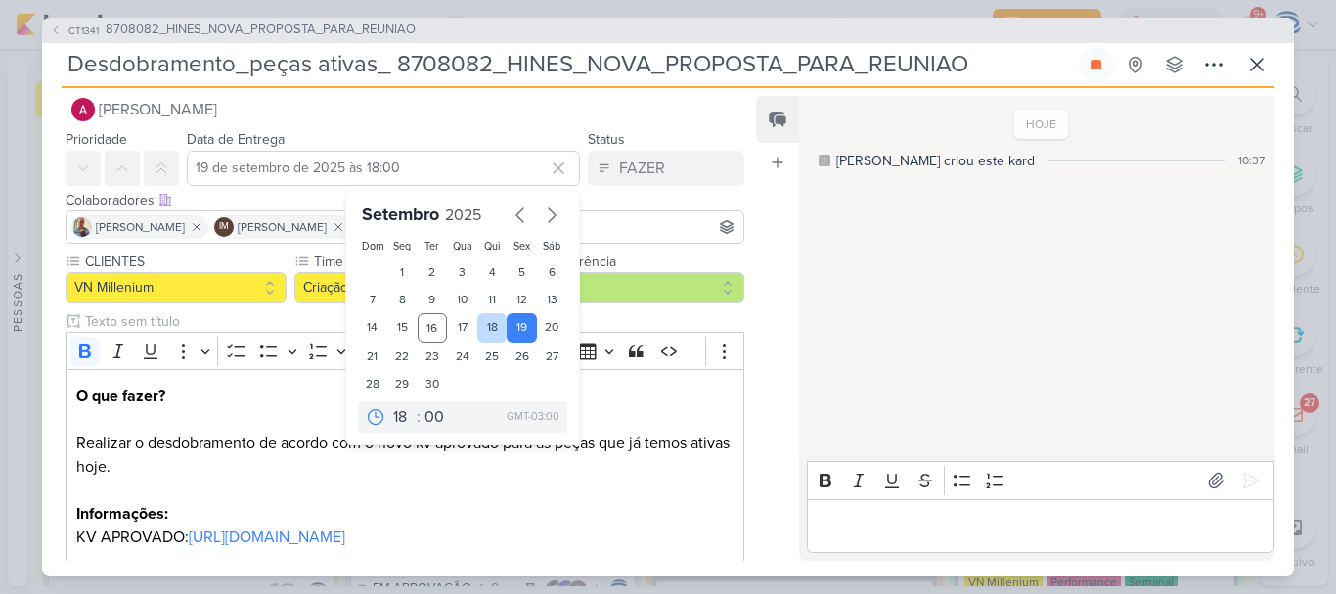
type input "18 de setembro de 2025 às 18:00"
click at [517, 491] on p "O que fazer? Realizar o desdobramento de acordo com o novo kv aprovado para as …" at bounding box center [404, 513] width 657 height 258
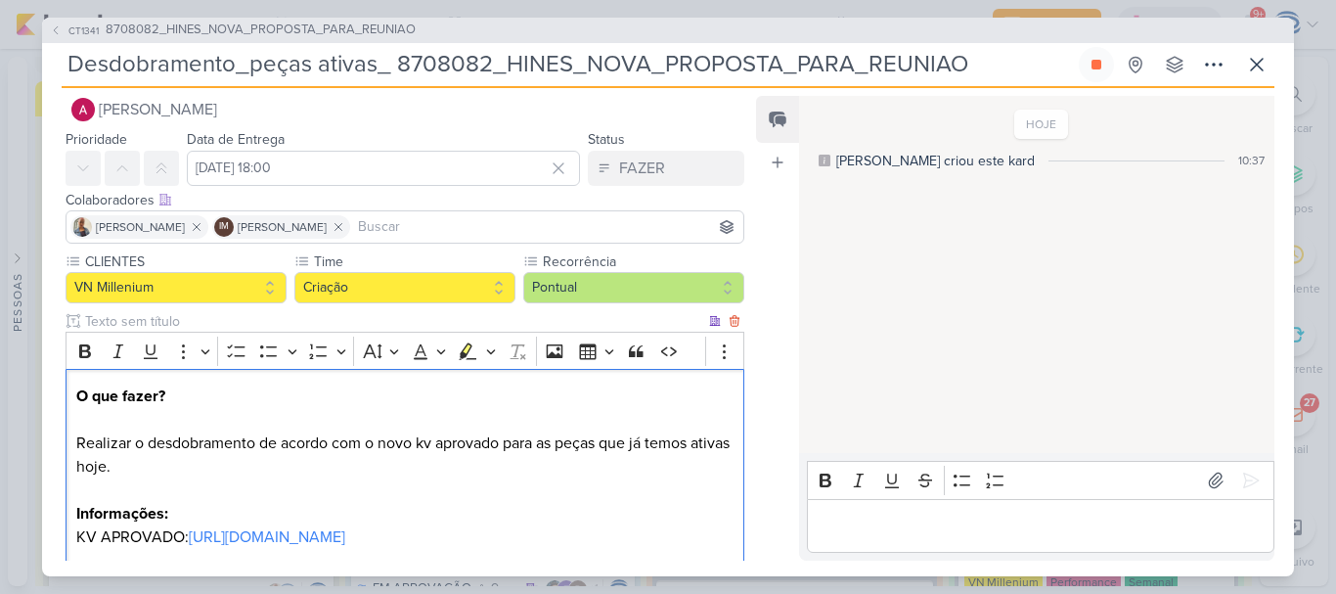
scroll to position [417, 0]
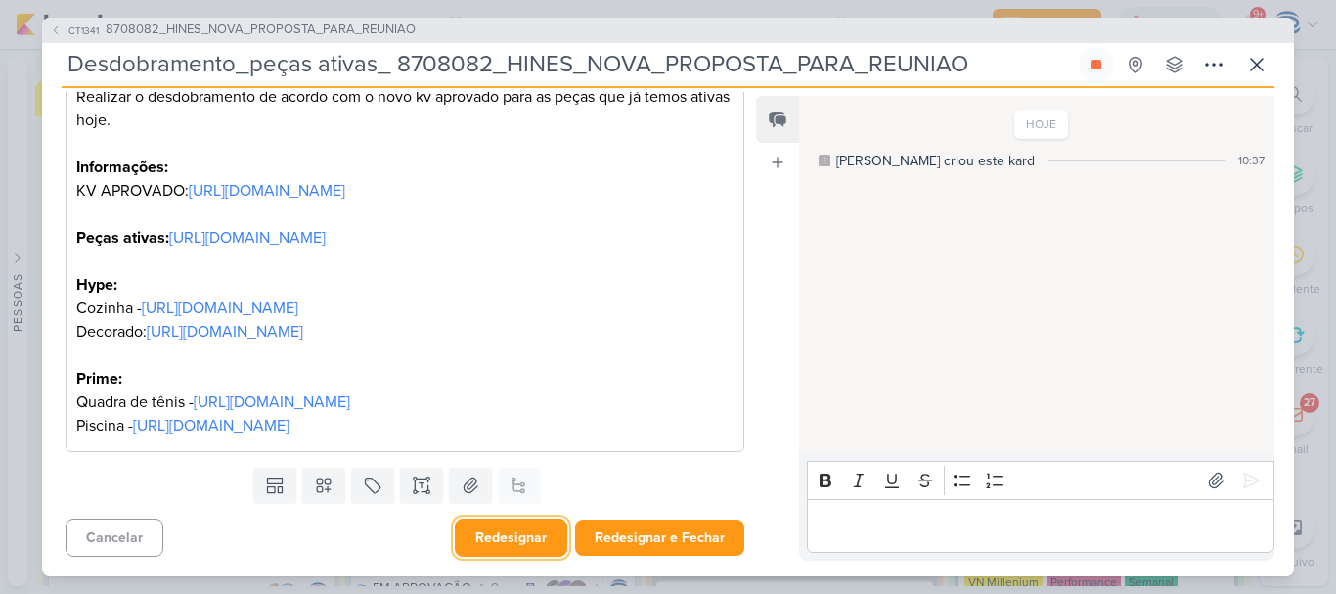
click at [524, 533] on button "Redesignar" at bounding box center [511, 537] width 112 height 38
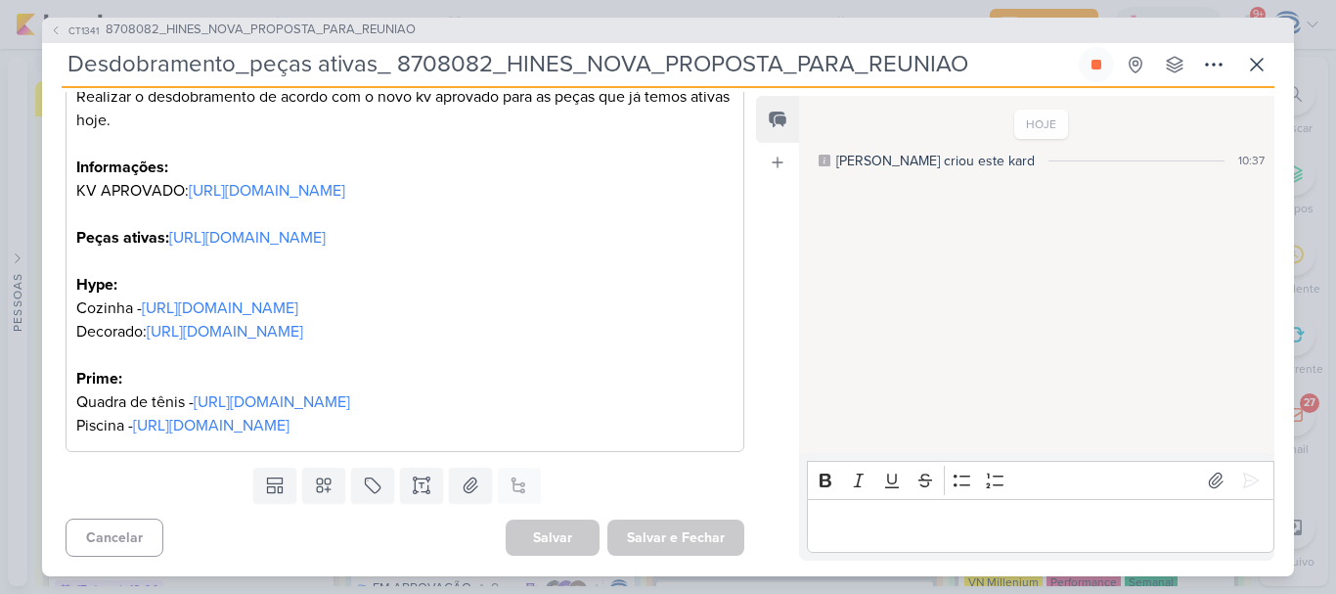
scroll to position [0, 0]
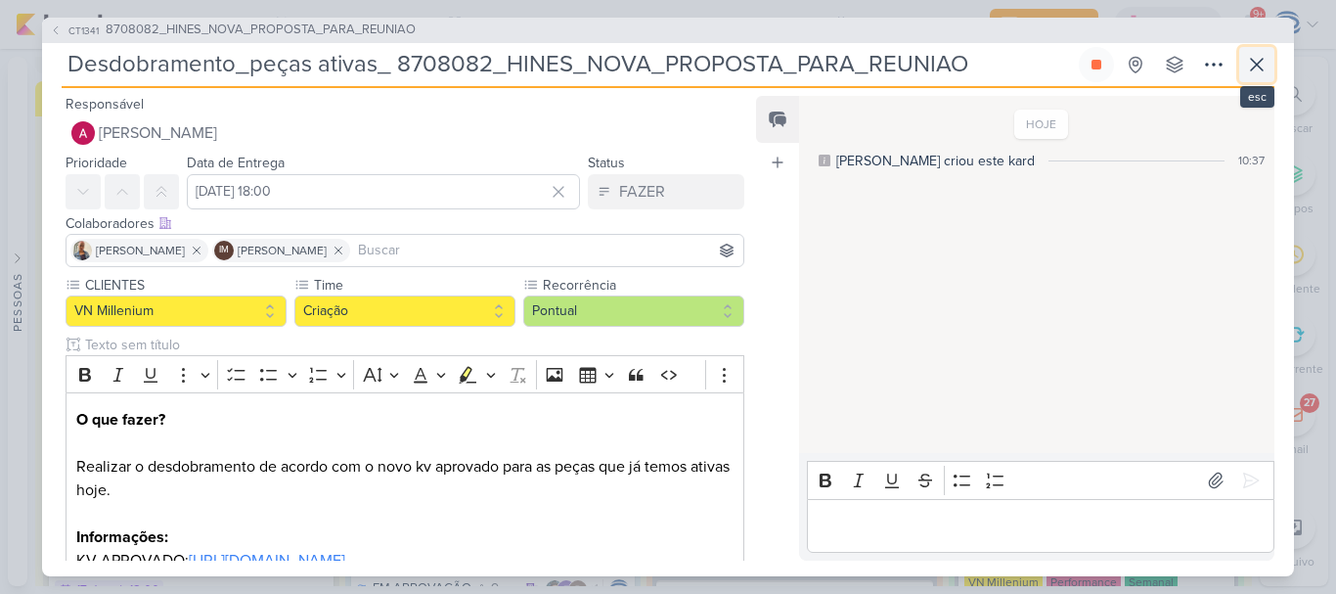
click at [1251, 66] on icon at bounding box center [1256, 64] width 23 height 23
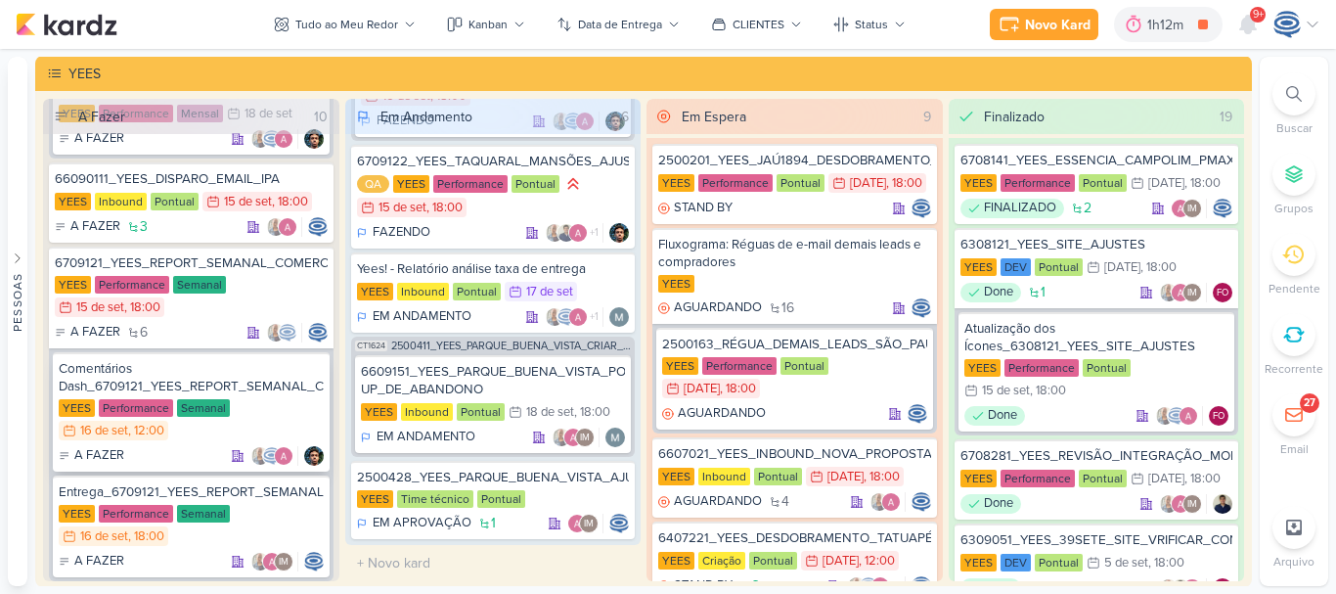
scroll to position [299, 0]
click at [220, 390] on div "Comentários Dash_6709121_YEES_REPORT_SEMANAL_COMERCIAL_16.09" at bounding box center [191, 376] width 265 height 35
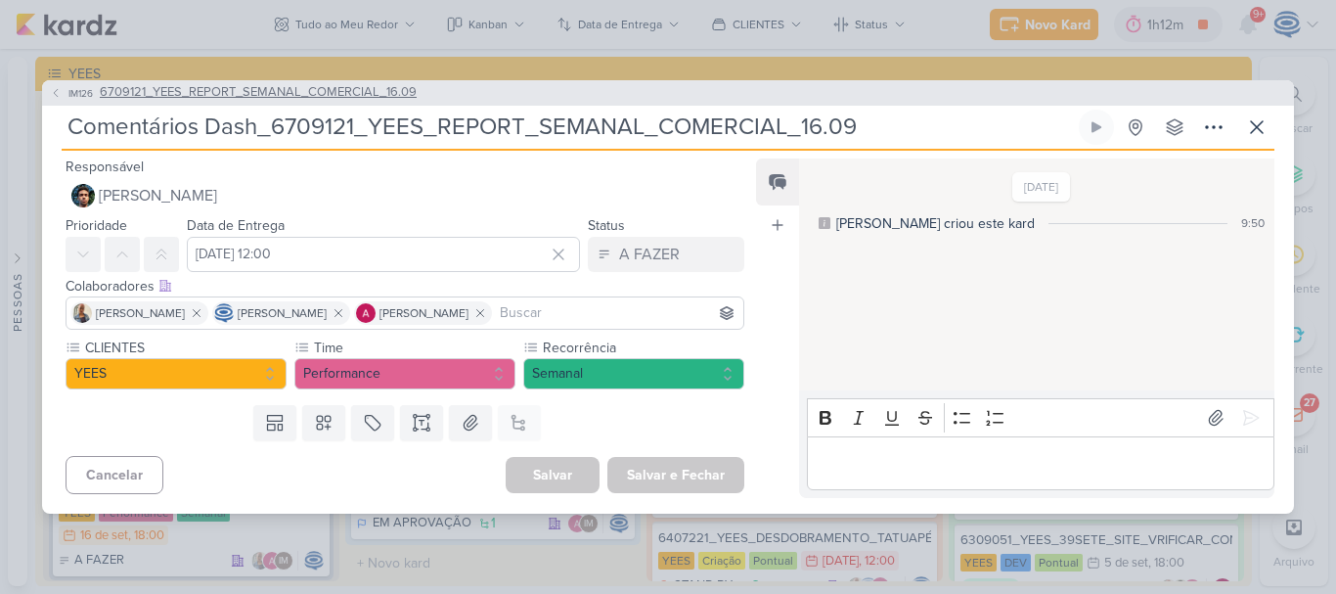
click at [232, 99] on span "6709121_YEES_REPORT_SEMANAL_COMERCIAL_16.09" at bounding box center [258, 93] width 317 height 20
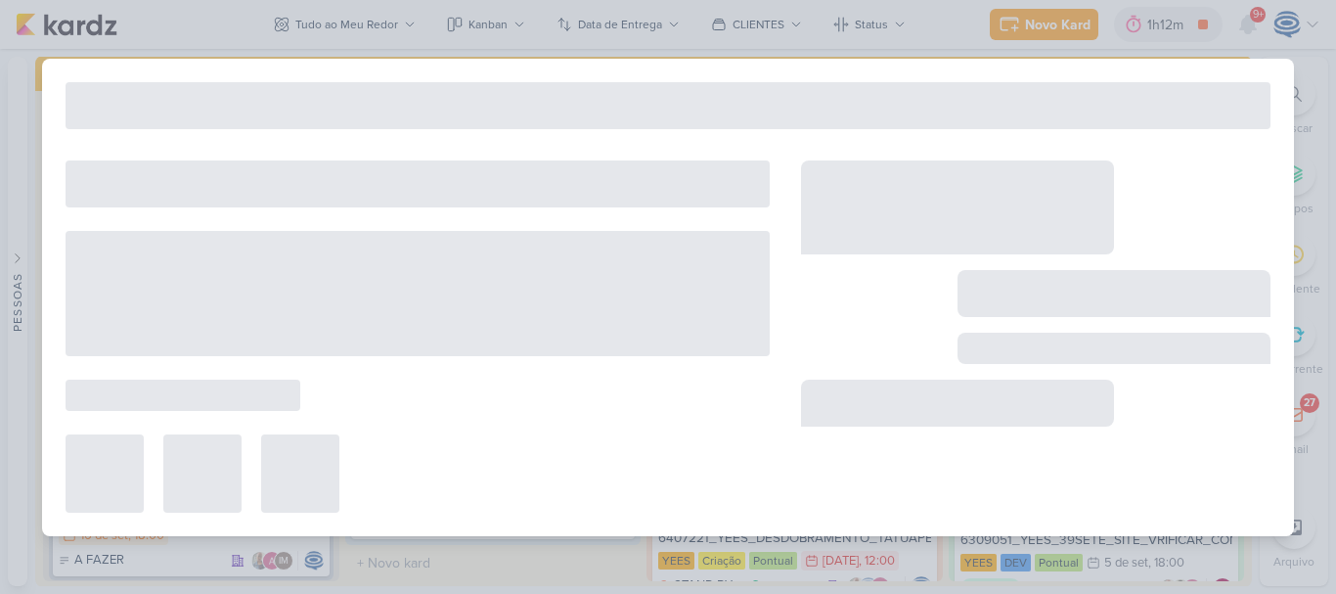
type input "6709121_YEES_REPORT_SEMANAL_COMERCIAL_16.09"
type input "15 de setembro de 2025 às 18:00"
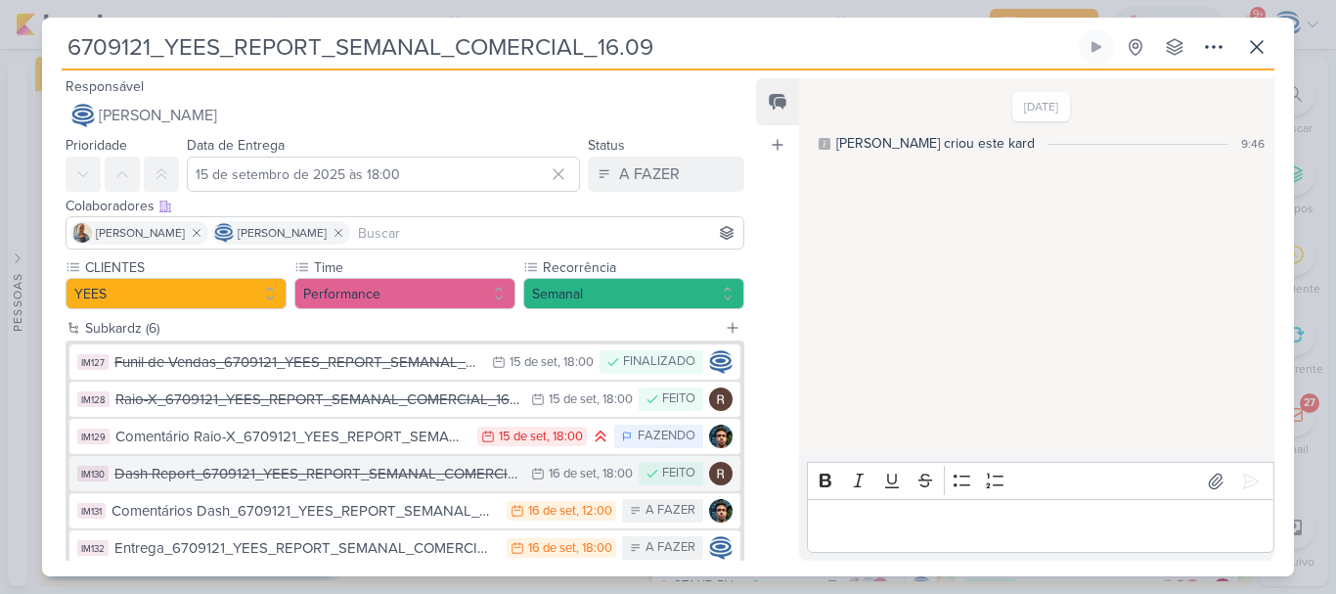
scroll to position [45, 0]
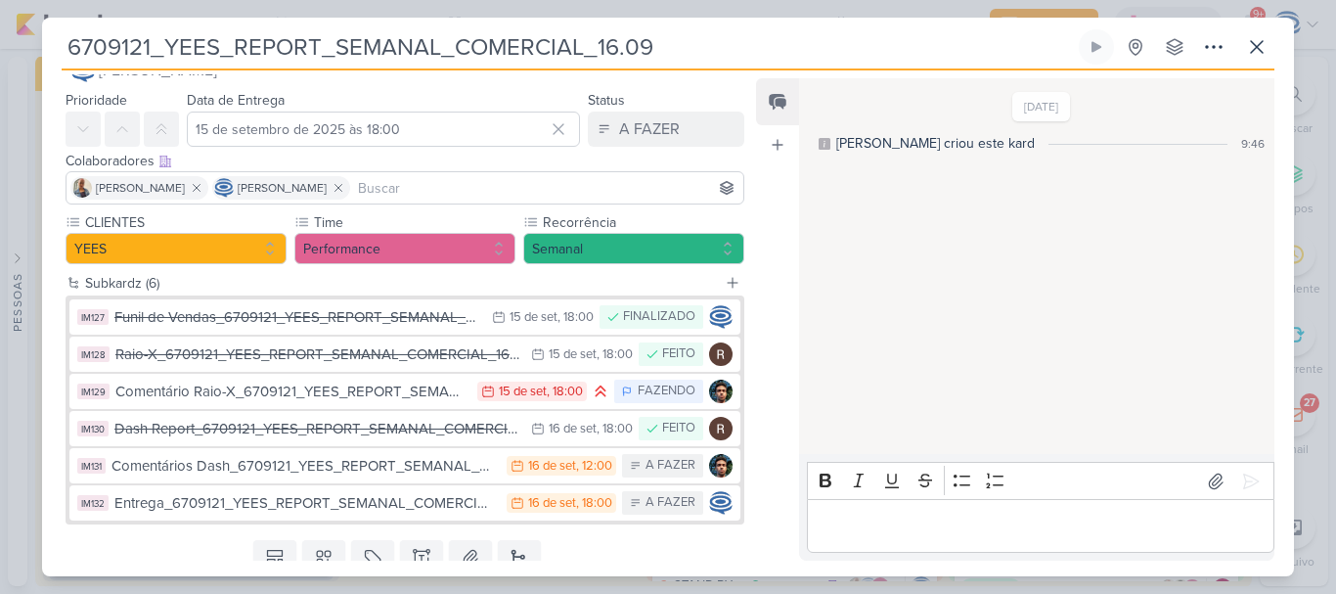
drag, startPoint x: 710, startPoint y: 36, endPoint x: 11, endPoint y: 55, distance: 699.4
click at [11, 55] on div "6709121_YEES_REPORT_SEMANAL_COMERCIAL_16.09" at bounding box center [668, 297] width 1336 height 594
click at [614, 46] on input "6709121_YEES_REPORT_SEMANAL_COMERCIAL_16.09" at bounding box center [568, 46] width 1013 height 35
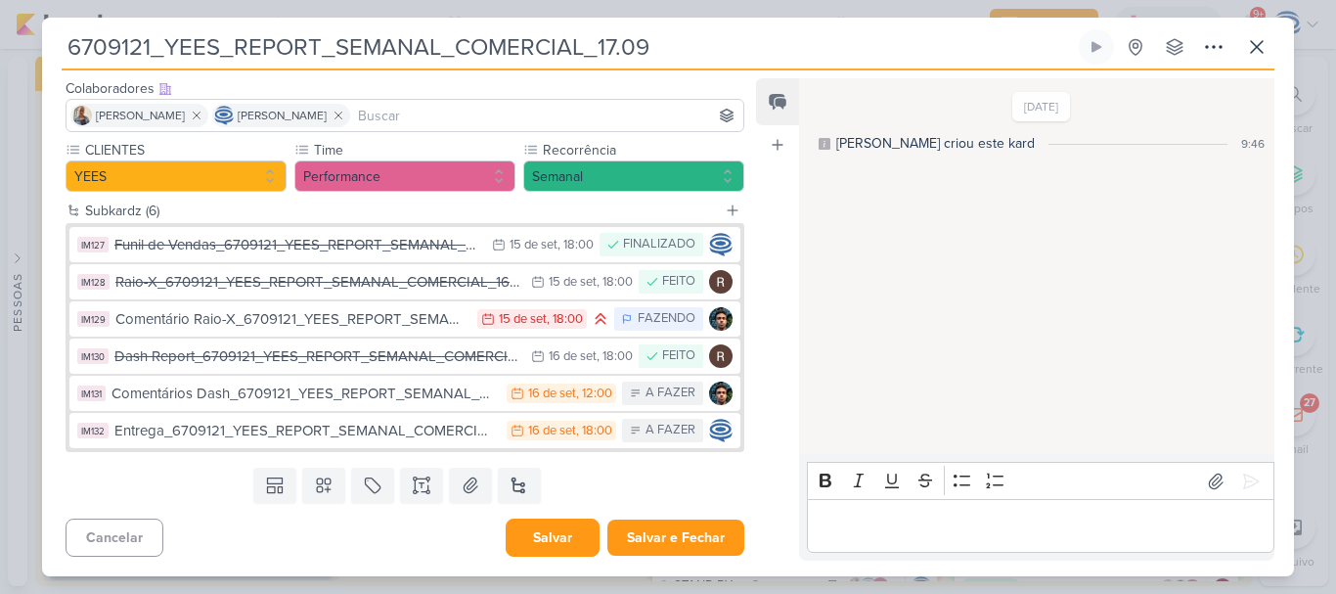
type input "6709121_YEES_REPORT_SEMANAL_COMERCIAL_17.09"
click at [571, 542] on button "Salvar" at bounding box center [553, 537] width 94 height 38
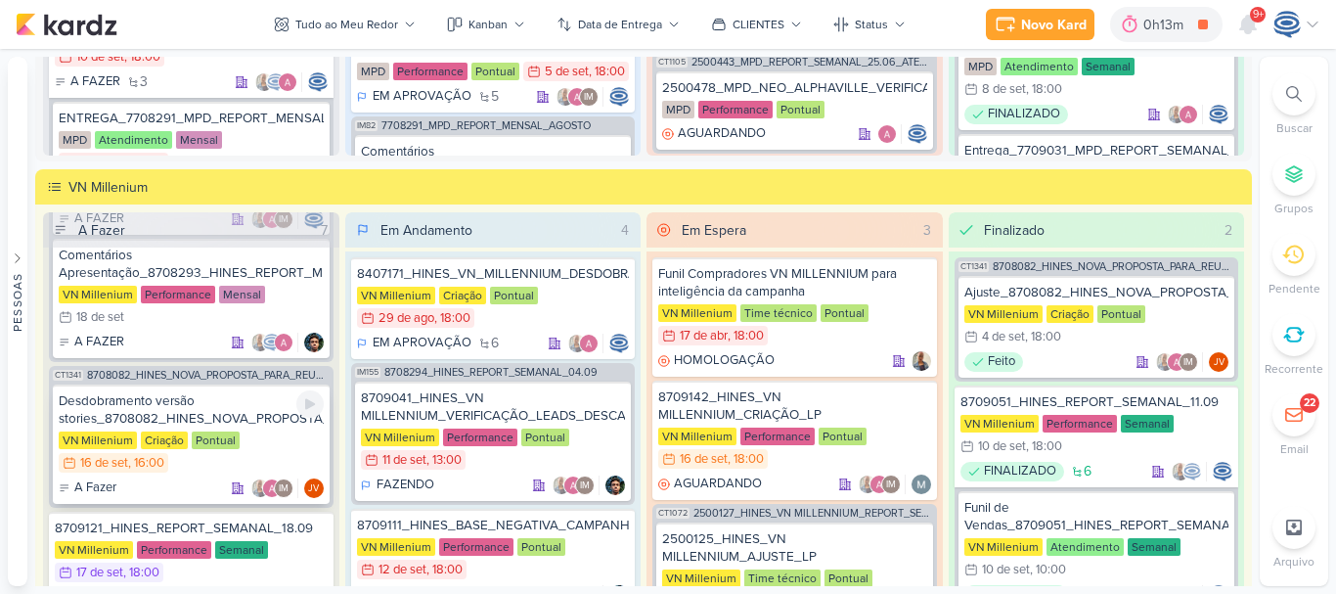
scroll to position [287, 0]
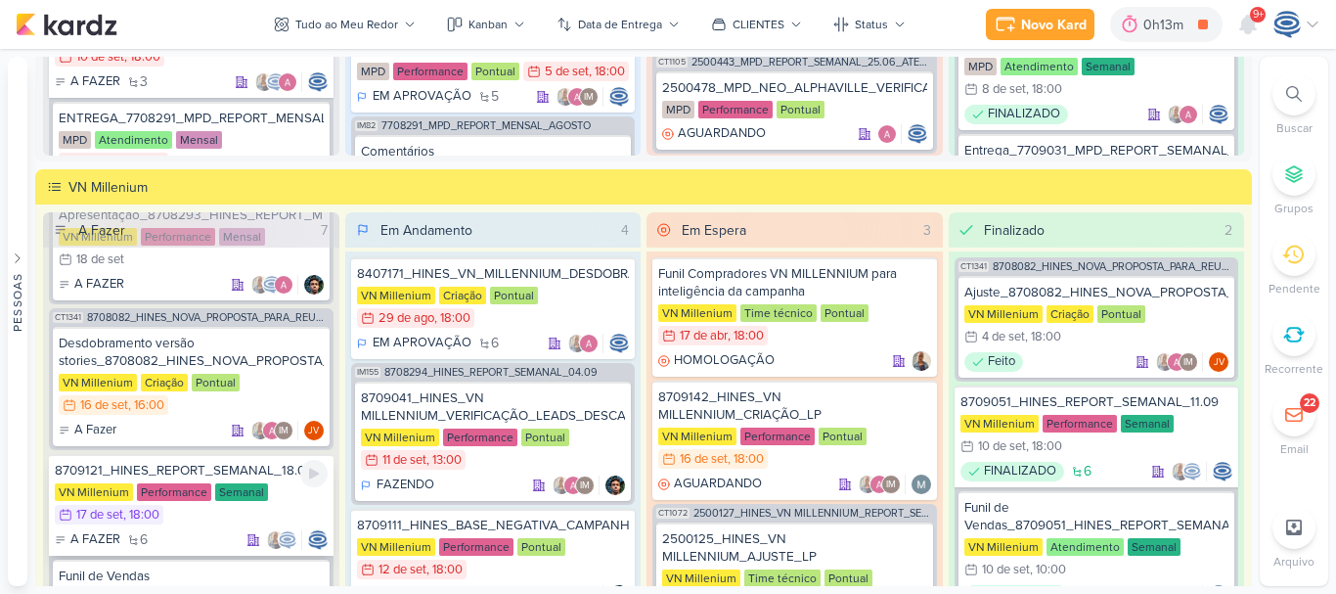
click at [270, 479] on div "8709121_HINES_REPORT_SEMANAL_18.09 VN Millenium Performance Semanal 17/9 17 de …" at bounding box center [191, 505] width 285 height 102
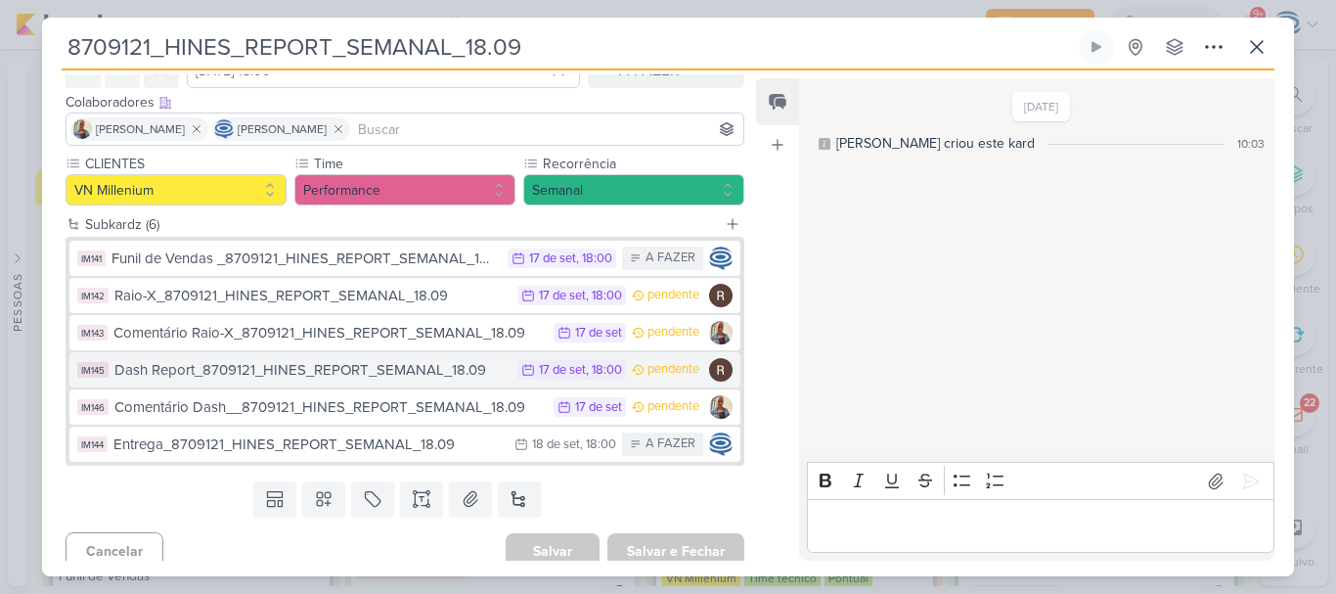
scroll to position [103, 0]
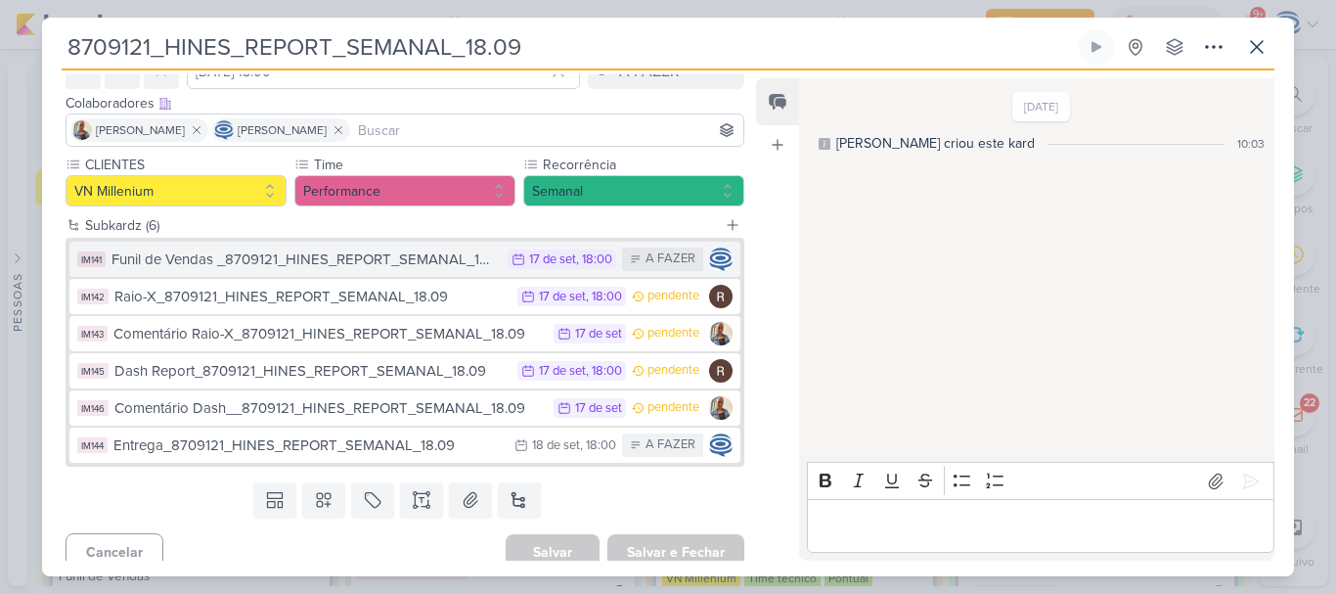
click at [265, 273] on button "IM141 Funil de Vendas _8709121_HINES_REPORT_SEMANAL_18.09 17/9 17 de set , 18:0…" at bounding box center [404, 259] width 671 height 35
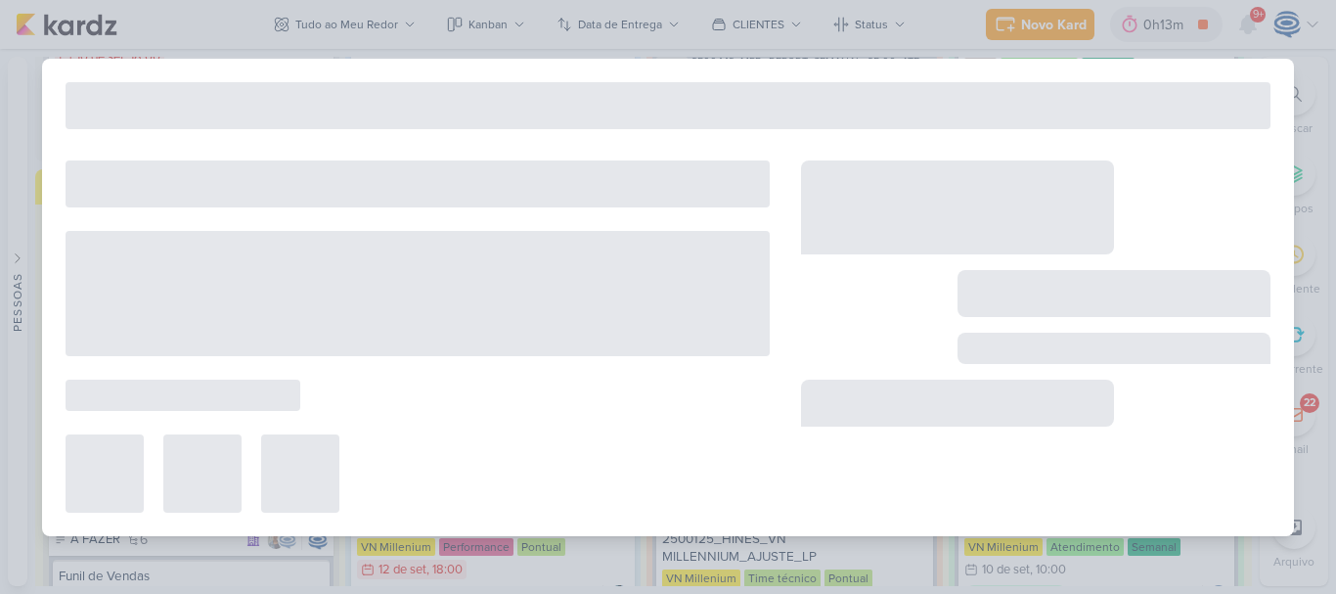
type input "Funil de Vendas _8709121_HINES_REPORT_SEMANAL_18.09"
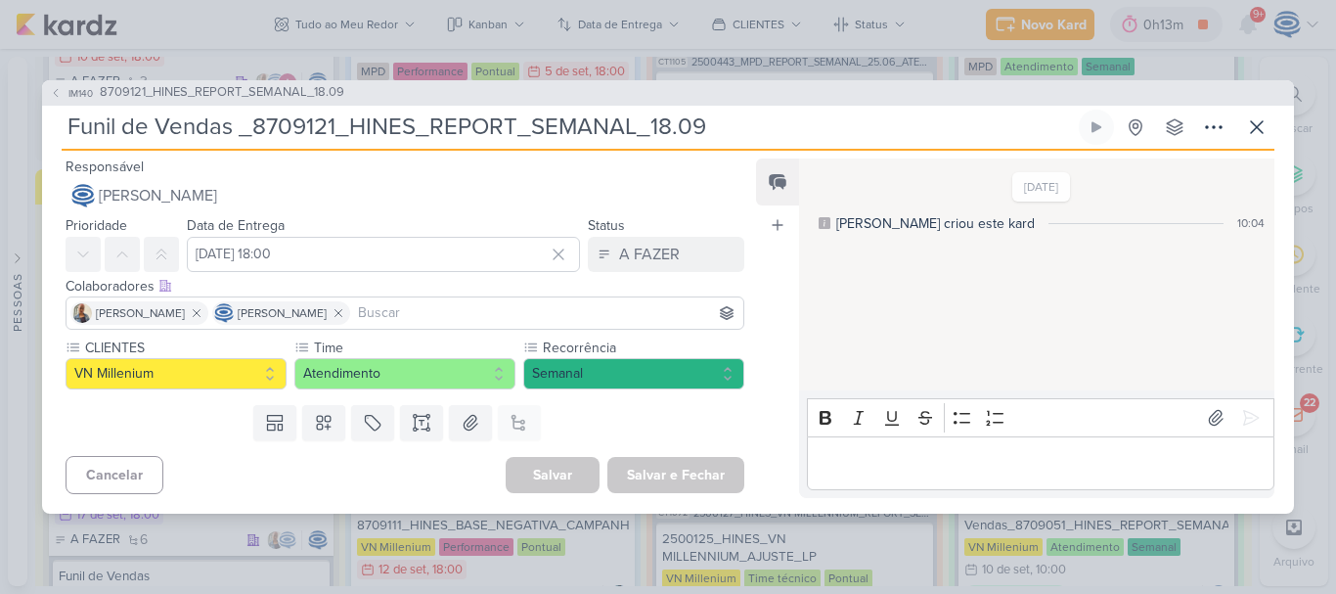
click at [265, 273] on div "Colaboradores Este kard pode ser visível a usuários da sua organização Este kar…" at bounding box center [397, 305] width 710 height 66
drag, startPoint x: 704, startPoint y: 134, endPoint x: 60, endPoint y: 138, distance: 644.4
click at [60, 138] on div "IM140 8709121_HINES_REPORT_SEMANAL_18.09 Funil de Vendas _8709121_HINES_REPORT_…" at bounding box center [668, 296] width 1252 height 433
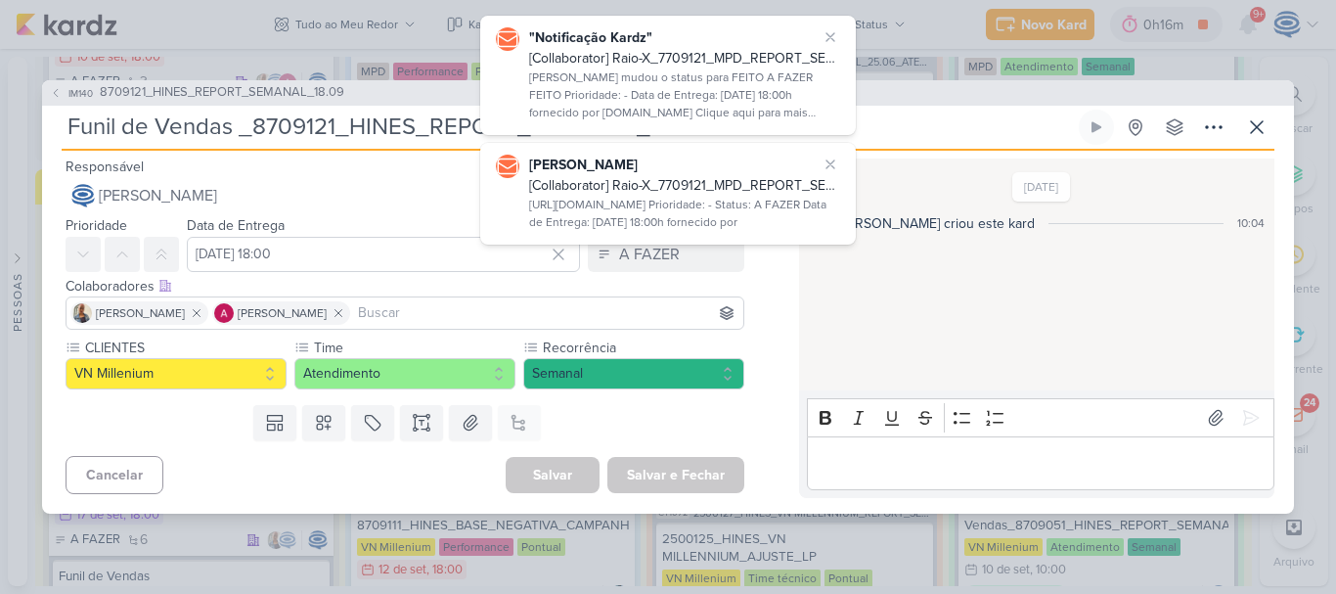
click at [767, 426] on div "Feed Atrelar email Solte o email para atrelar ao kard" at bounding box center [777, 327] width 43 height 339
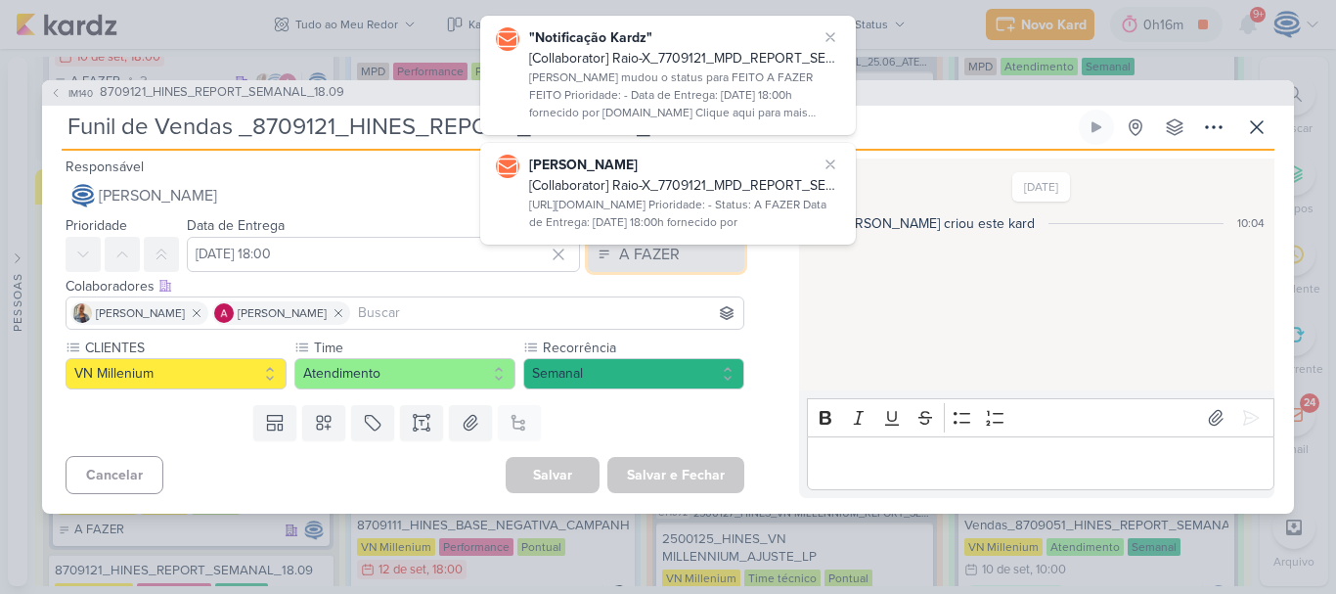
click at [603, 266] on button "A FAZER" at bounding box center [666, 254] width 156 height 35
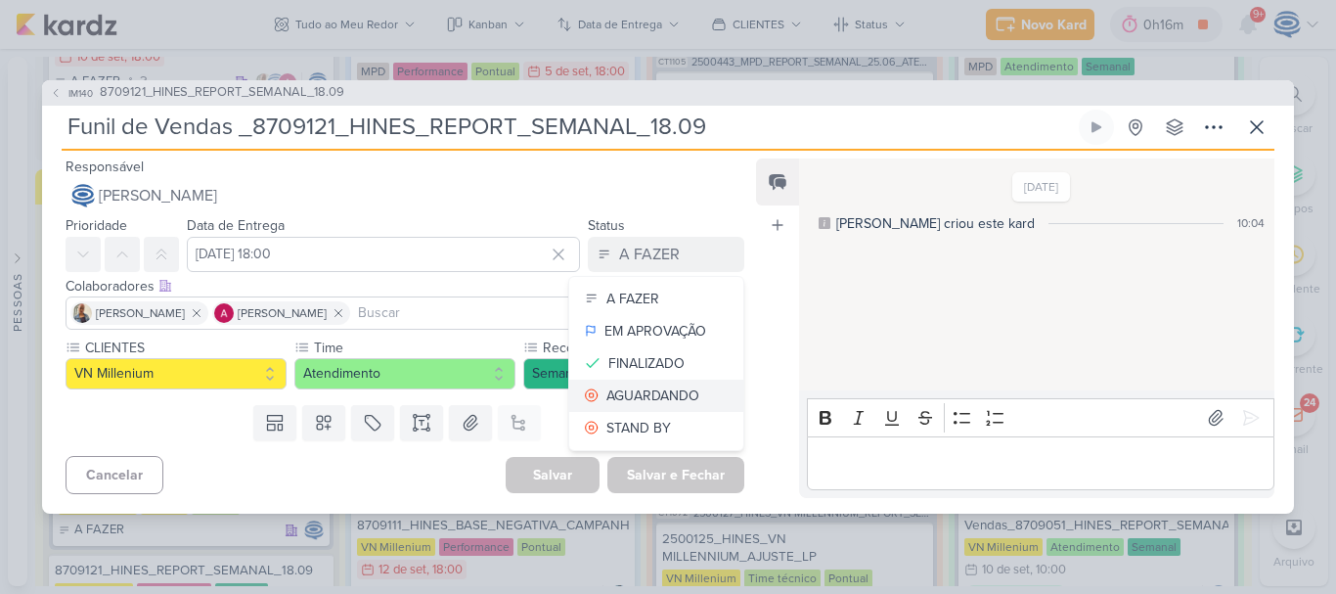
click at [606, 392] on div "AGUARDANDO" at bounding box center [652, 395] width 93 height 21
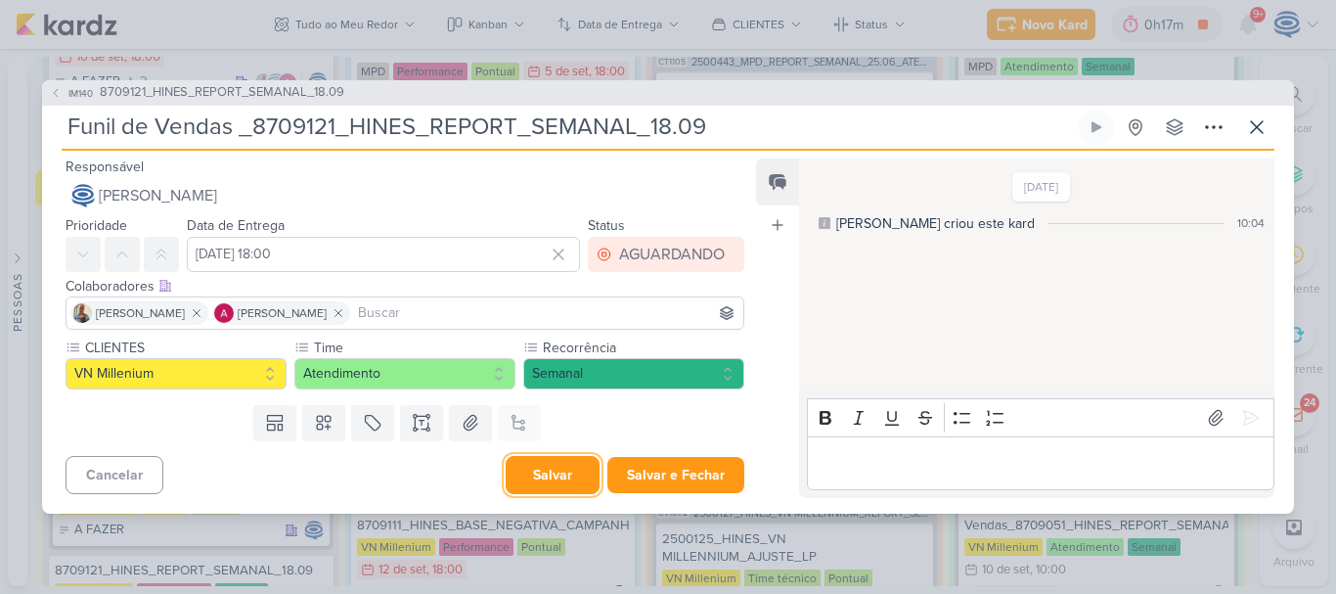
click at [539, 480] on button "Salvar" at bounding box center [553, 475] width 94 height 38
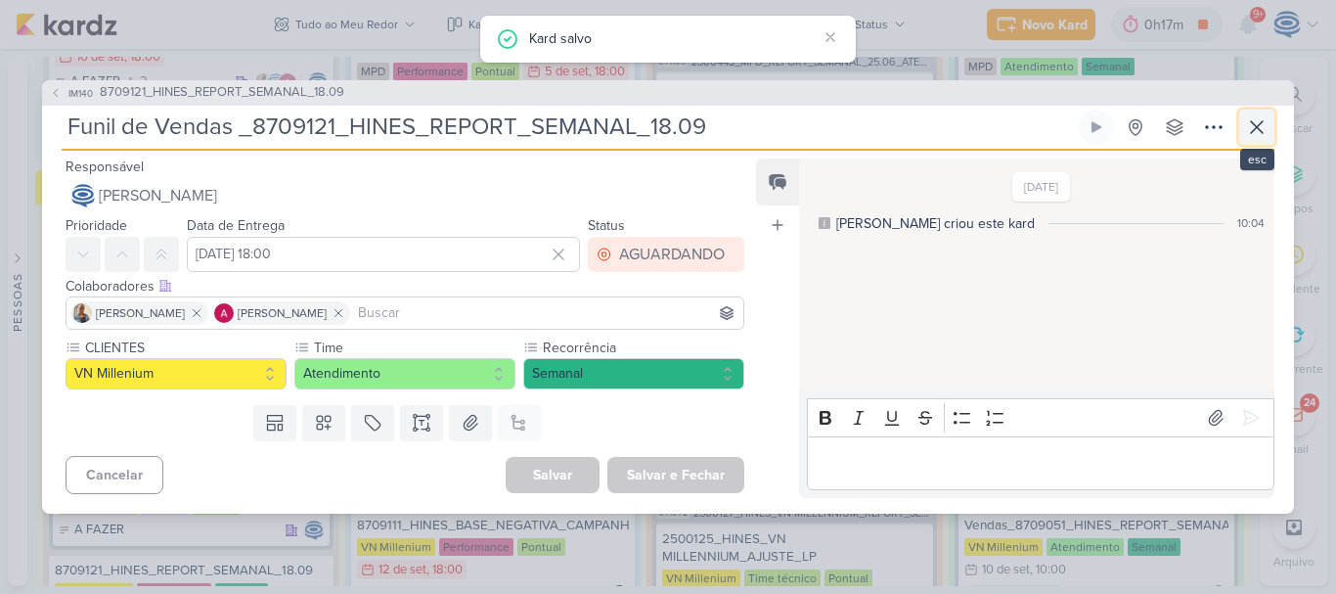
click at [1257, 126] on icon at bounding box center [1257, 127] width 12 height 12
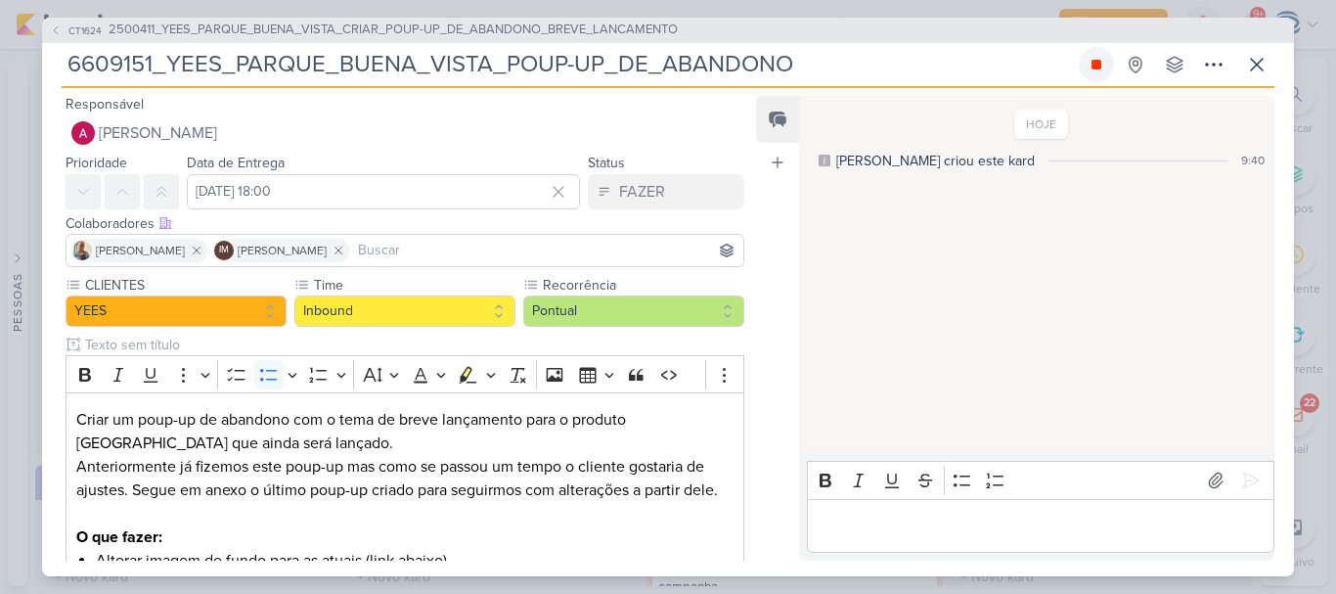
click at [1100, 64] on icon at bounding box center [1096, 65] width 10 height 10
click at [1255, 61] on icon at bounding box center [1256, 64] width 23 height 23
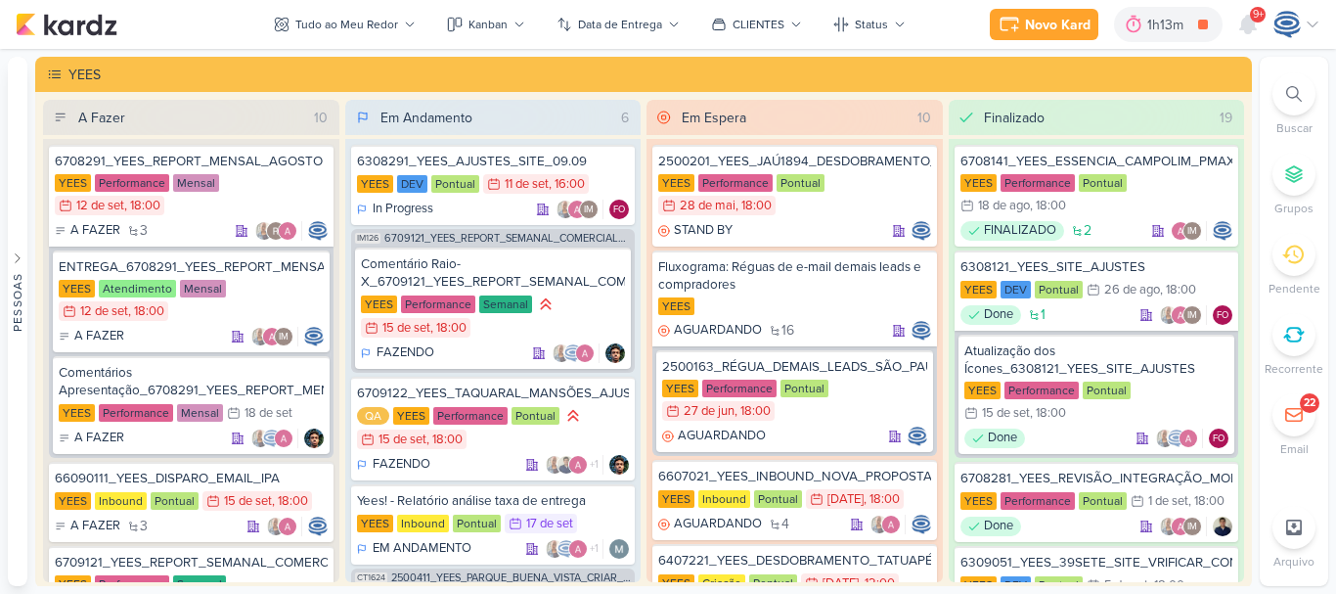
click at [1292, 98] on icon at bounding box center [1294, 94] width 16 height 16
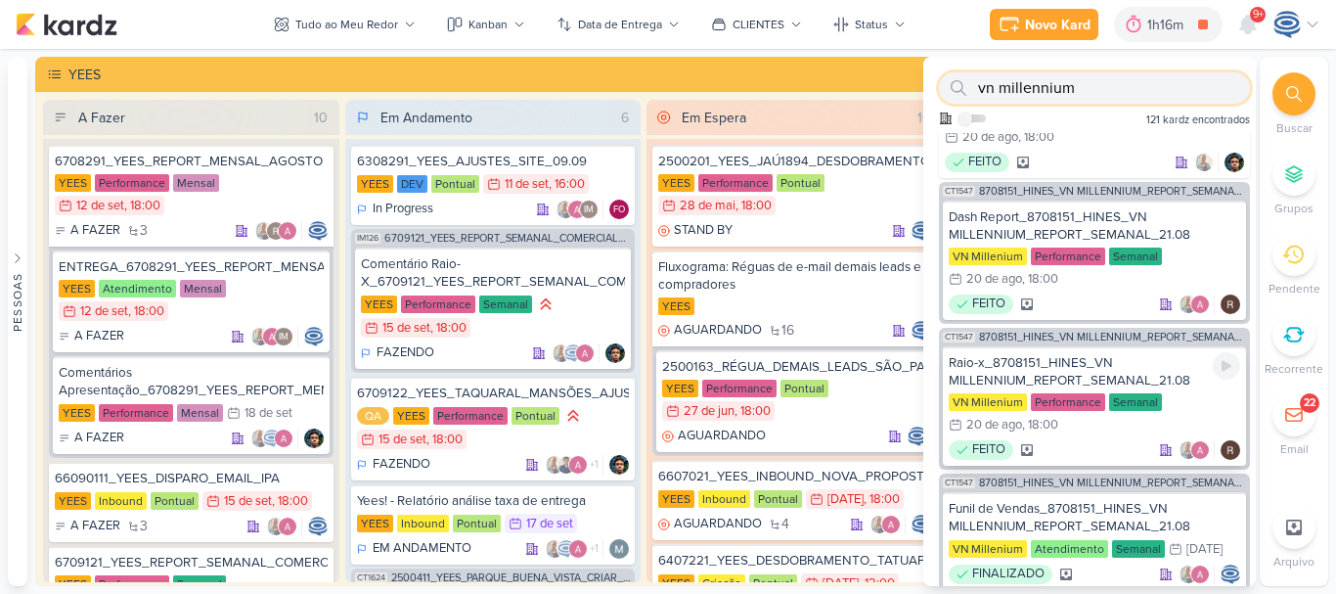
scroll to position [2136, 0]
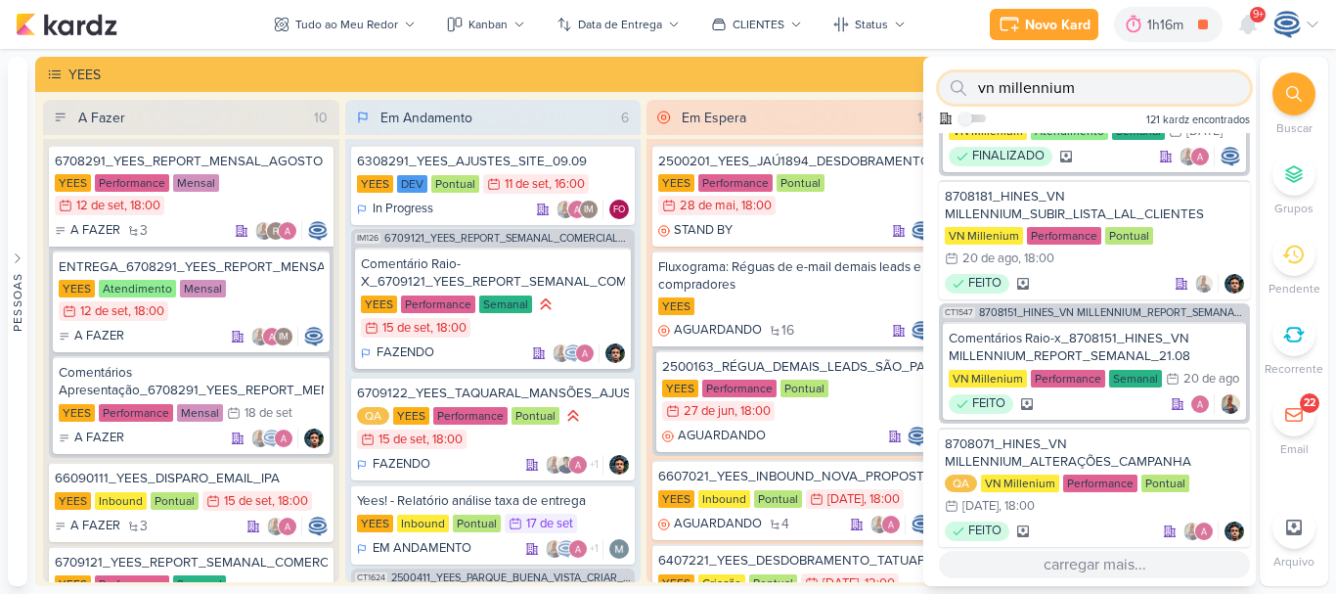
type input "vn millennium"
click at [1119, 560] on button "carregar mais..." at bounding box center [1094, 563] width 311 height 27
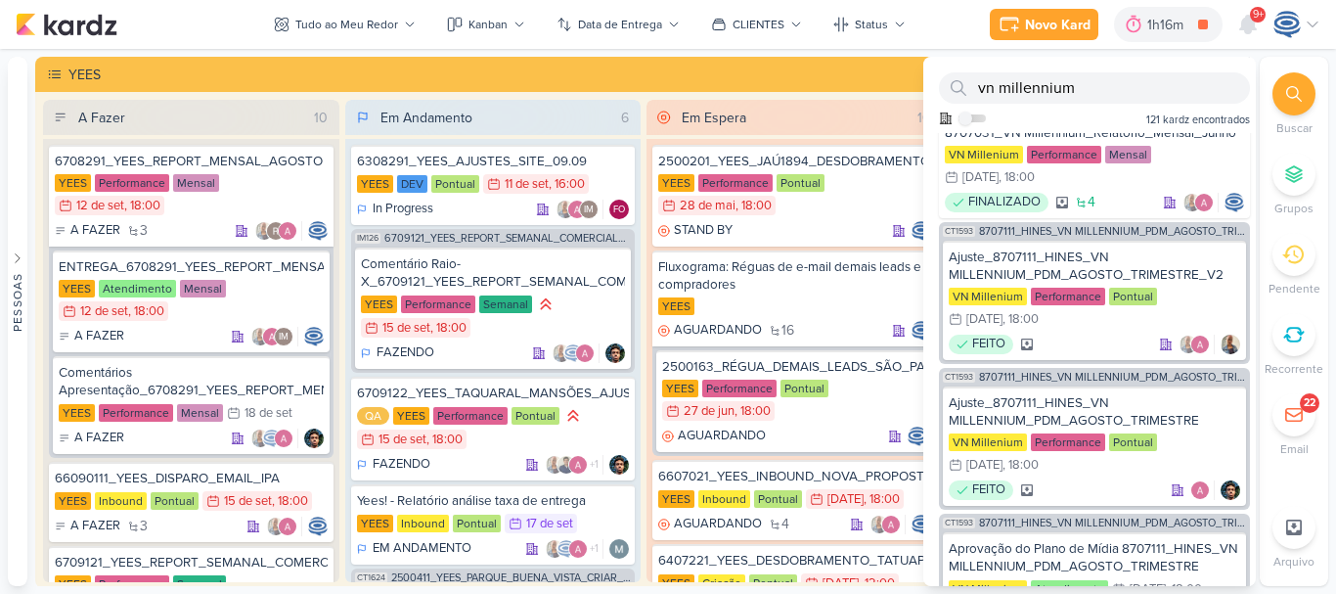
scroll to position [4819, 0]
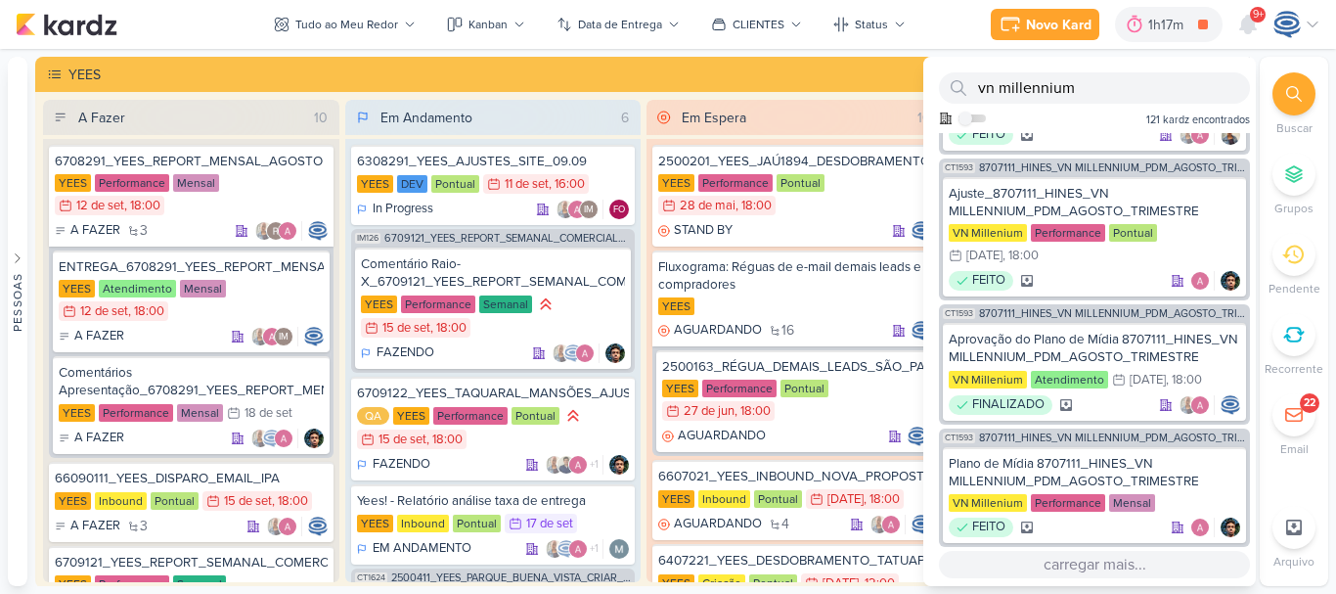
click at [1114, 571] on button "carregar mais..." at bounding box center [1094, 563] width 311 height 27
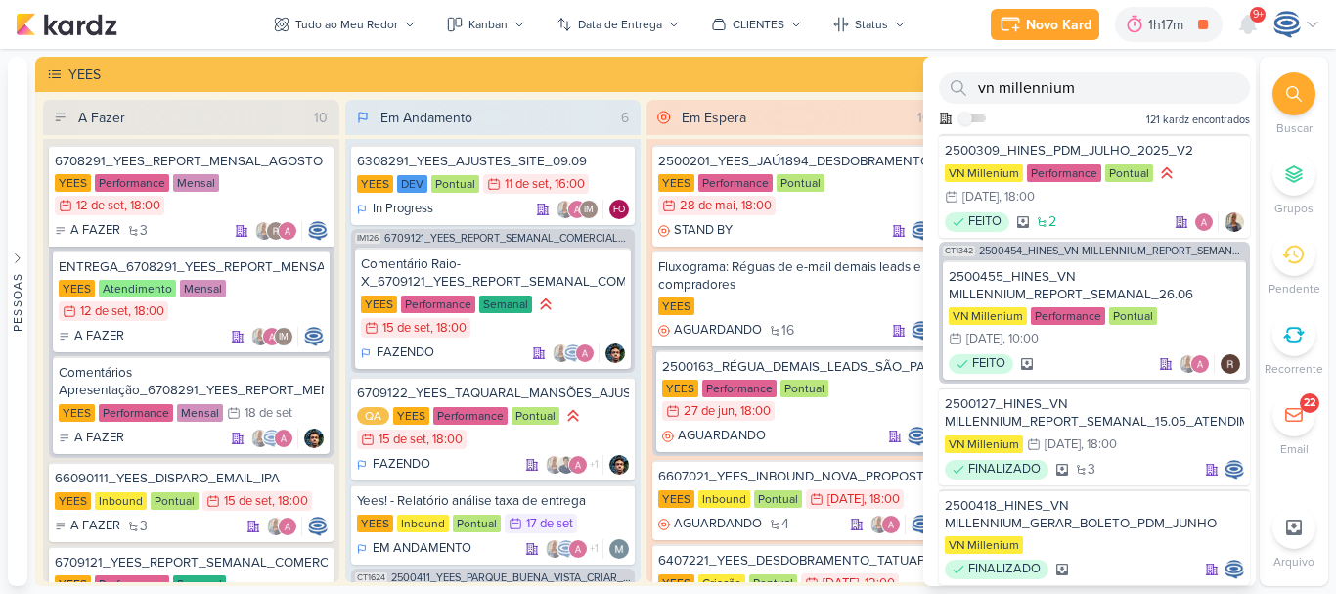
scroll to position [7332, 0]
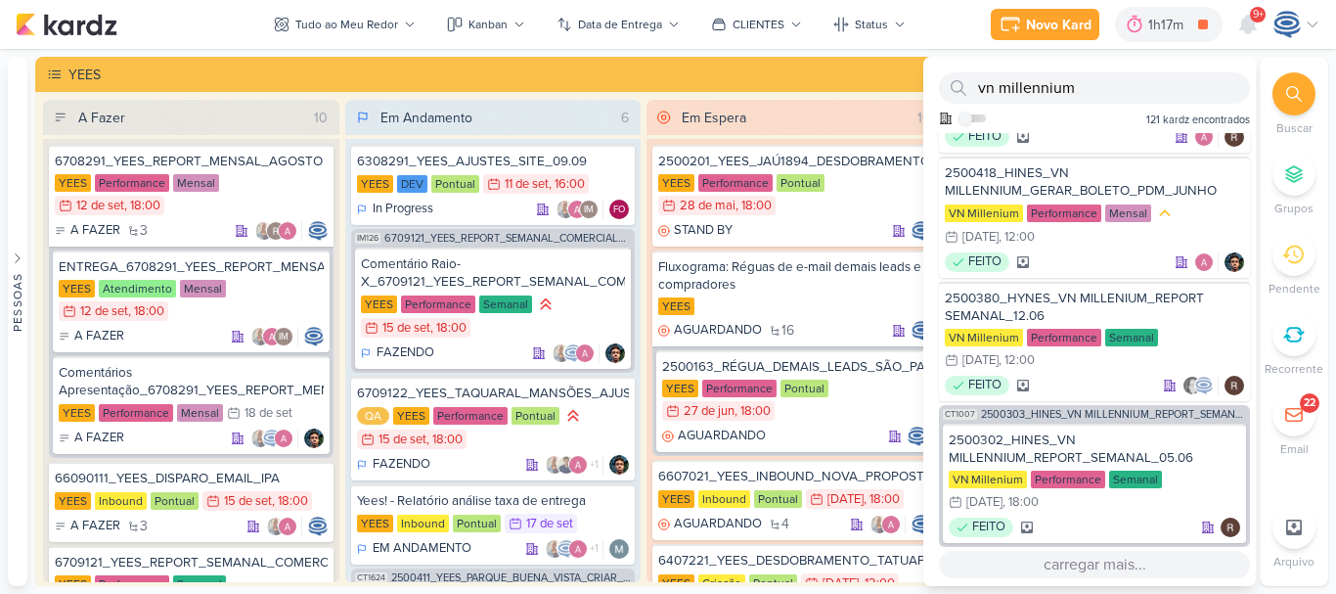
click at [1081, 572] on button "carregar mais..." at bounding box center [1094, 563] width 311 height 27
